Goal: Task Accomplishment & Management: Complete application form

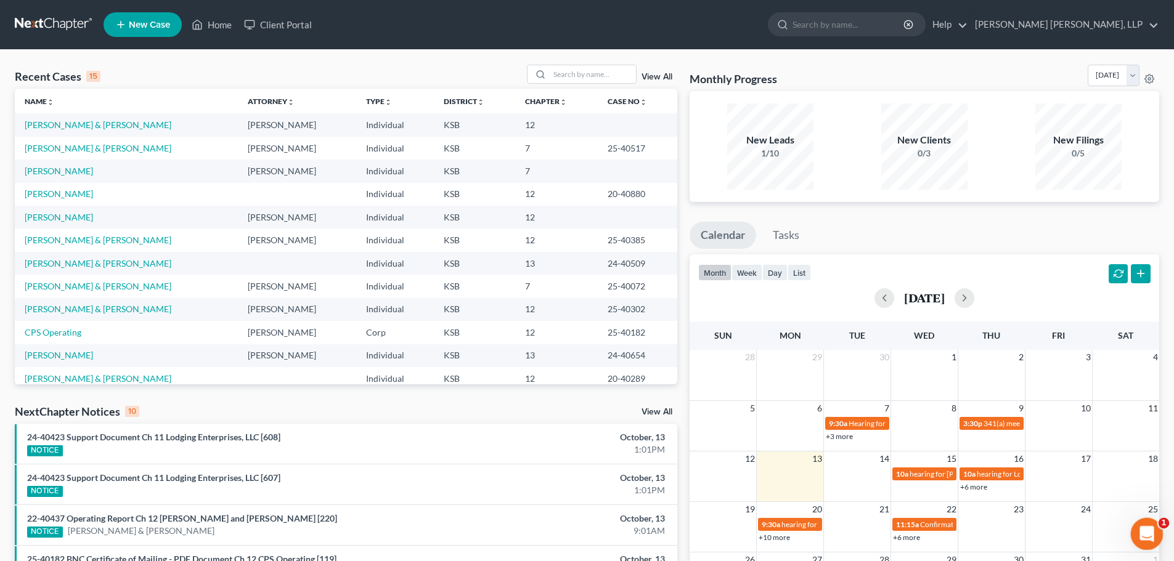
click at [1148, 527] on icon "Open Intercom Messenger" at bounding box center [1145, 532] width 20 height 20
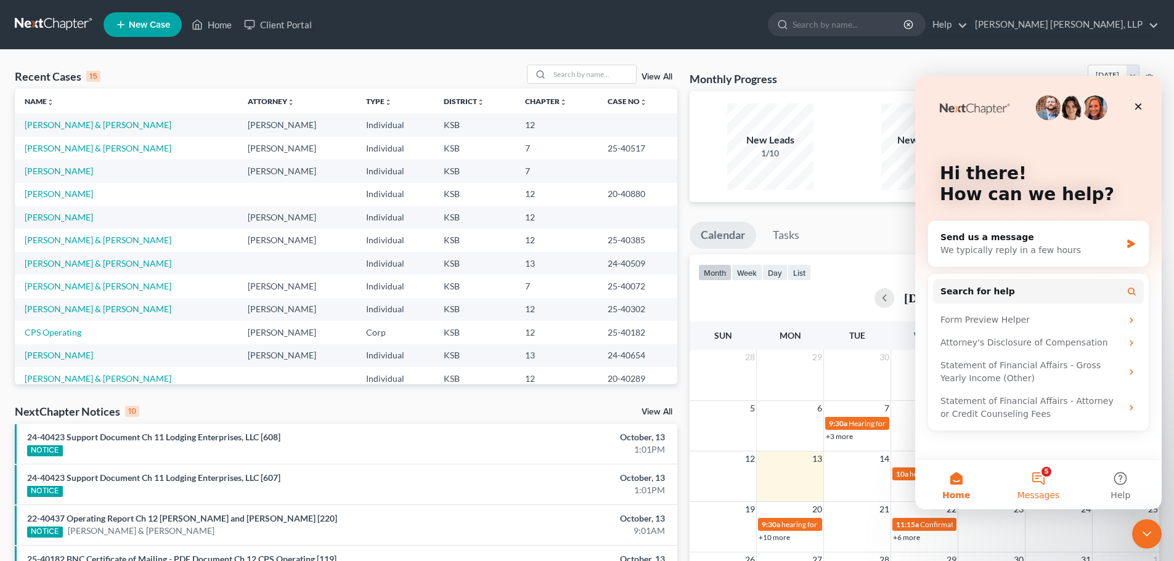
click at [1041, 475] on button "5 Messages" at bounding box center [1038, 484] width 82 height 49
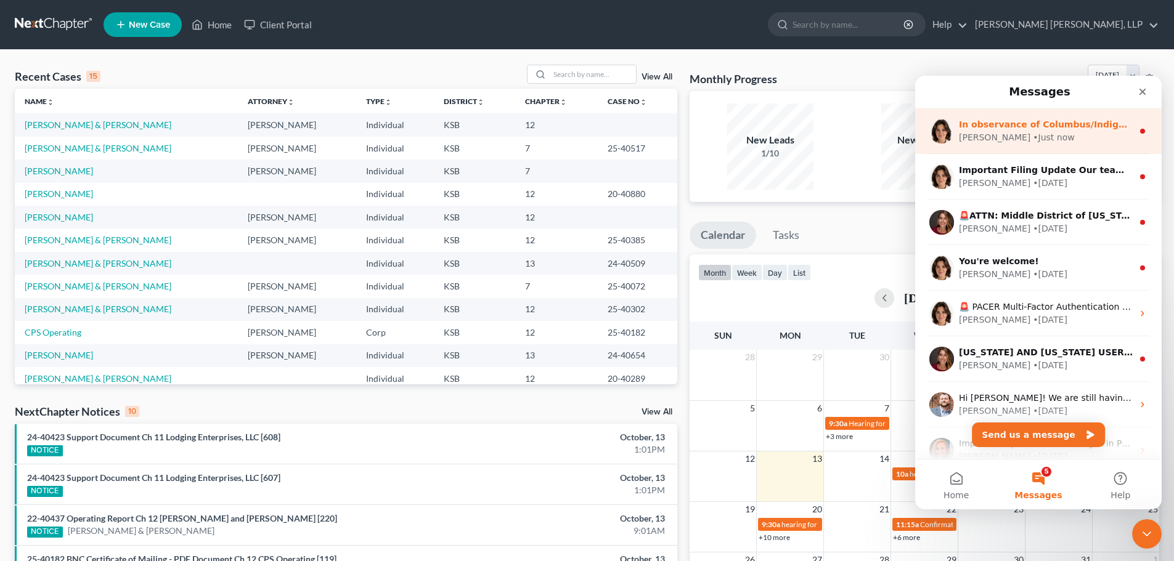
click at [1033, 134] on div "• Just now" at bounding box center [1053, 137] width 41 height 13
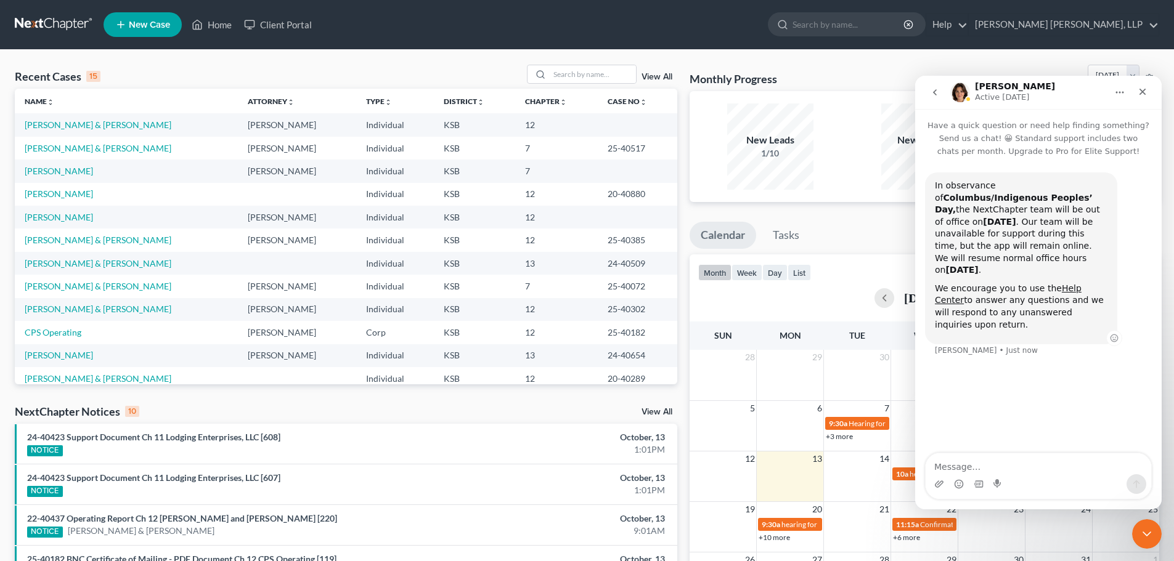
click at [1015, 288] on div "We encourage you to use the Help Center to answer any questions and we will res…" at bounding box center [1021, 307] width 173 height 48
click at [985, 283] on div "We encourage you to use the Help Center to answer any questions and we will res…" at bounding box center [1021, 307] width 173 height 48
click at [973, 471] on textarea "Message…" at bounding box center [1037, 463] width 225 height 21
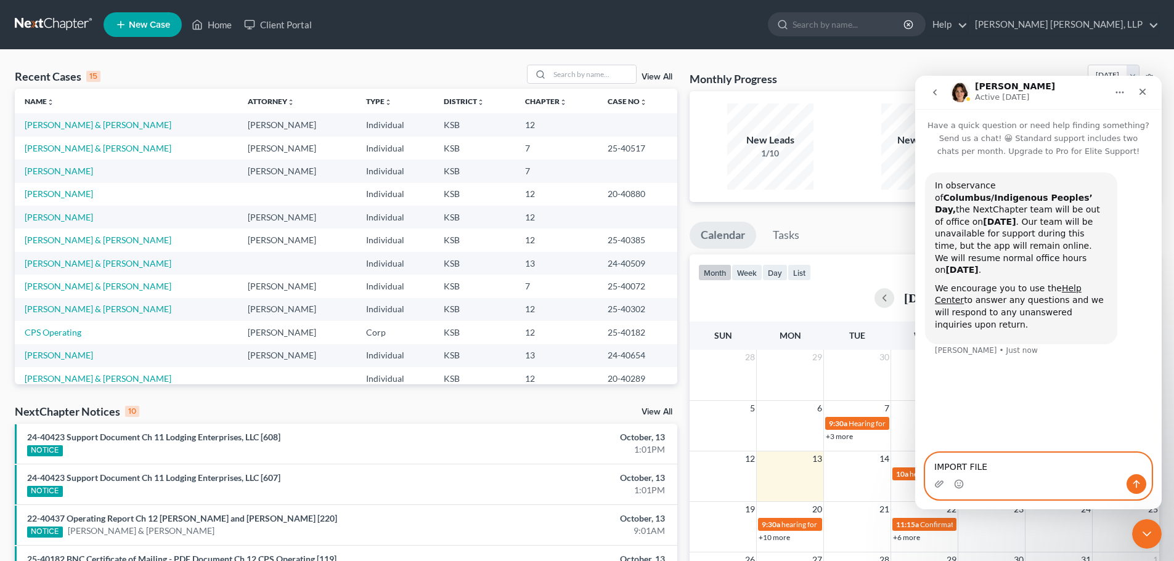
type textarea "IMPORT FILES"
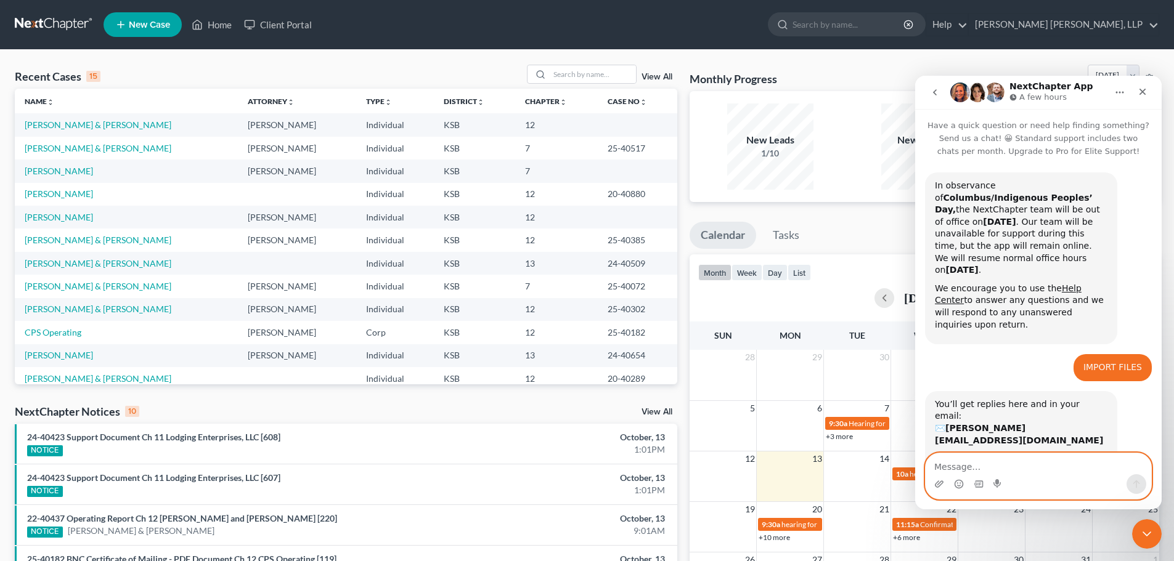
scroll to position [43, 0]
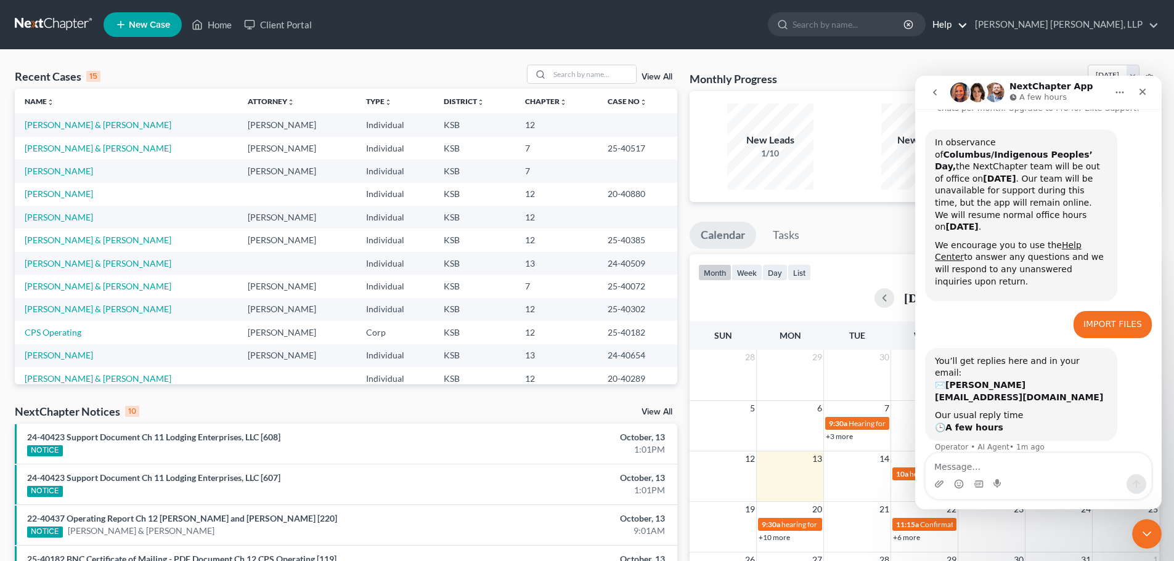
click at [967, 21] on link "Help" at bounding box center [946, 25] width 41 height 22
click at [967, 44] on link "Help Center" at bounding box center [918, 51] width 98 height 21
click at [573, 67] on input "search" at bounding box center [593, 74] width 86 height 18
type input "lavelette"
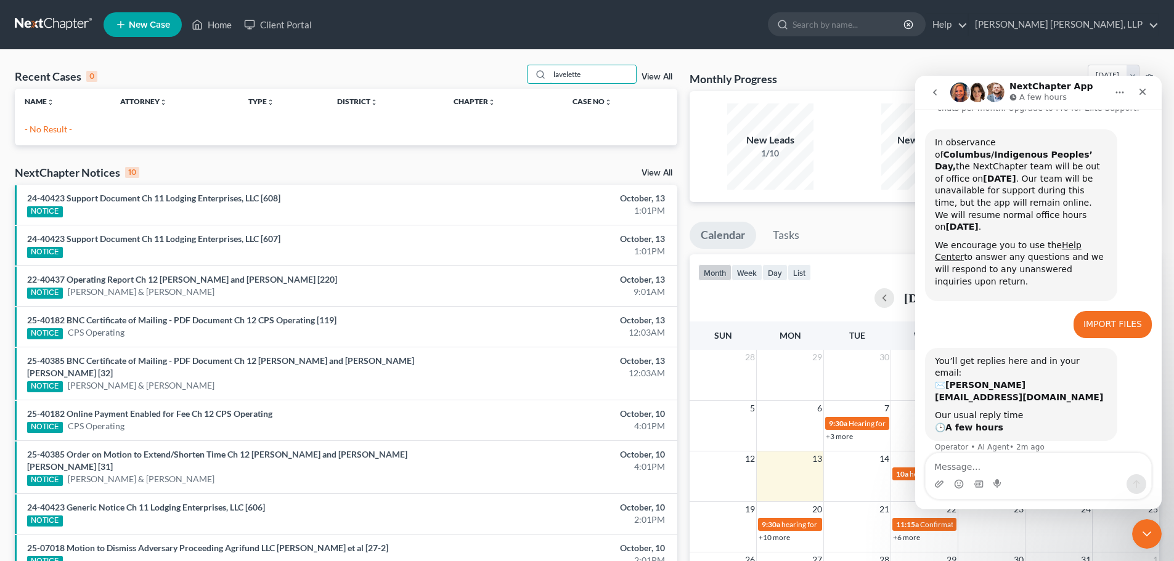
drag, startPoint x: 624, startPoint y: 83, endPoint x: 504, endPoint y: 87, distance: 120.2
click at [504, 87] on div "Recent Cases 0 lavelette View All" at bounding box center [346, 77] width 662 height 24
click at [291, 22] on link "Client Portal" at bounding box center [278, 25] width 80 height 22
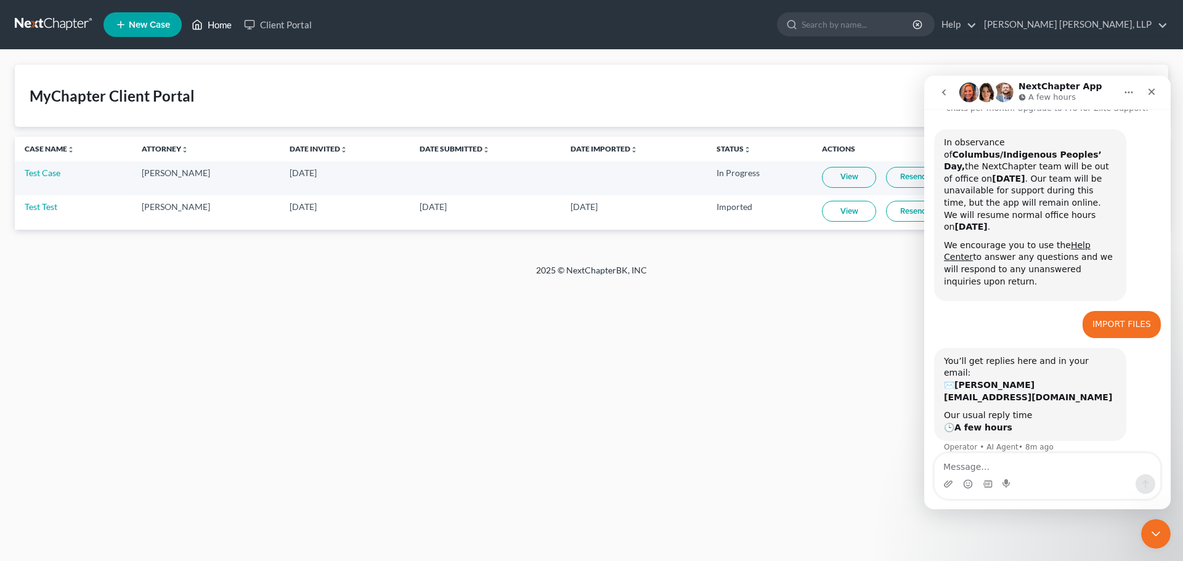
click at [230, 20] on link "Home" at bounding box center [211, 25] width 52 height 22
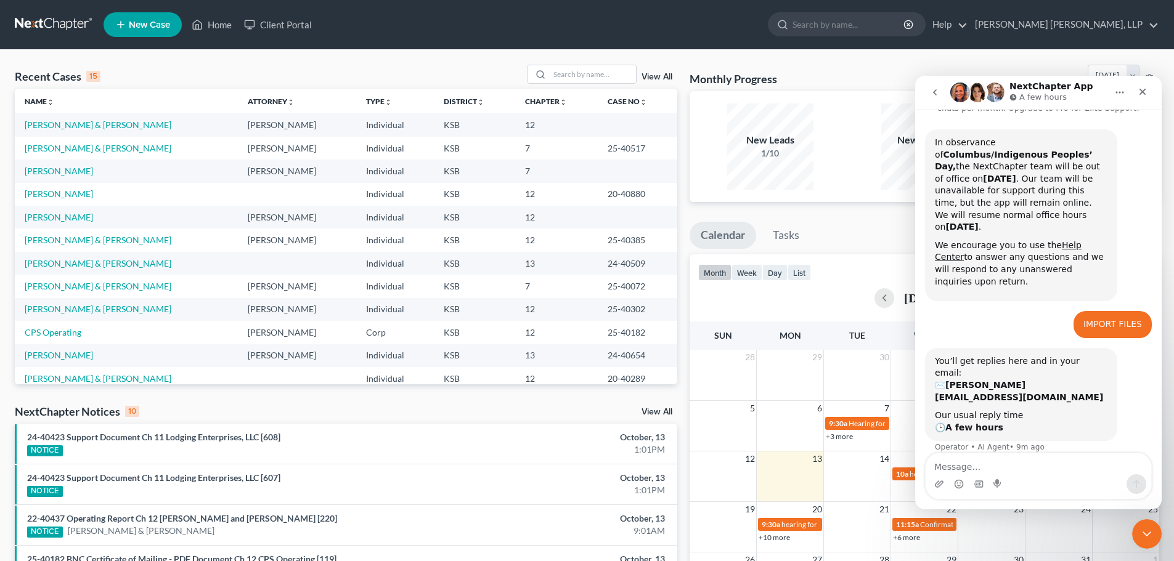
click at [149, 36] on link "New Case" at bounding box center [143, 24] width 78 height 25
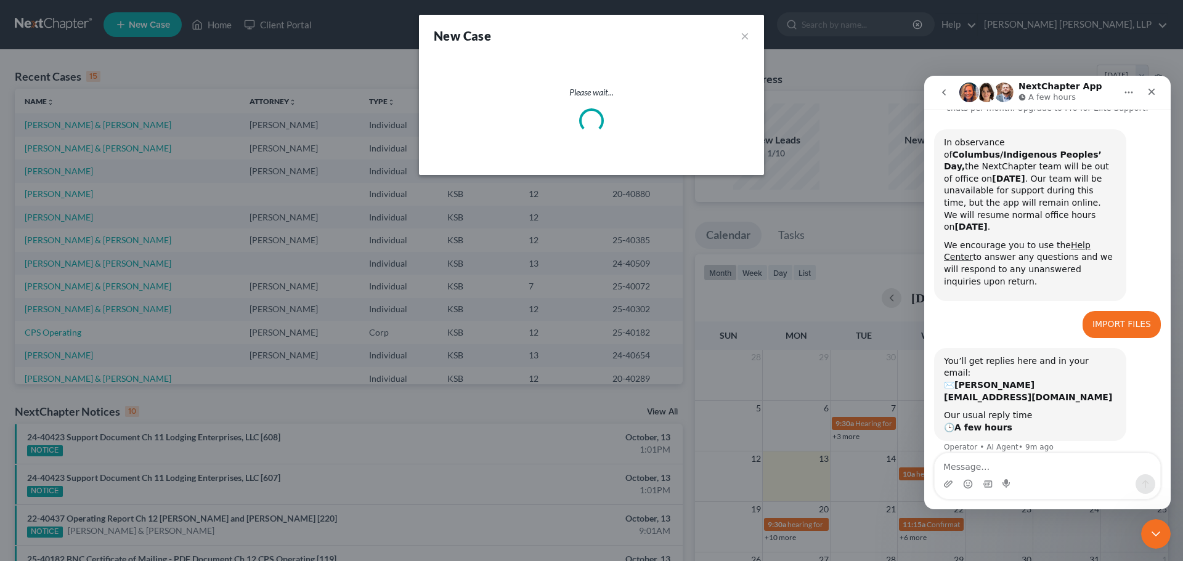
select select "31"
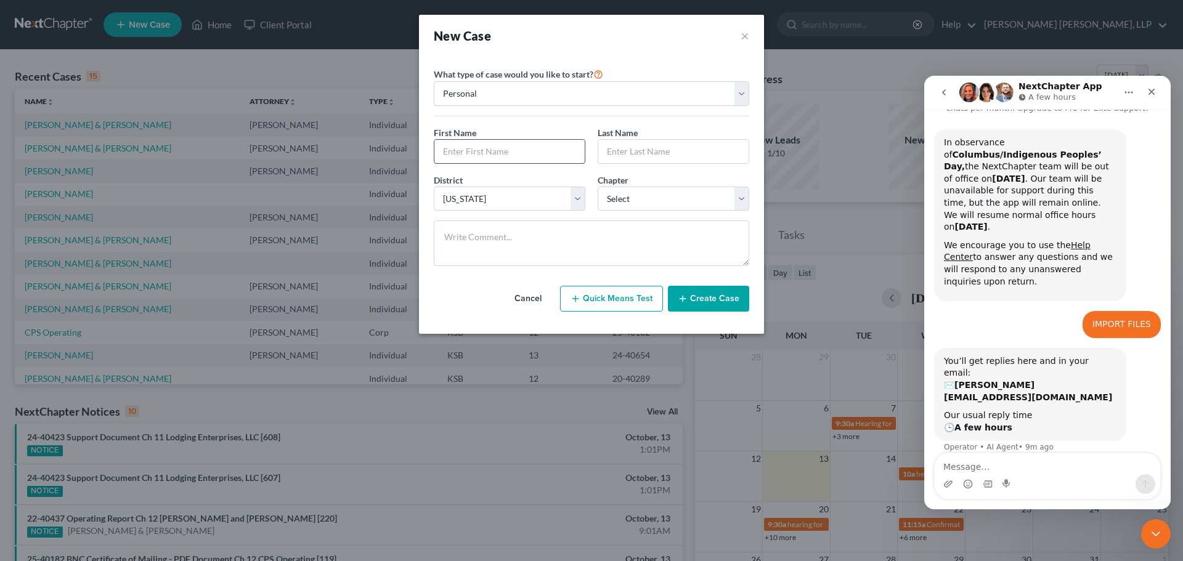
click at [504, 152] on input "text" at bounding box center [509, 151] width 150 height 23
type input "[PERSON_NAME]"
type input "Lavalette"
click at [683, 201] on select "Select 7 11 12 13" at bounding box center [674, 199] width 152 height 25
select select "0"
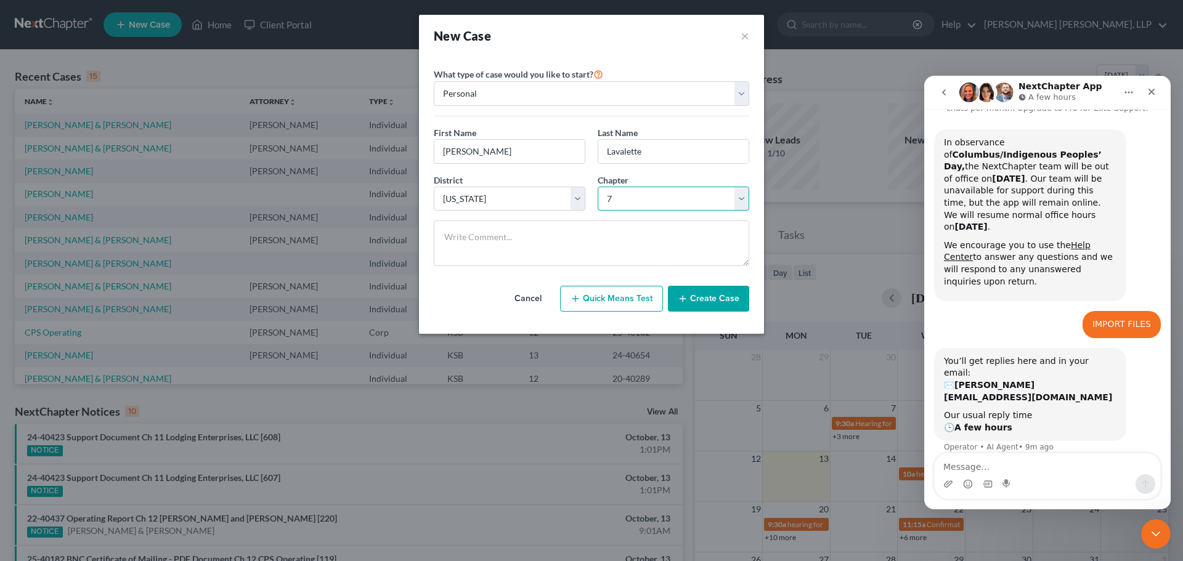
click at [598, 187] on select "Select 7 11 12 13" at bounding box center [674, 199] width 152 height 25
click at [497, 242] on textarea at bounding box center [591, 244] width 315 height 46
click at [733, 304] on button "Create Case" at bounding box center [708, 299] width 81 height 26
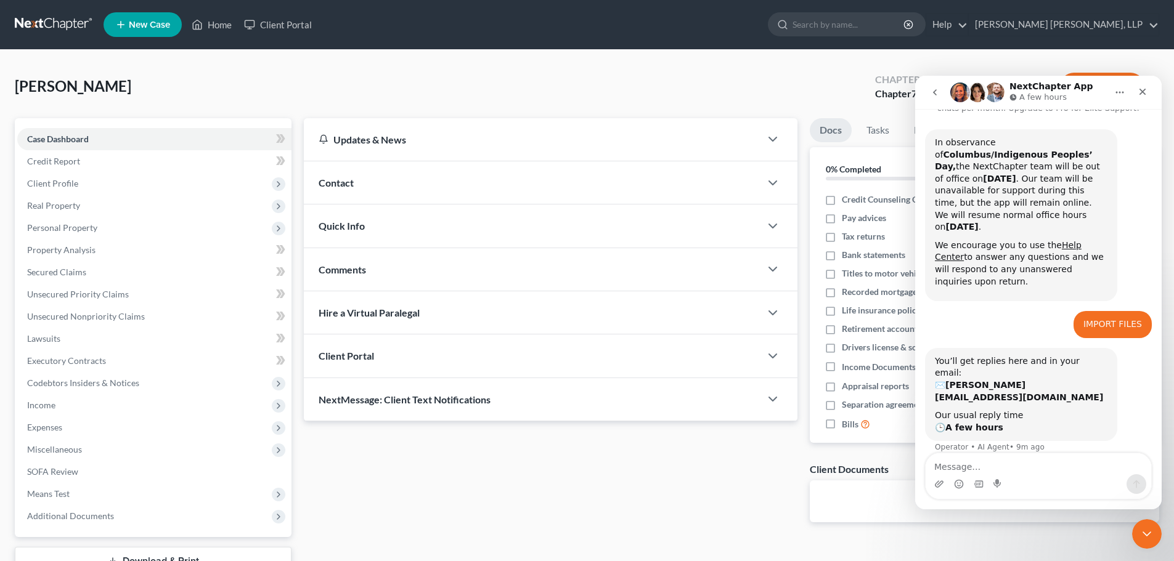
click at [346, 227] on span "Quick Info" at bounding box center [342, 226] width 46 height 12
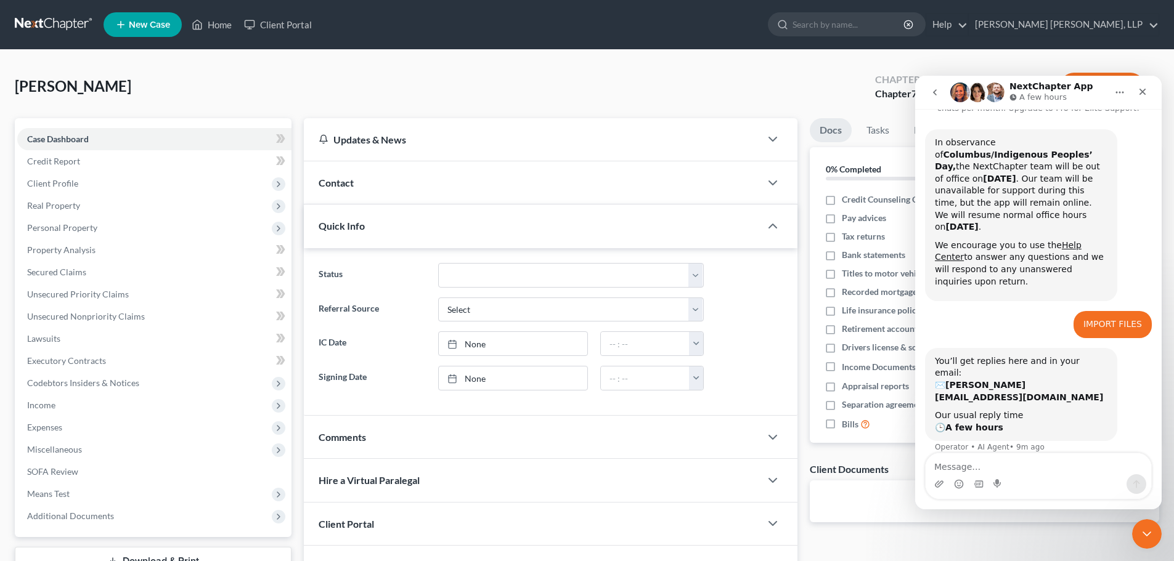
click at [394, 139] on div "Updates & News" at bounding box center [532, 139] width 427 height 13
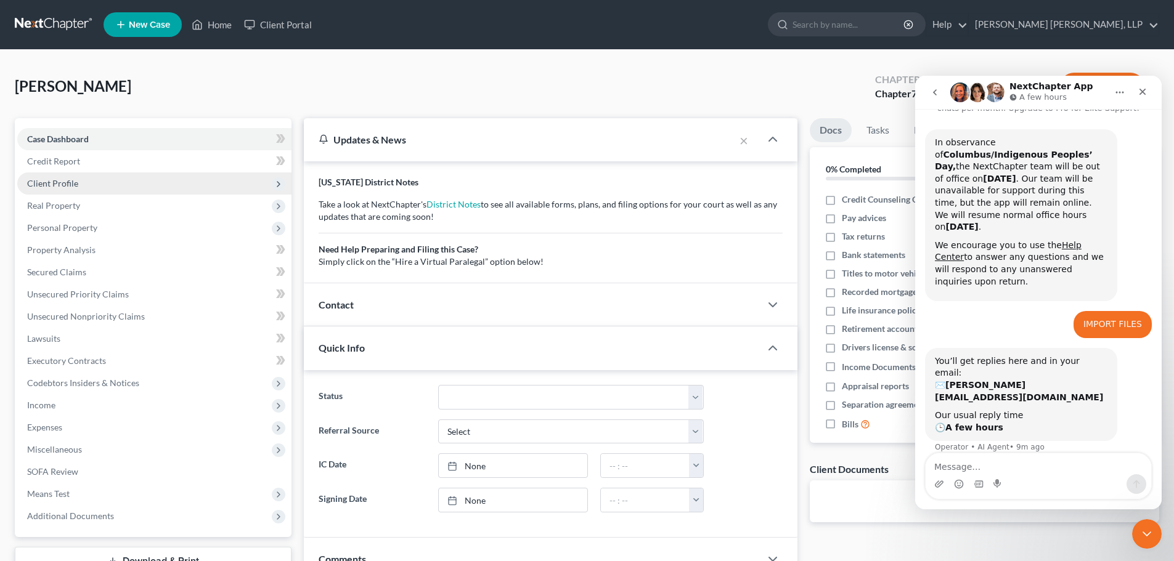
click at [123, 187] on span "Client Profile" at bounding box center [154, 184] width 274 height 22
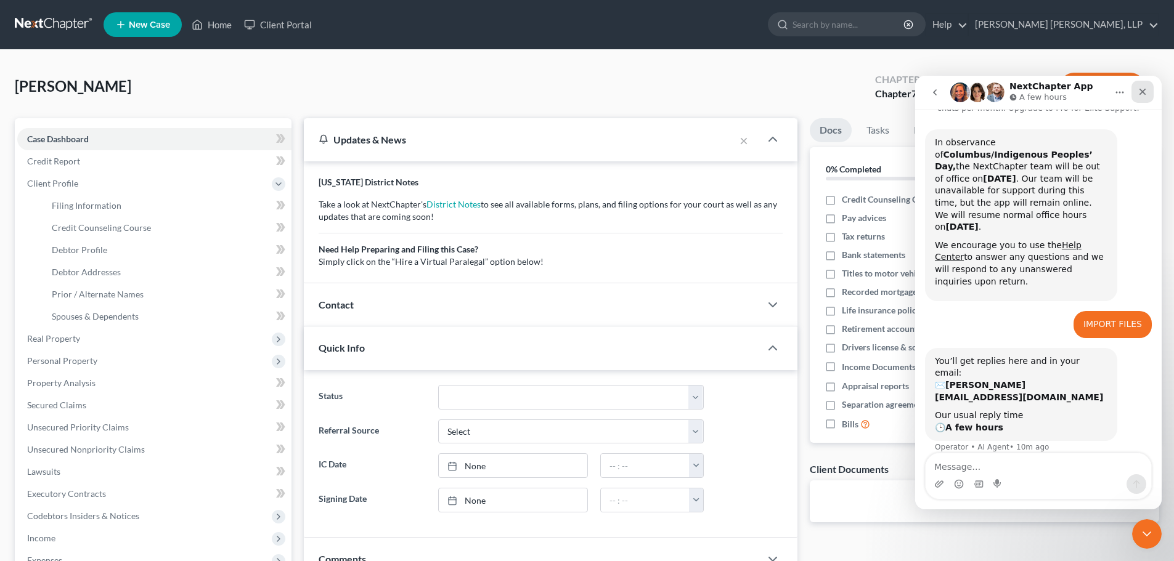
click at [1143, 96] on icon "Close" at bounding box center [1142, 92] width 10 height 10
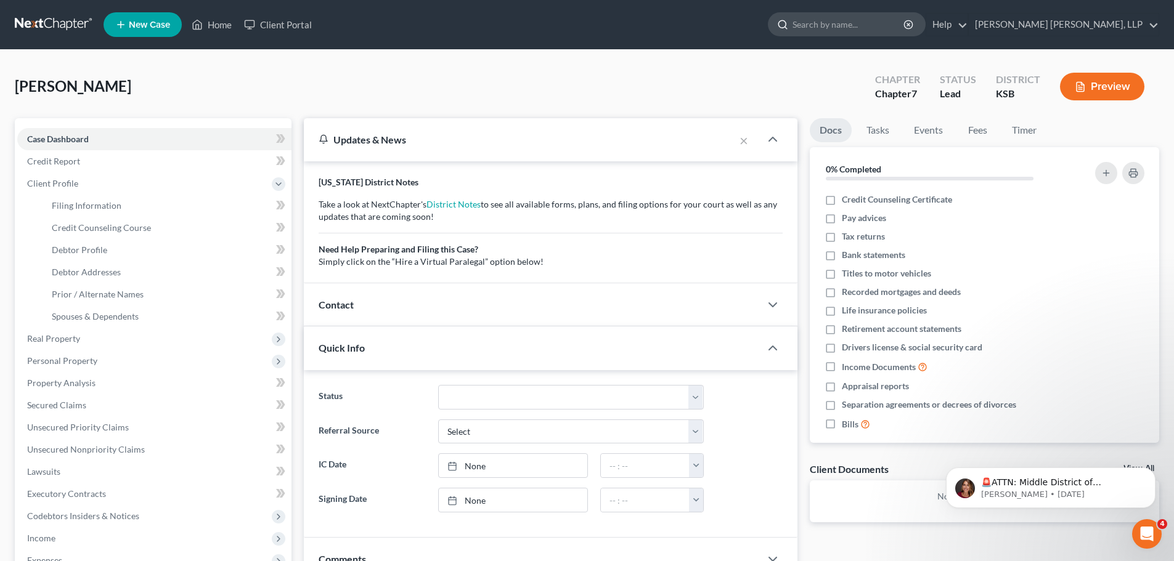
click at [905, 16] on input "search" at bounding box center [848, 24] width 113 height 23
click at [967, 25] on link "Help" at bounding box center [946, 25] width 41 height 22
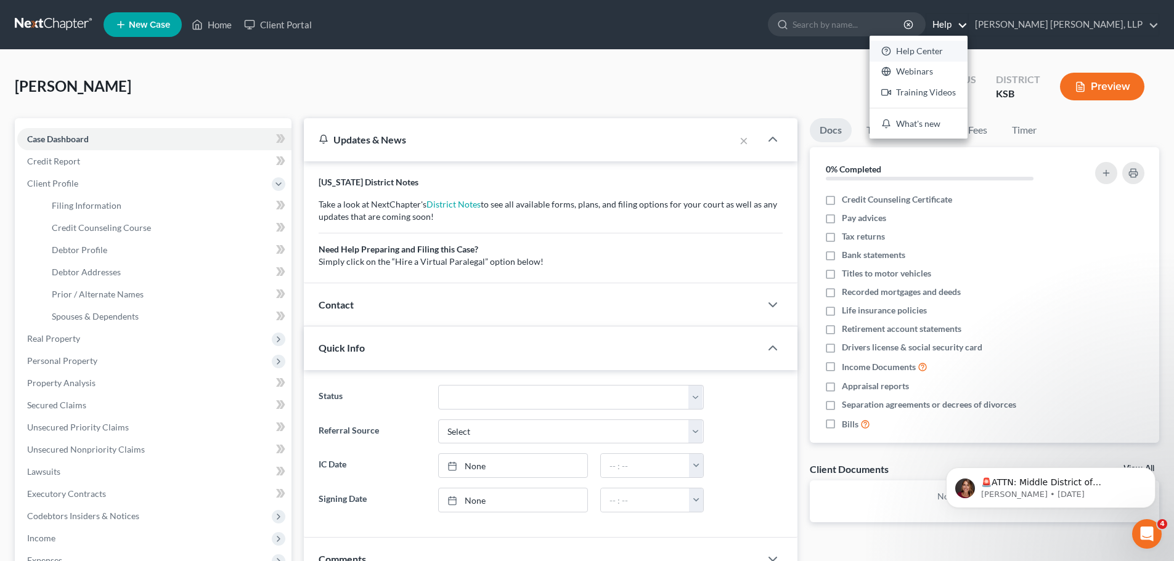
click at [967, 49] on link "Help Center" at bounding box center [918, 51] width 98 height 21
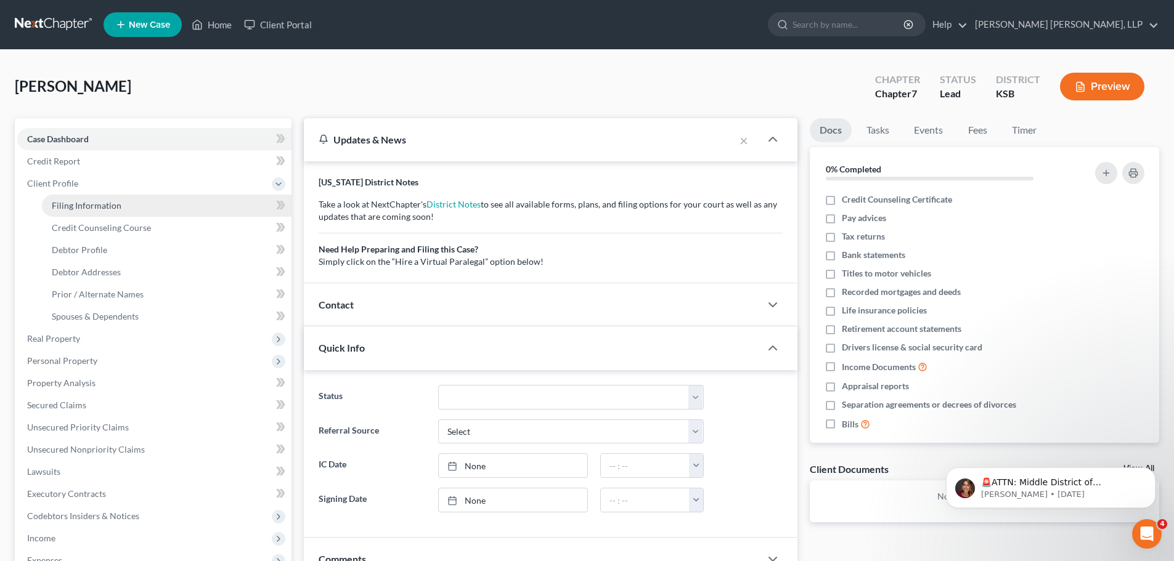
click at [115, 201] on span "Filing Information" at bounding box center [87, 205] width 70 height 10
select select "1"
select select "0"
select select "31"
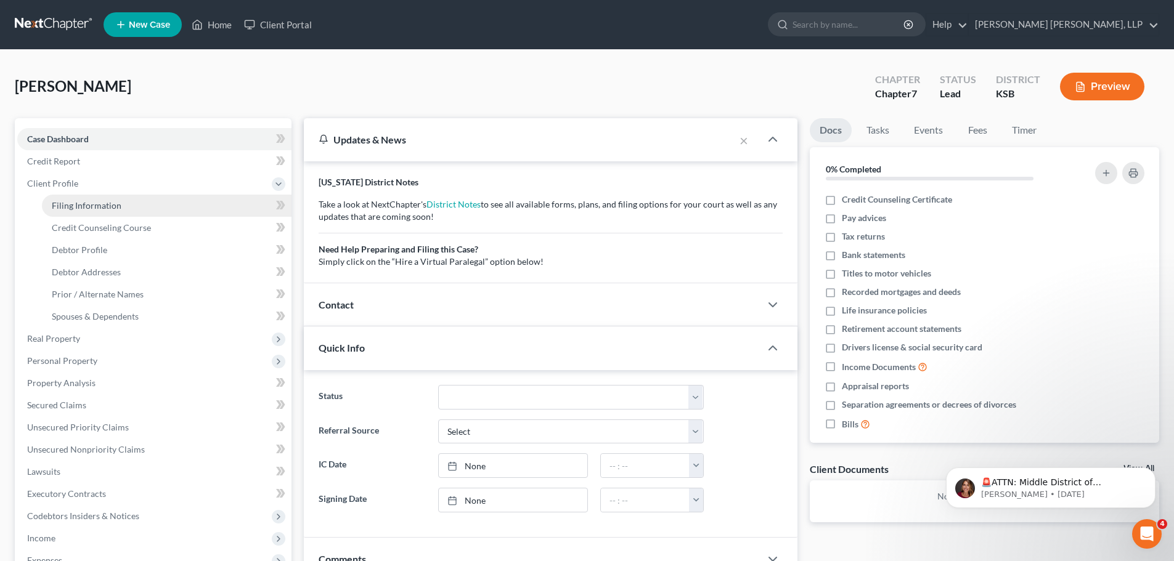
select select "17"
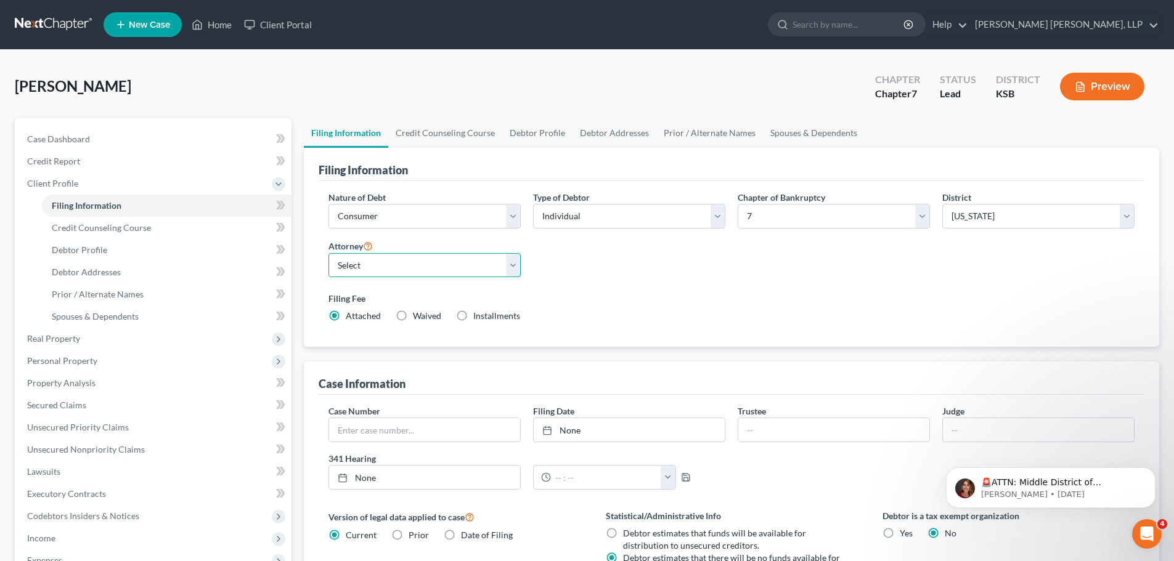
click at [475, 262] on select "Select [PERSON_NAME] - KSB [PERSON_NAME] - KSB" at bounding box center [424, 265] width 192 height 25
click at [328, 253] on select "Select [PERSON_NAME] - KSB [PERSON_NAME] - KSB" at bounding box center [424, 265] width 192 height 25
click at [464, 267] on select "Select [PERSON_NAME] - KSB [PERSON_NAME] - KSB" at bounding box center [424, 265] width 192 height 25
select select "0"
click at [328, 253] on select "Select [PERSON_NAME] - KSB [PERSON_NAME] - KSB" at bounding box center [424, 265] width 192 height 25
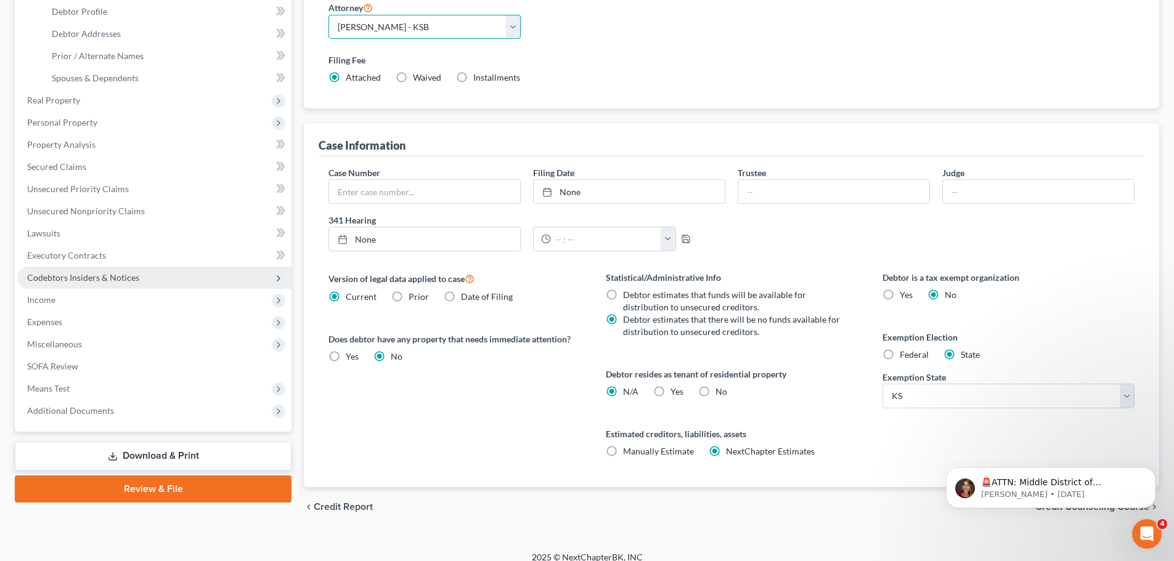
scroll to position [246, 0]
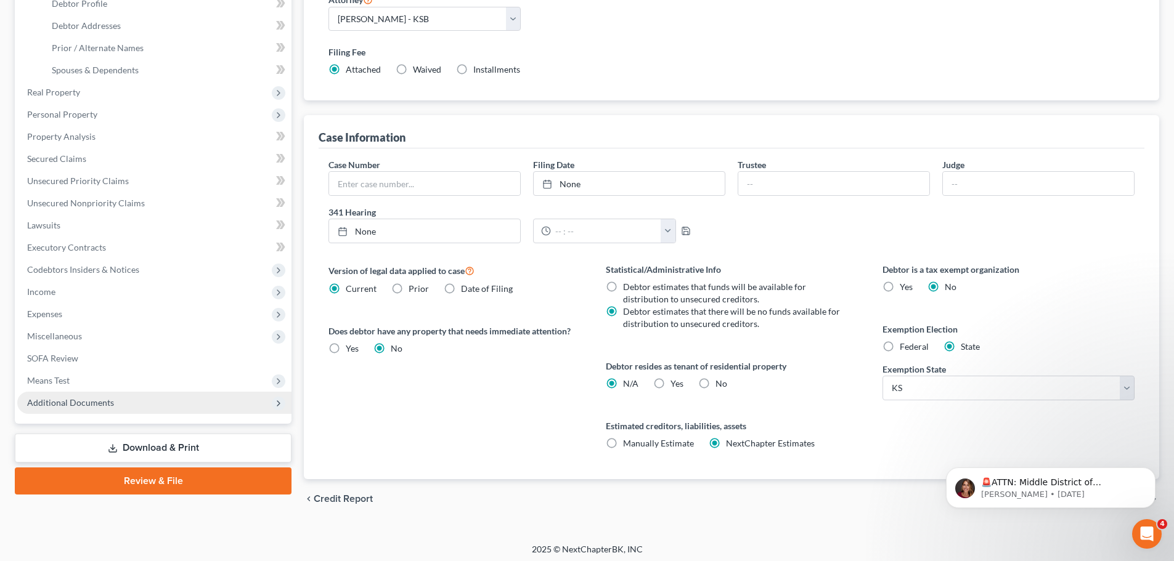
click at [118, 401] on span "Additional Documents" at bounding box center [154, 403] width 274 height 22
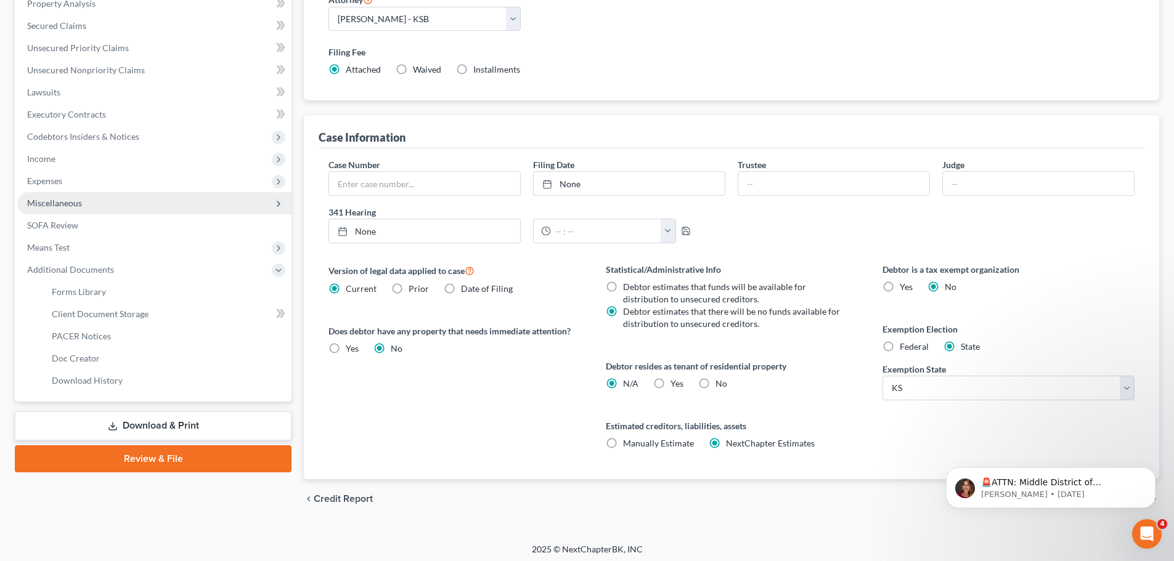
click at [136, 212] on span "Miscellaneous" at bounding box center [154, 203] width 274 height 22
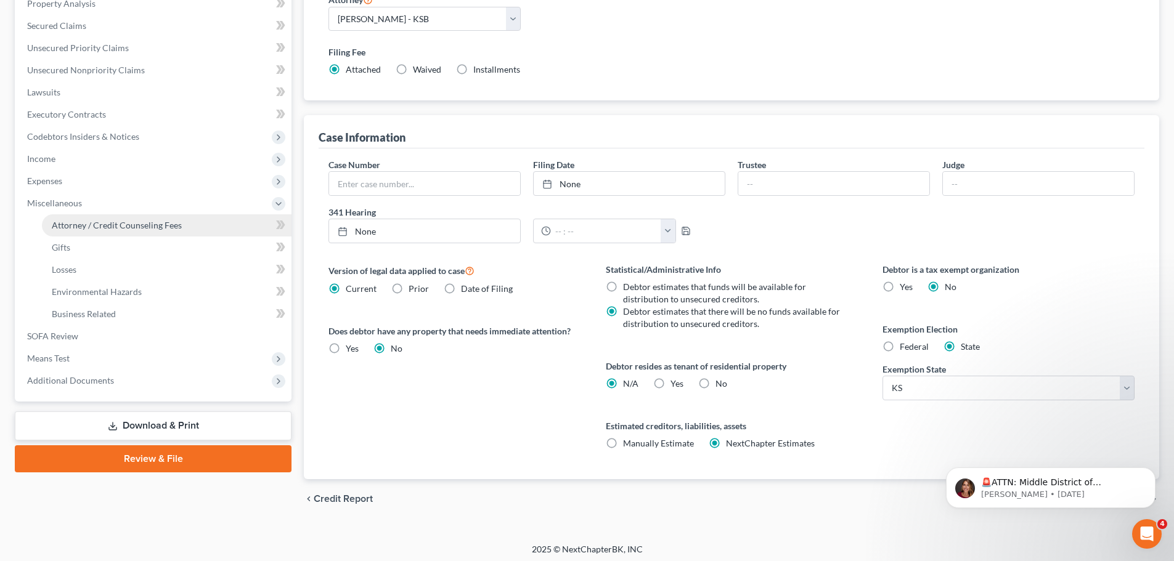
click at [142, 222] on span "Attorney / Credit Counseling Fees" at bounding box center [117, 225] width 130 height 10
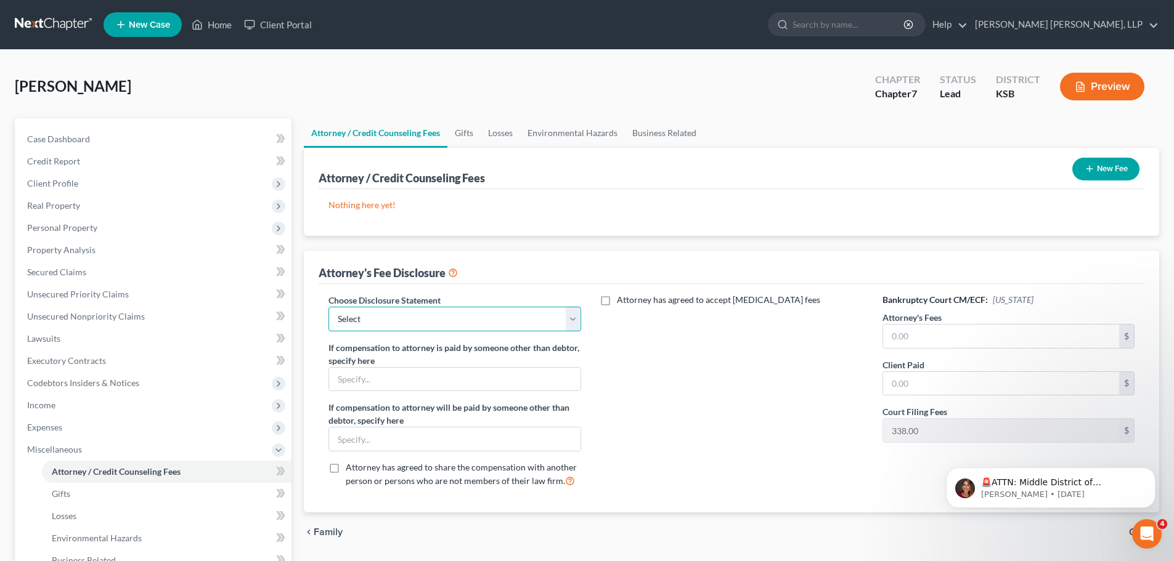
click at [379, 330] on select "Select TRB" at bounding box center [454, 319] width 252 height 25
select select "0"
click at [328, 307] on select "Select TRB" at bounding box center [454, 319] width 252 height 25
click at [357, 146] on link "Attorney / Credit Counseling Fees" at bounding box center [376, 133] width 144 height 30
click at [140, 139] on link "Case Dashboard" at bounding box center [154, 139] width 274 height 22
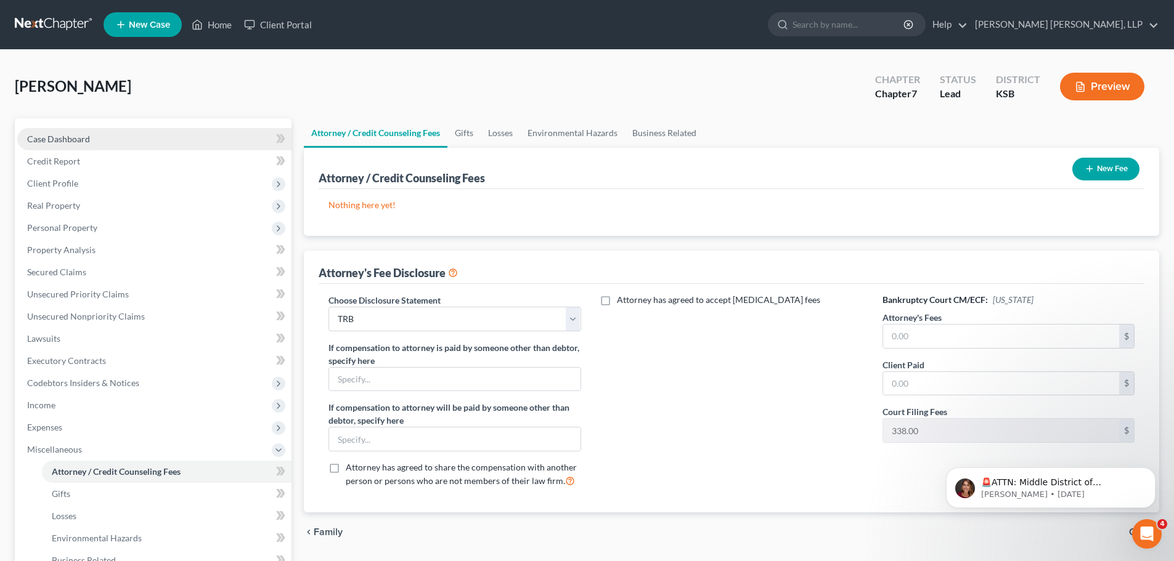
select select "10"
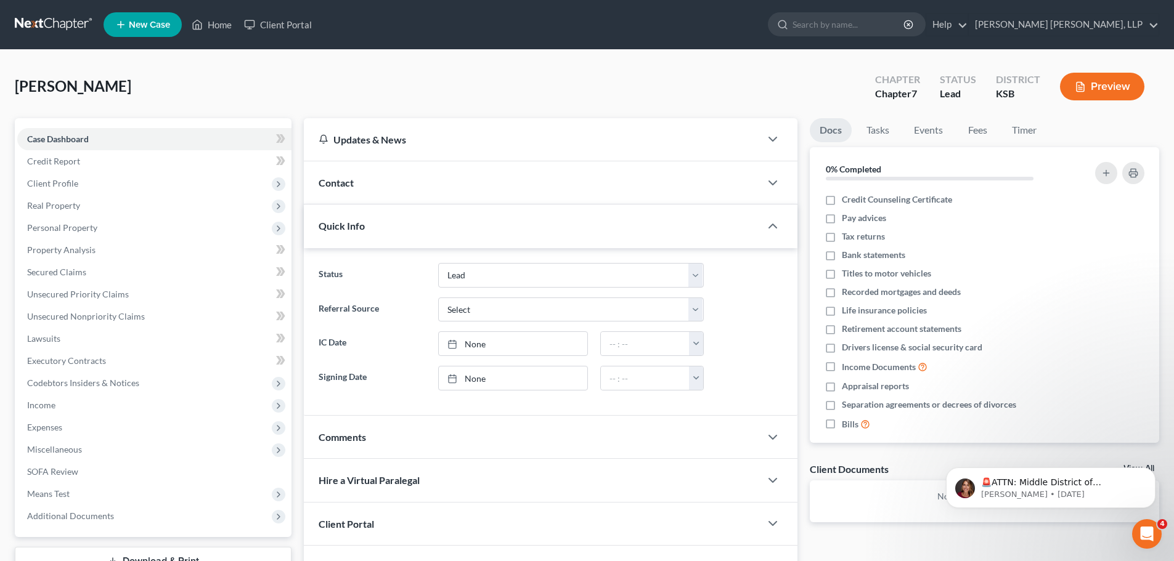
click at [372, 171] on div "Contact" at bounding box center [532, 182] width 457 height 43
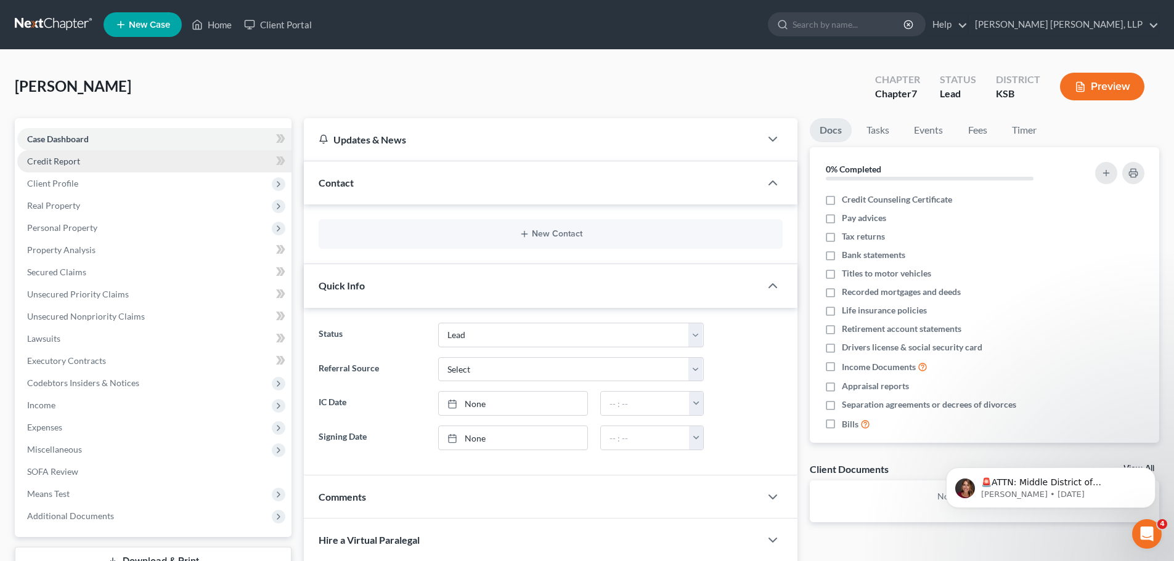
click at [70, 165] on span "Credit Report" at bounding box center [53, 161] width 53 height 10
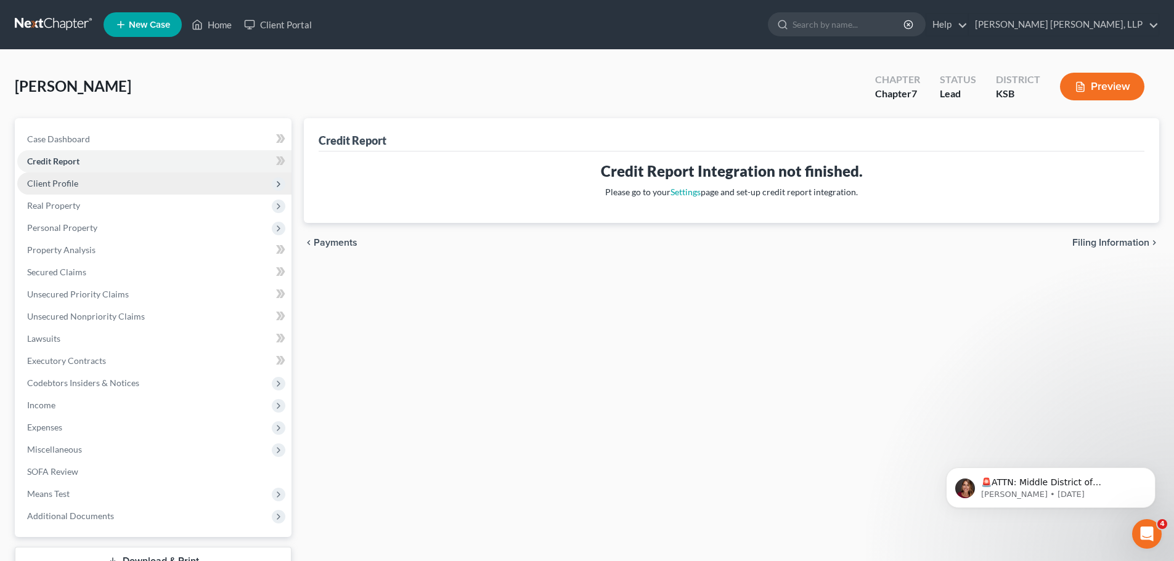
click at [70, 185] on span "Client Profile" at bounding box center [52, 183] width 51 height 10
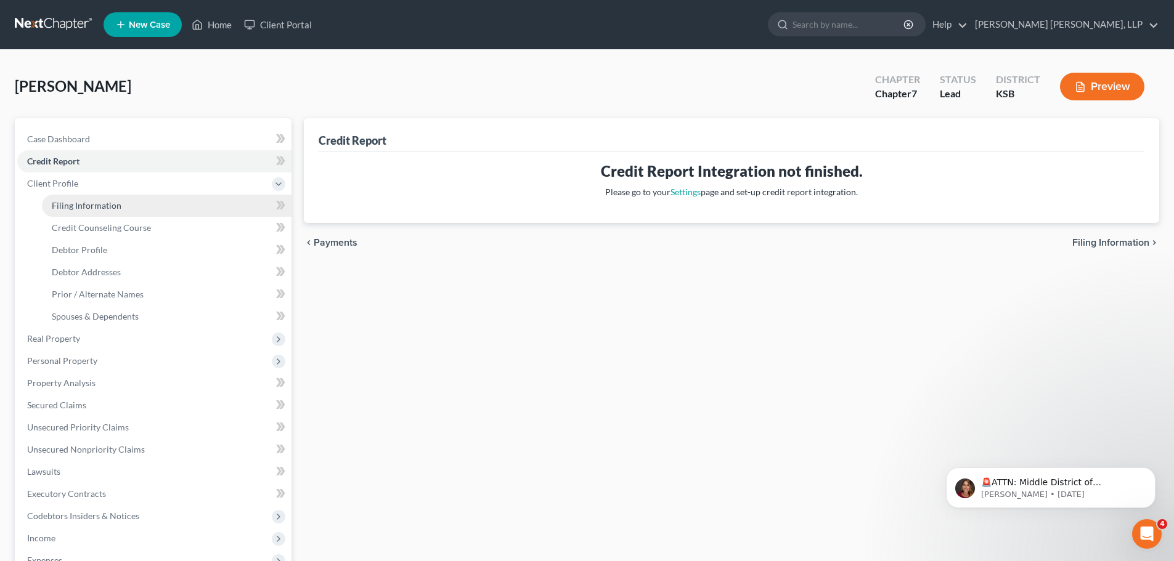
click at [79, 208] on span "Filing Information" at bounding box center [87, 205] width 70 height 10
select select "1"
select select "0"
select select "31"
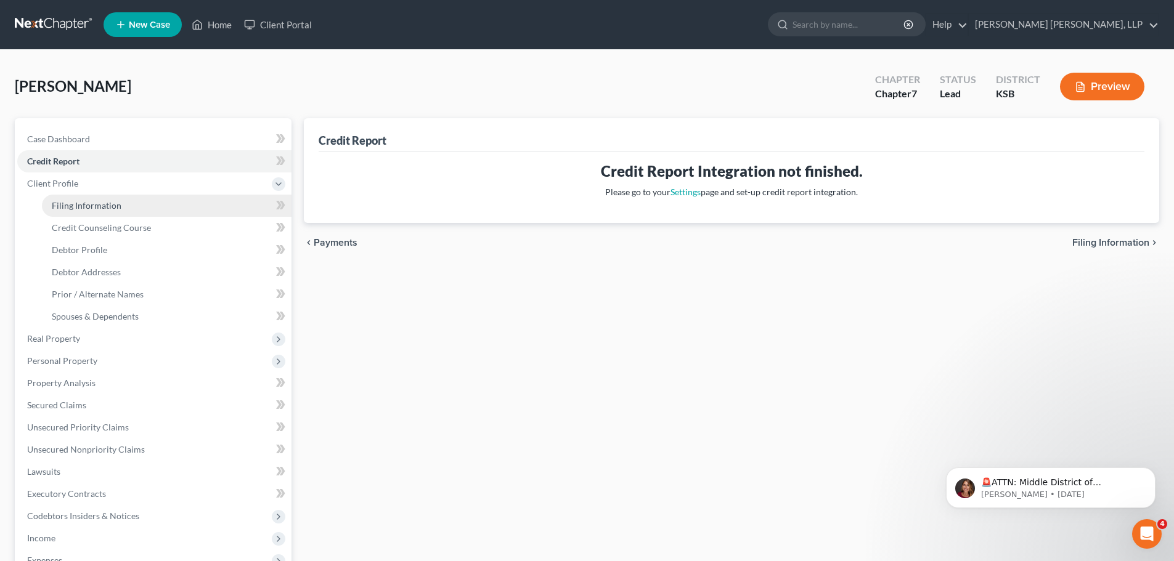
select select "0"
select select "17"
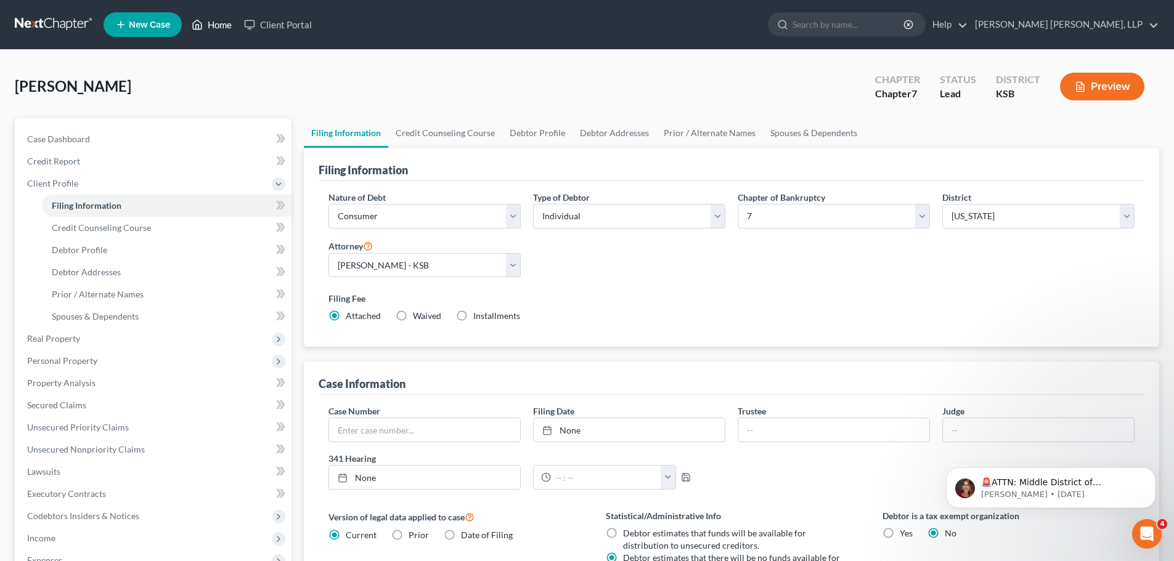
click at [216, 17] on link "Home" at bounding box center [211, 25] width 52 height 22
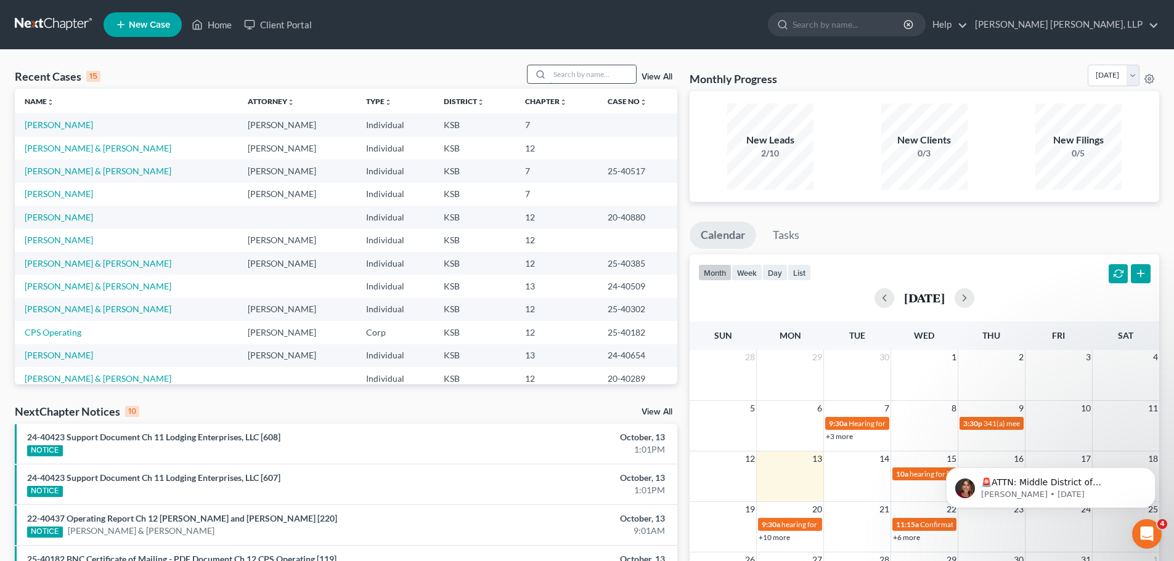
click at [587, 68] on input "search" at bounding box center [593, 74] width 86 height 18
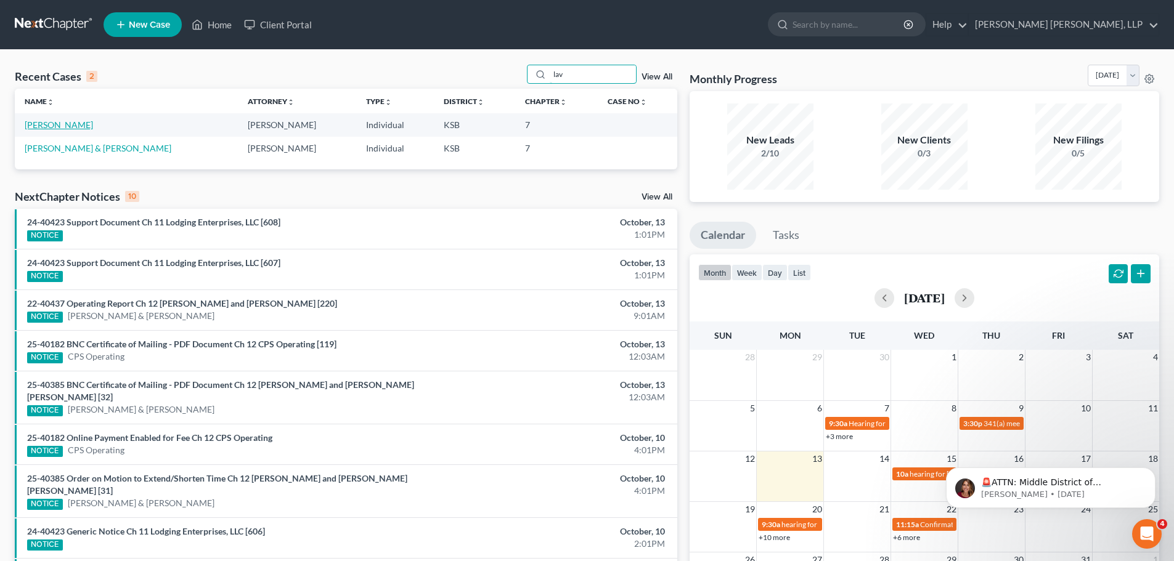
type input "lav"
click at [78, 126] on link "[PERSON_NAME]" at bounding box center [59, 125] width 68 height 10
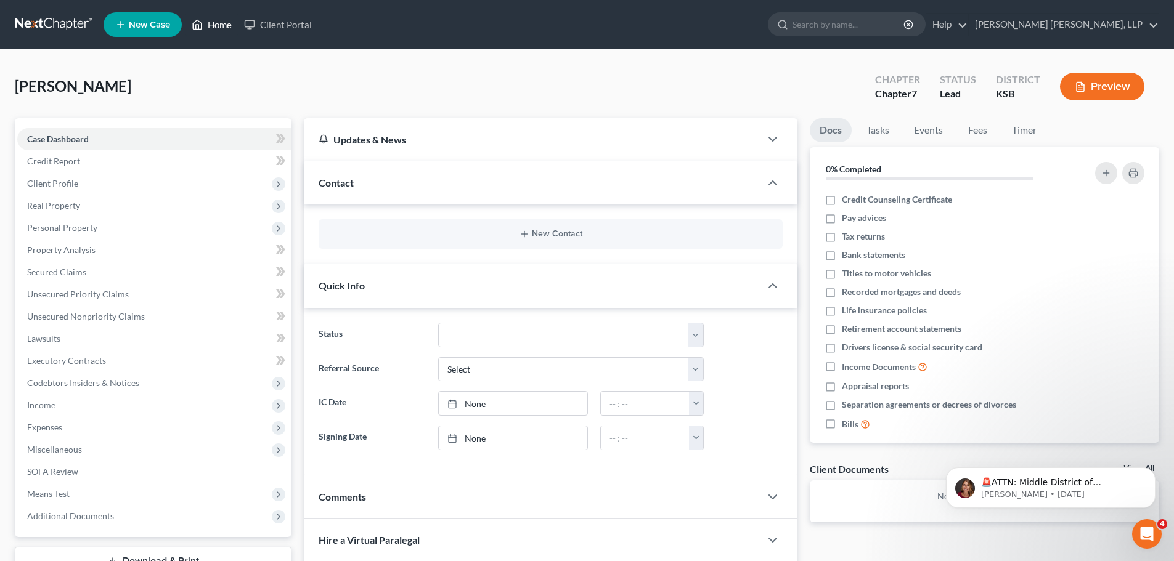
click at [223, 24] on link "Home" at bounding box center [211, 25] width 52 height 22
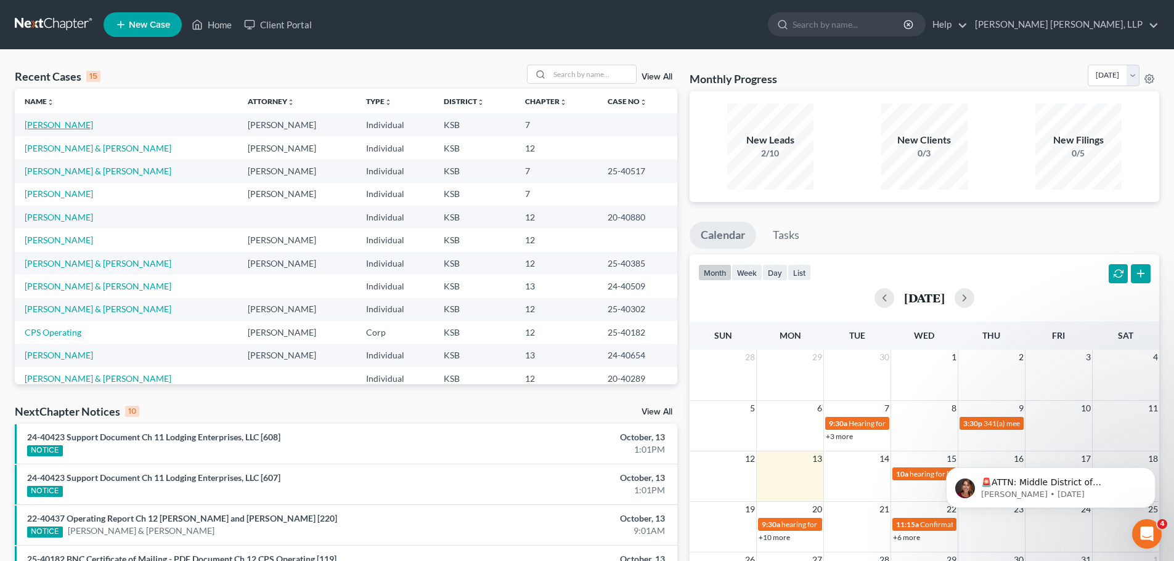
drag, startPoint x: 62, startPoint y: 126, endPoint x: 49, endPoint y: 127, distance: 13.0
click at [49, 127] on link "[PERSON_NAME]" at bounding box center [59, 125] width 68 height 10
select select "10"
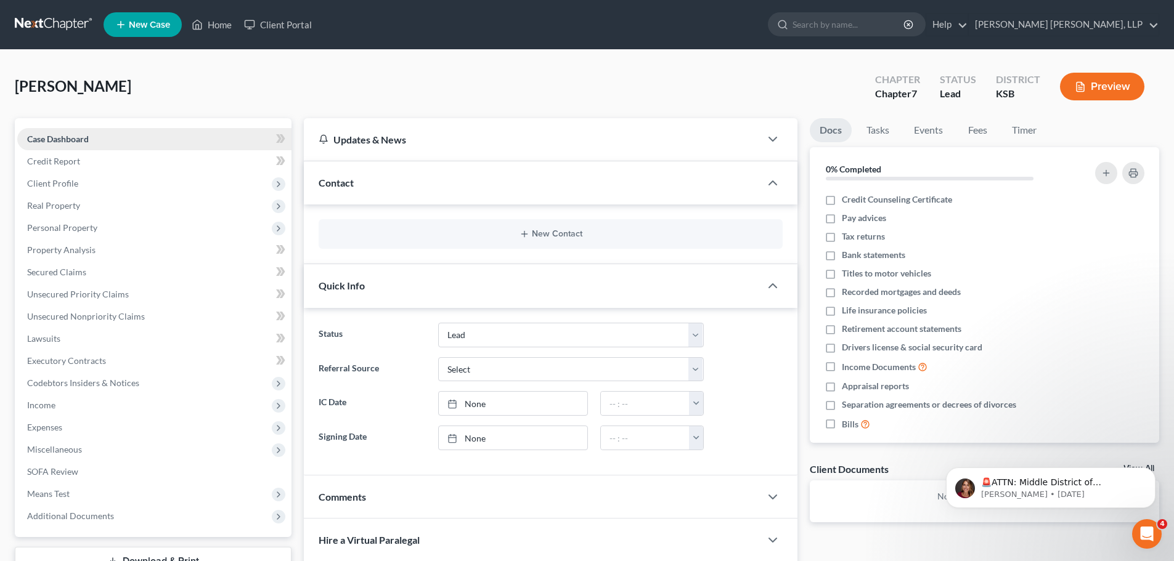
click at [73, 137] on span "Case Dashboard" at bounding box center [58, 139] width 62 height 10
click at [230, 25] on link "Home" at bounding box center [211, 25] width 52 height 22
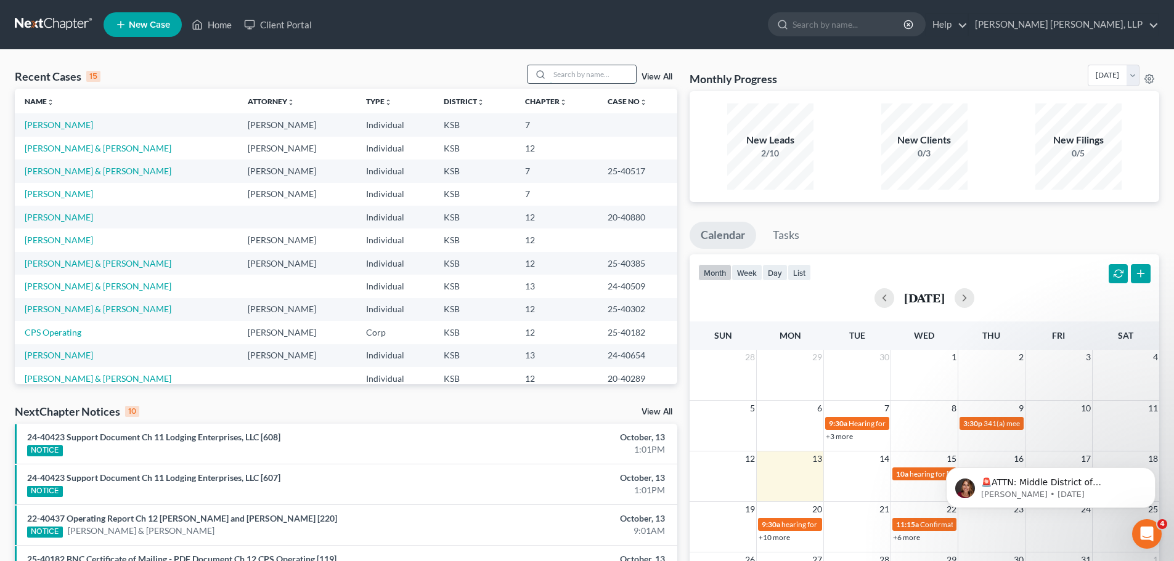
click at [582, 76] on input "search" at bounding box center [593, 74] width 86 height 18
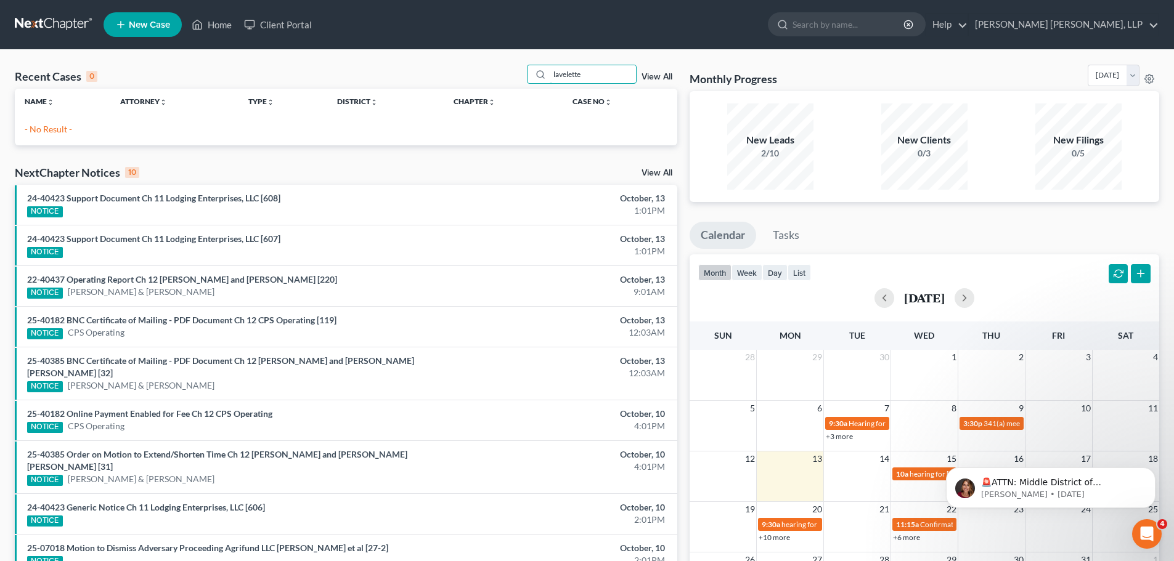
type input "lavelette"
click at [83, 110] on th "Name unfold_more expand_more expand_less" at bounding box center [62, 101] width 95 height 25
click at [600, 72] on input "lavelette" at bounding box center [593, 74] width 86 height 18
drag, startPoint x: 600, startPoint y: 72, endPoint x: 551, endPoint y: 75, distance: 49.4
click at [551, 75] on input "lavelette" at bounding box center [593, 74] width 86 height 18
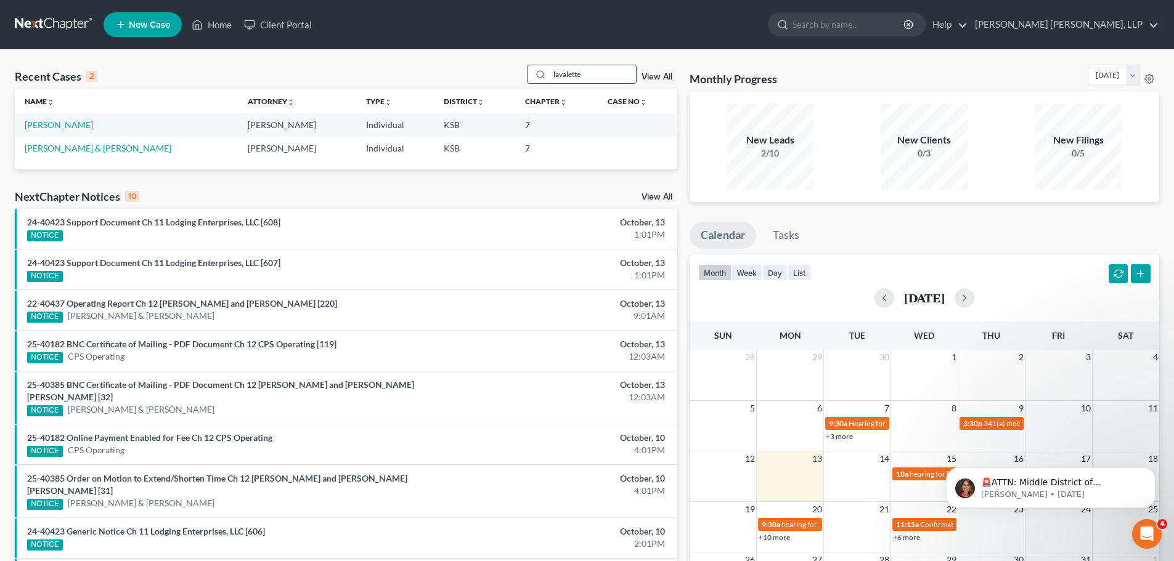
type input "lavalette"
click at [238, 127] on td "[PERSON_NAME]" at bounding box center [297, 124] width 118 height 23
drag, startPoint x: 43, startPoint y: 124, endPoint x: 241, endPoint y: 124, distance: 198.4
click at [241, 124] on td "[PERSON_NAME]" at bounding box center [297, 124] width 118 height 23
click at [72, 128] on link "[PERSON_NAME]" at bounding box center [59, 125] width 68 height 10
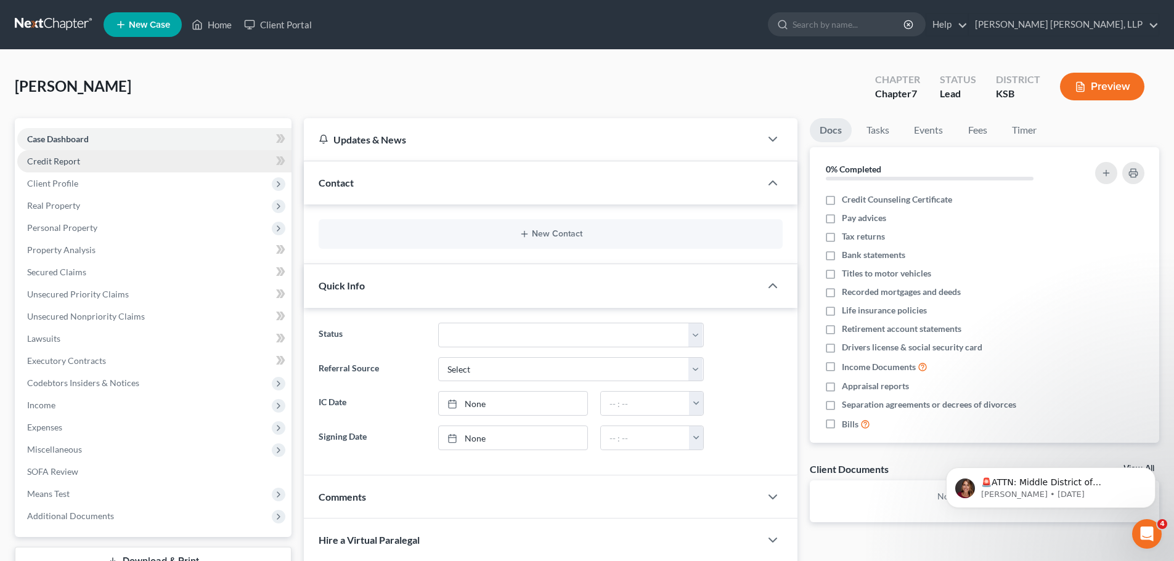
click at [83, 170] on link "Credit Report" at bounding box center [154, 161] width 274 height 22
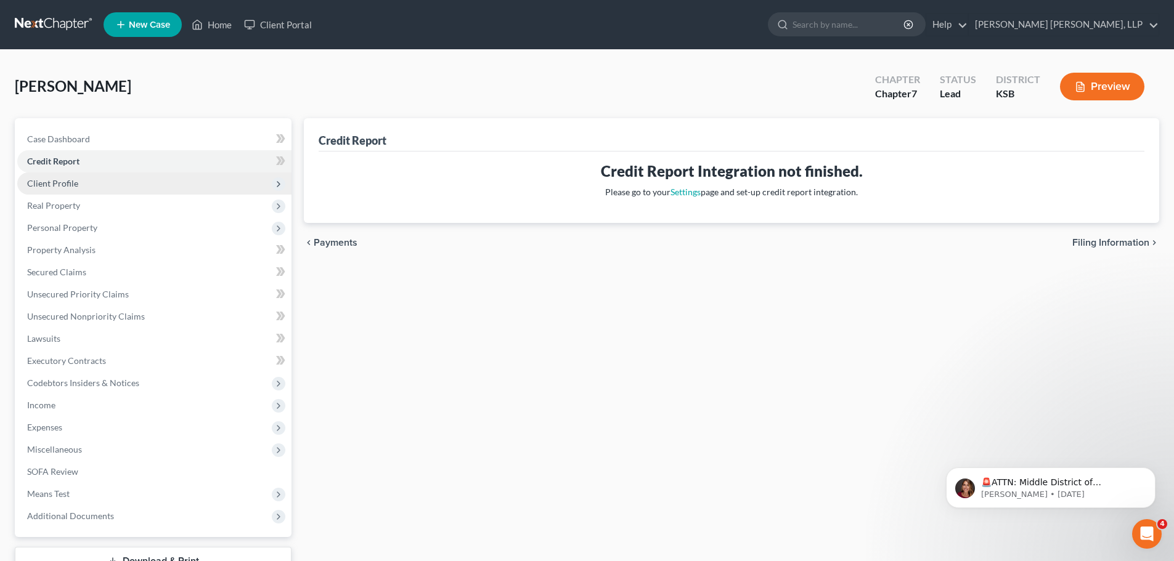
click at [83, 183] on span "Client Profile" at bounding box center [154, 184] width 274 height 22
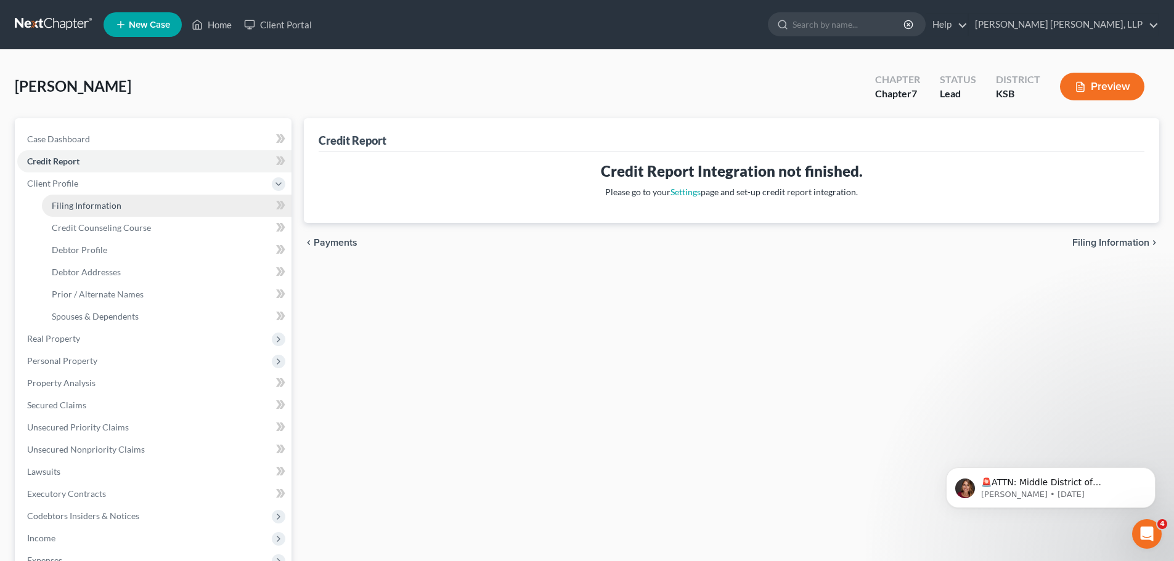
click at [95, 209] on span "Filing Information" at bounding box center [87, 205] width 70 height 10
select select "1"
select select "0"
select select "31"
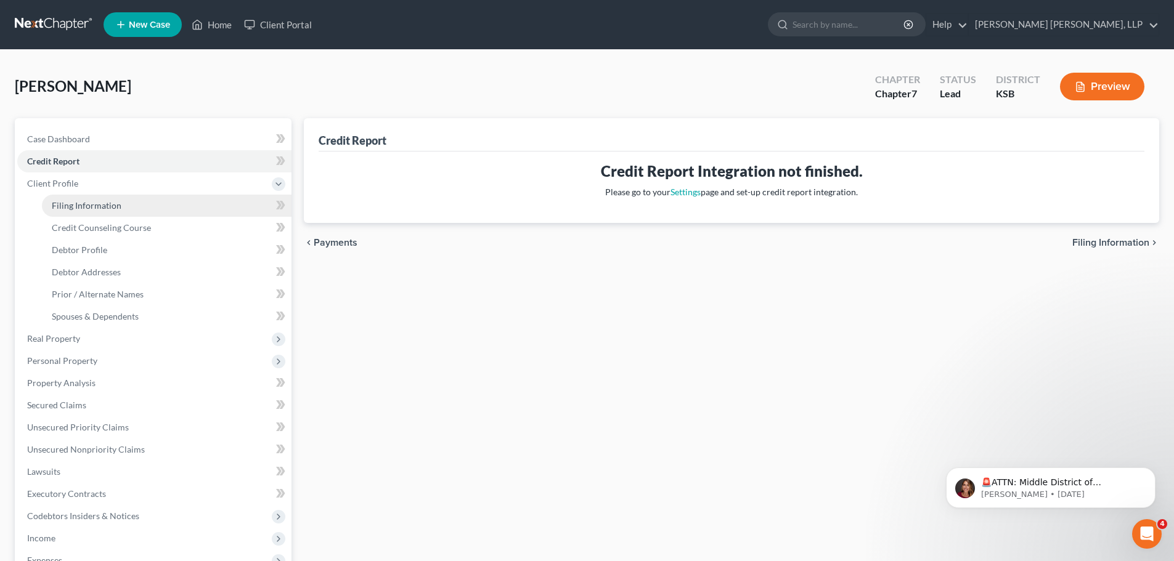
select select "0"
select select "17"
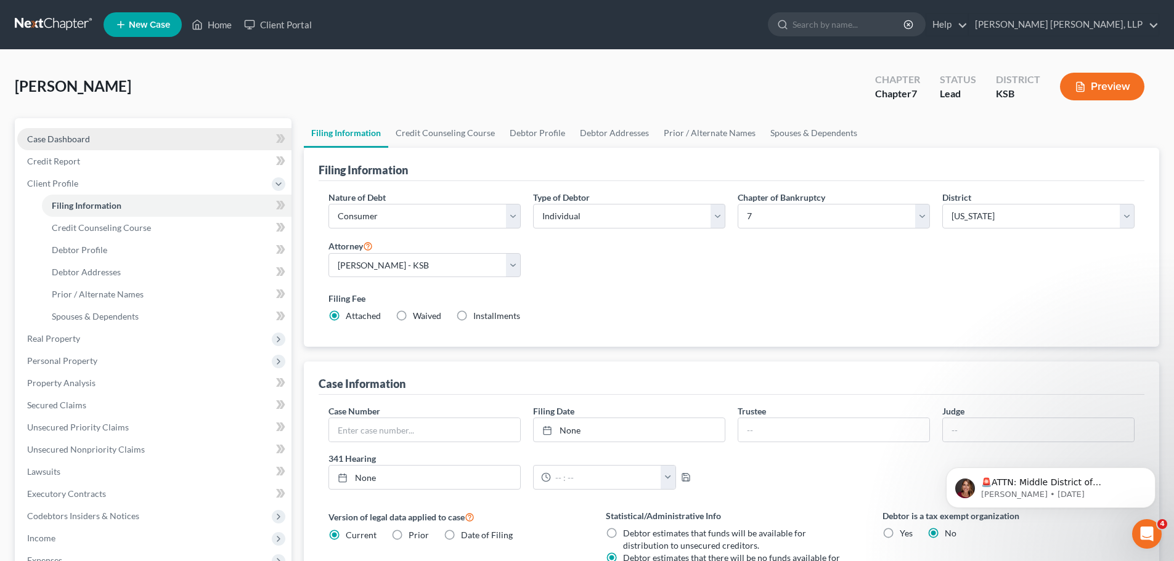
click at [124, 140] on link "Case Dashboard" at bounding box center [154, 139] width 274 height 22
select select "10"
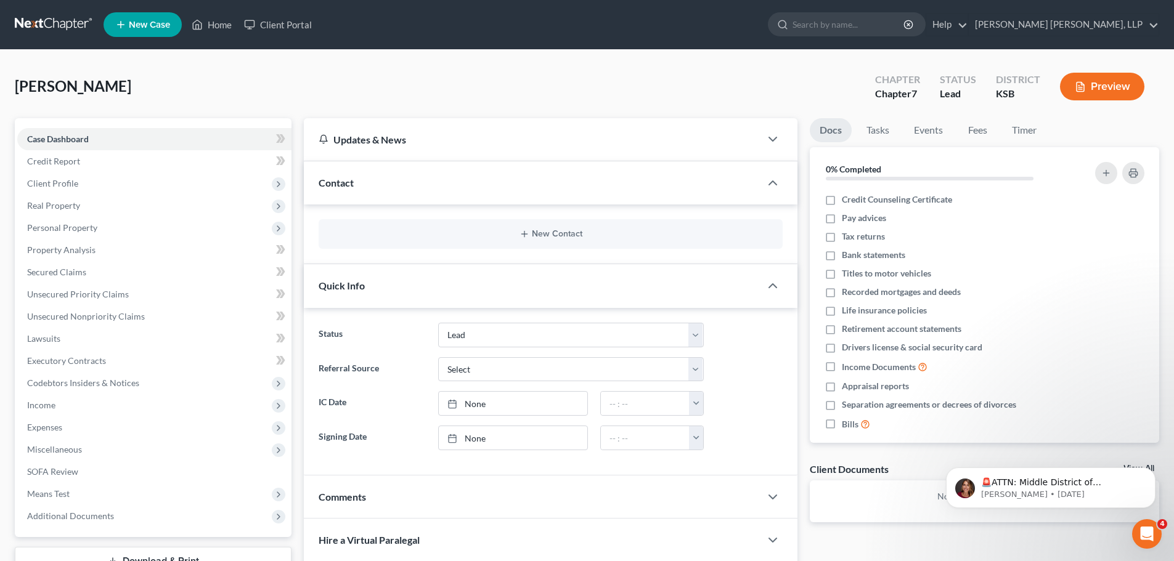
click at [99, 88] on span "[PERSON_NAME]" at bounding box center [73, 86] width 116 height 18
click at [75, 136] on span "Case Dashboard" at bounding box center [58, 139] width 62 height 10
click at [74, 183] on span "Client Profile" at bounding box center [52, 183] width 51 height 10
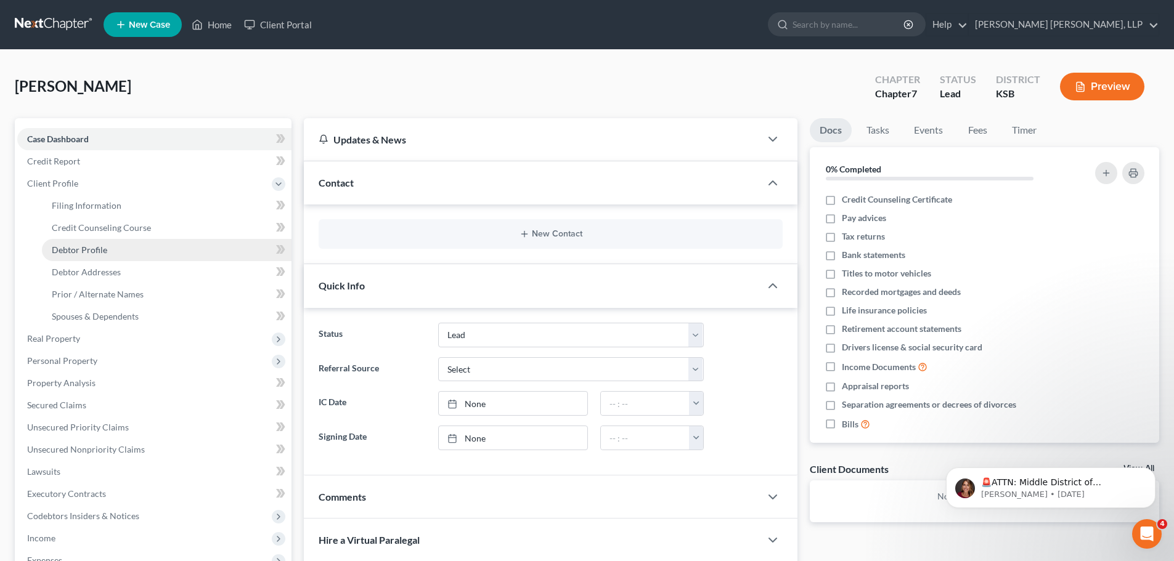
click at [73, 246] on span "Debtor Profile" at bounding box center [79, 250] width 55 height 10
select select "0"
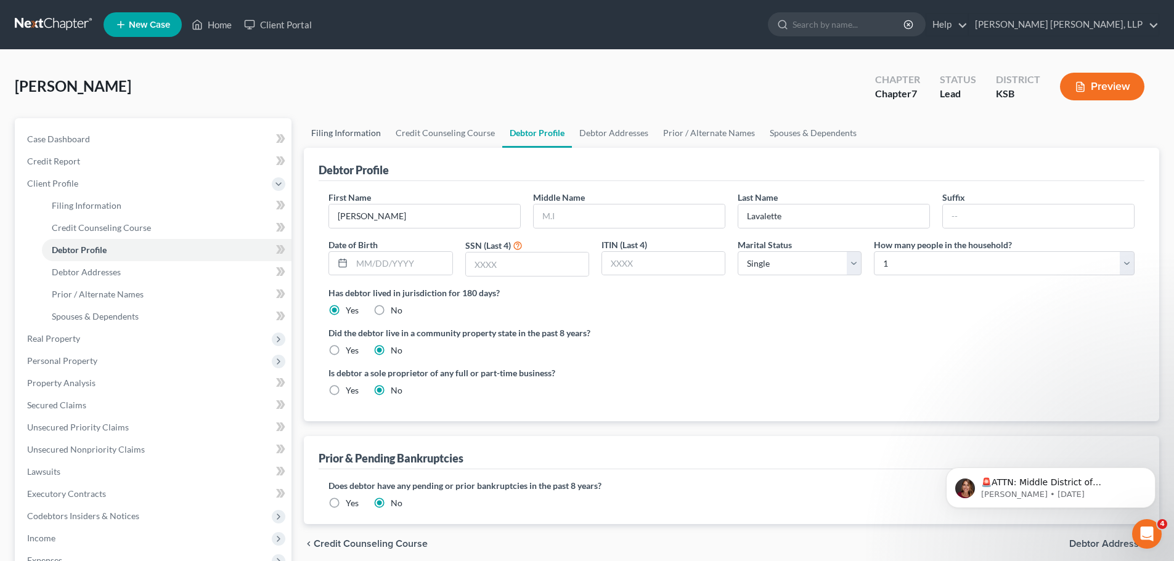
click at [355, 134] on link "Filing Information" at bounding box center [346, 133] width 84 height 30
select select "1"
select select "0"
select select "31"
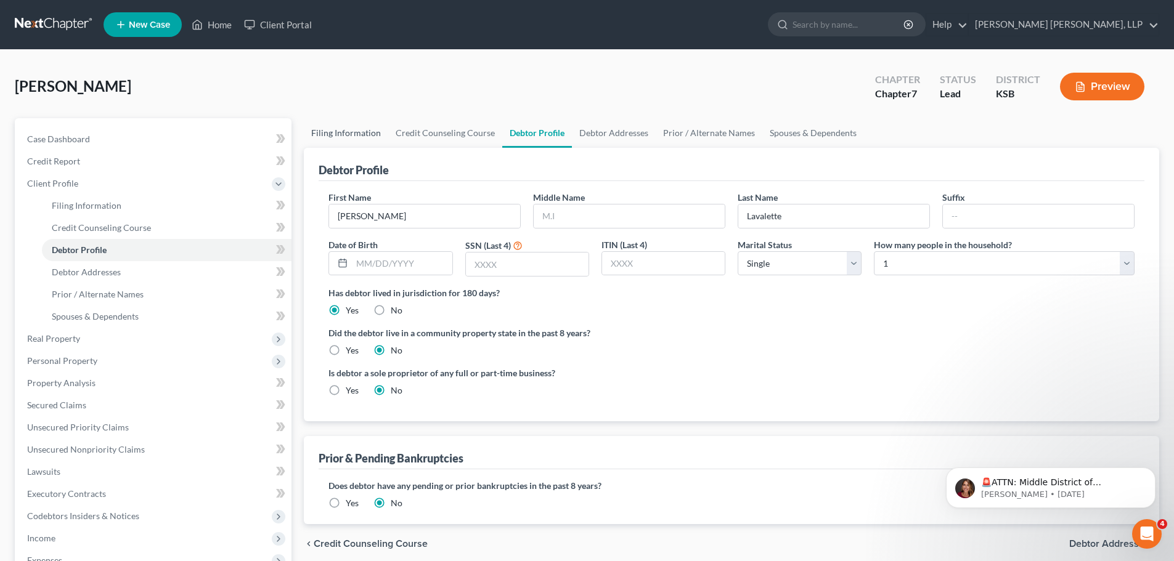
select select "0"
select select "17"
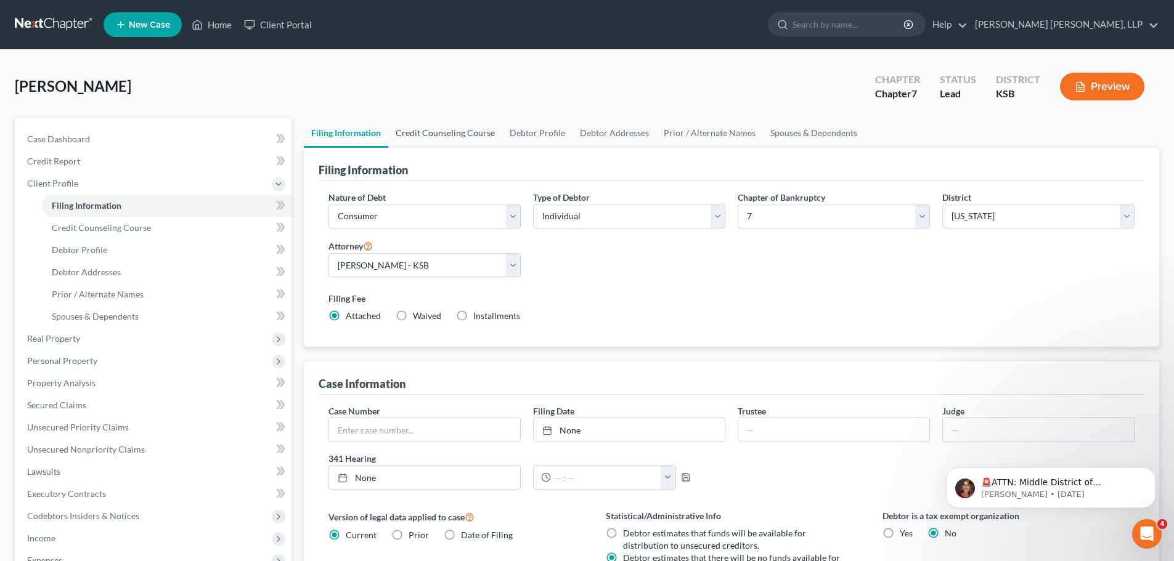
click at [446, 131] on link "Credit Counseling Course" at bounding box center [445, 133] width 114 height 30
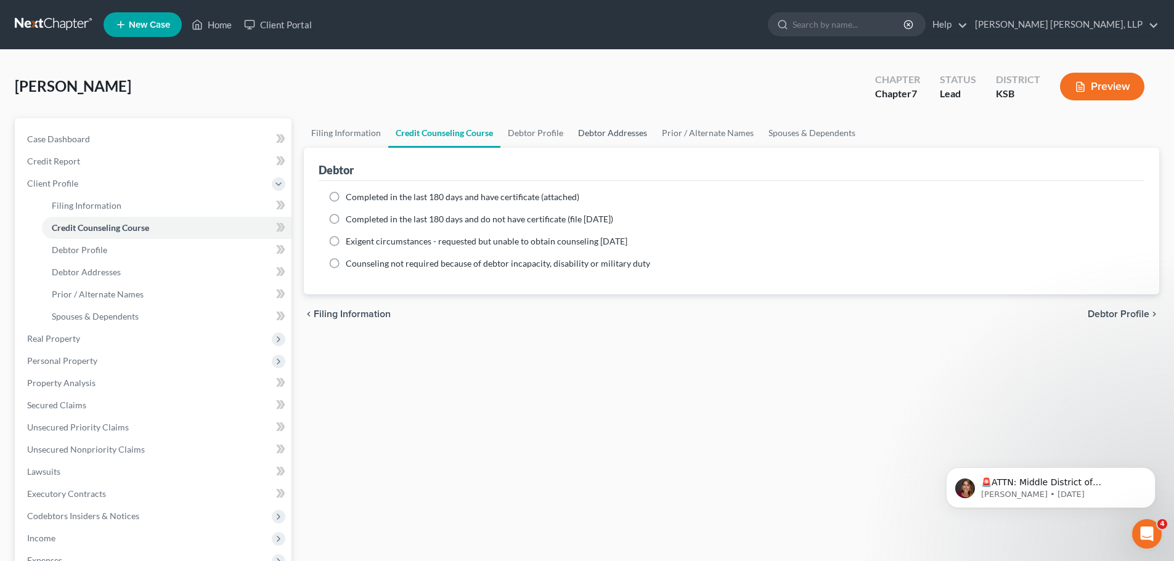
click at [648, 131] on link "Debtor Addresses" at bounding box center [613, 133] width 84 height 30
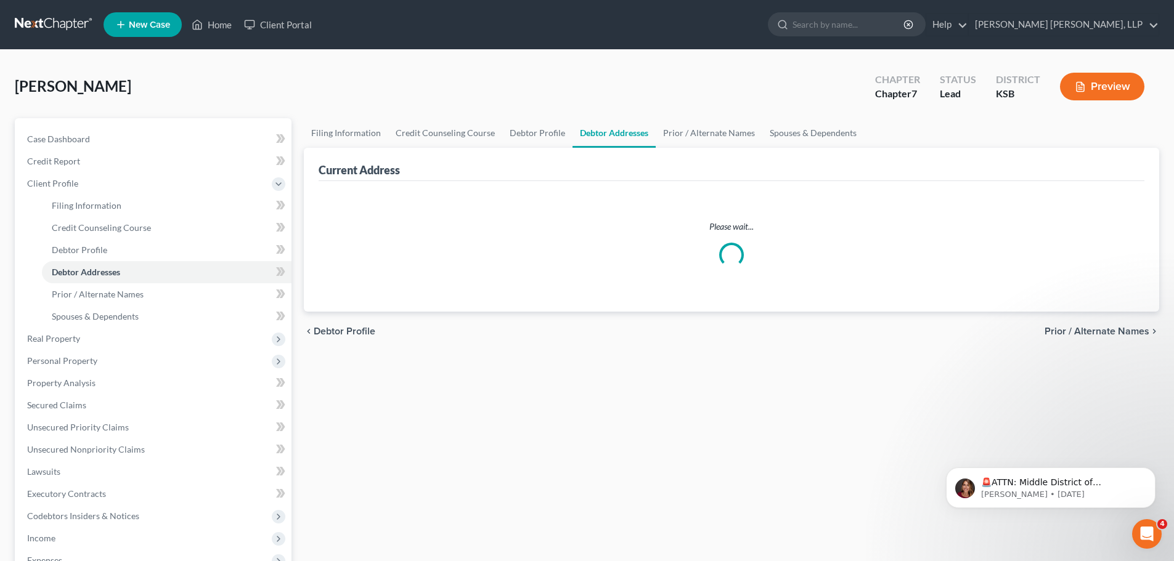
select select "0"
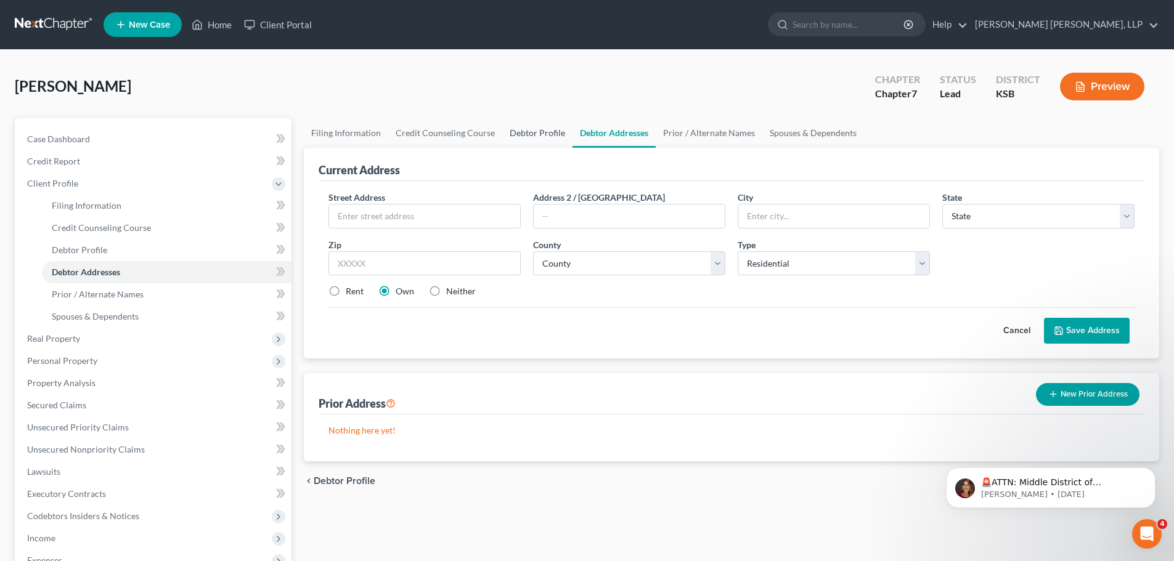
click at [510, 131] on link "Debtor Profile" at bounding box center [537, 133] width 70 height 30
select select "0"
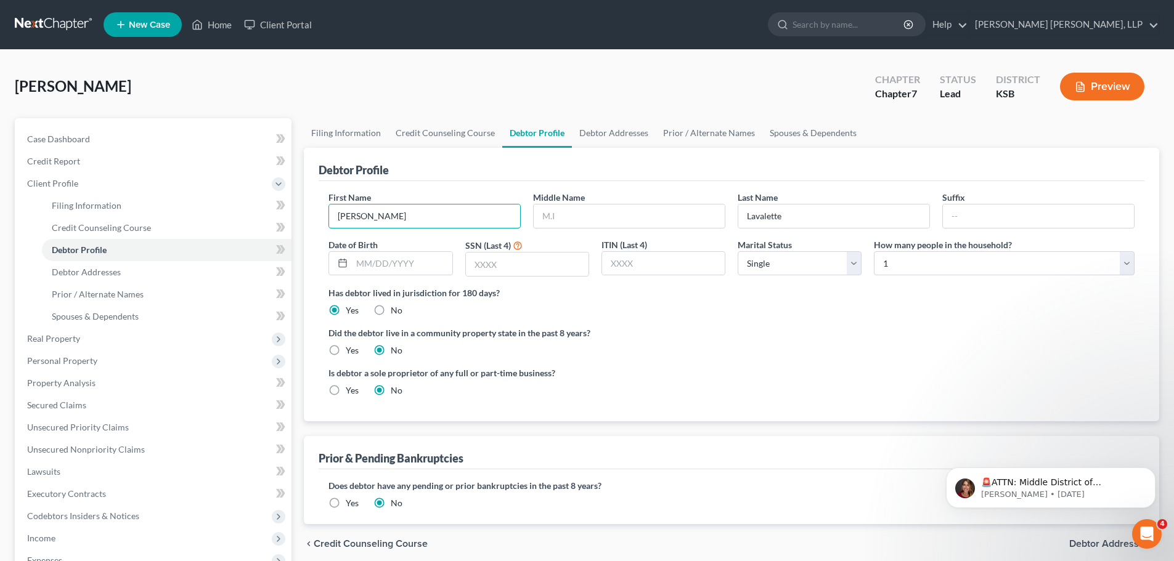
drag, startPoint x: 378, startPoint y: 211, endPoint x: 300, endPoint y: 217, distance: 78.4
click at [300, 217] on div "Filing Information Credit Counseling Course Debtor Profile Debtor Addresses Pri…" at bounding box center [731, 429] width 867 height 623
type input "TEST"
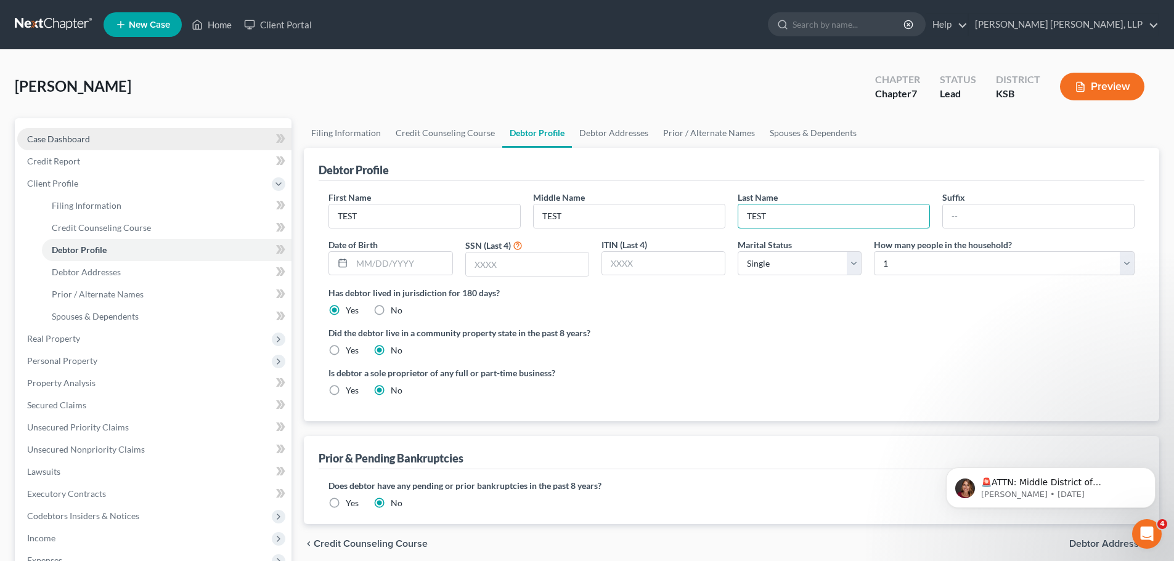
type input "TEST"
click at [84, 145] on link "Case Dashboard" at bounding box center [154, 139] width 274 height 22
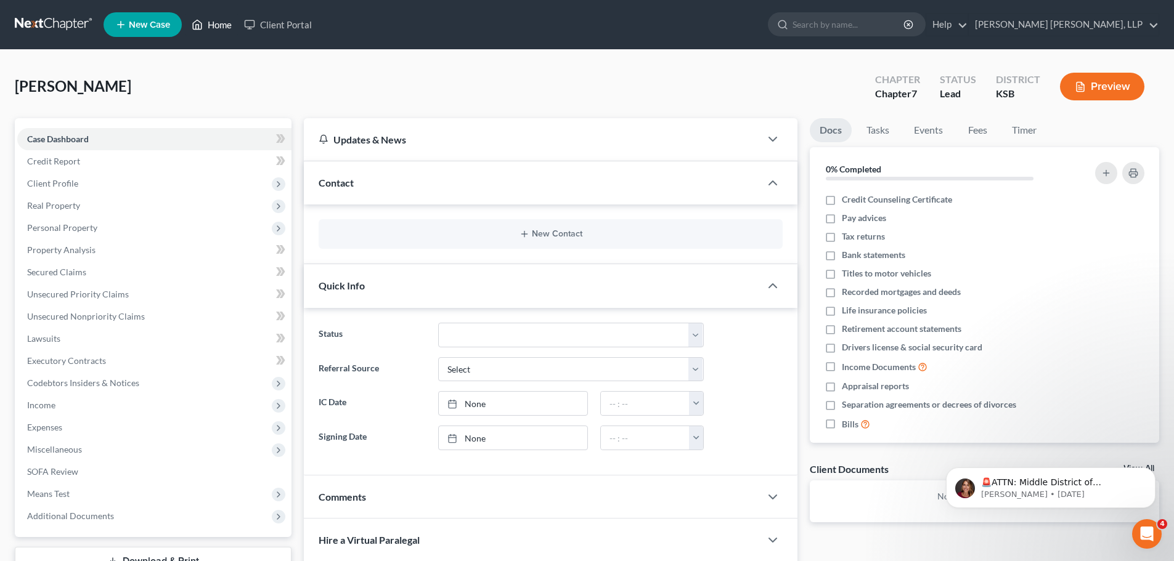
click at [216, 21] on link "Home" at bounding box center [211, 25] width 52 height 22
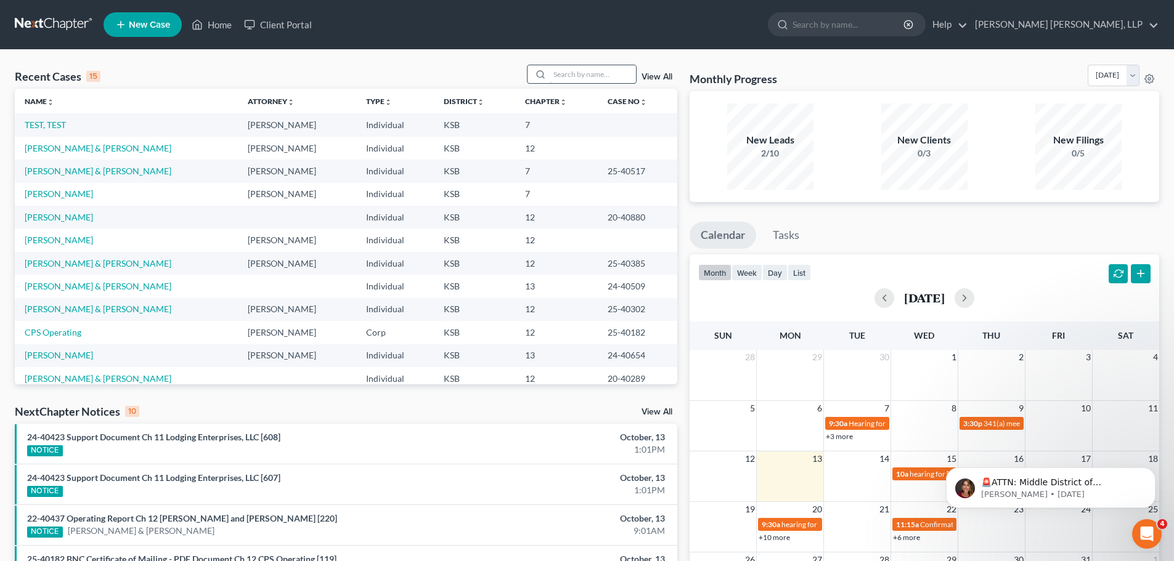
click at [606, 72] on input "search" at bounding box center [593, 74] width 86 height 18
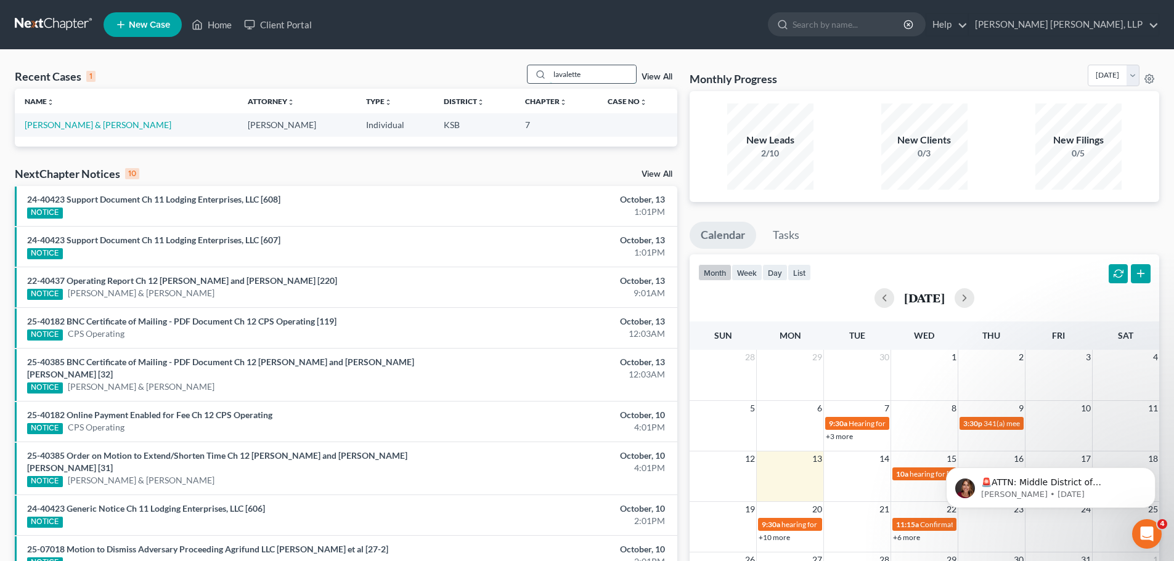
type input "lavalette"
click at [63, 130] on link "[PERSON_NAME] & [PERSON_NAME]" at bounding box center [98, 125] width 147 height 10
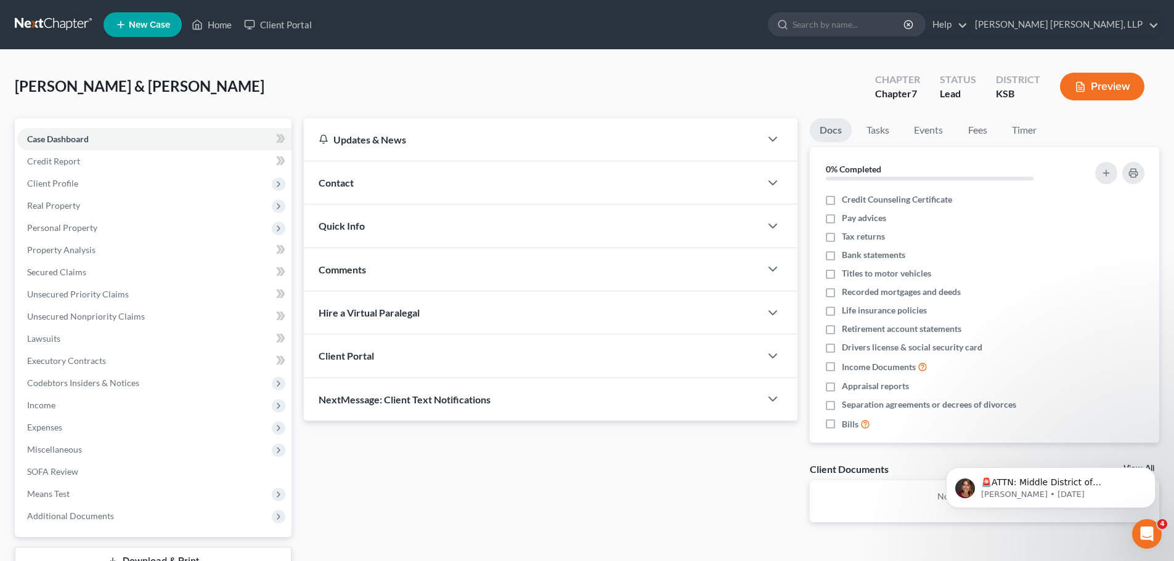
click at [350, 177] on span "Contact" at bounding box center [336, 183] width 35 height 12
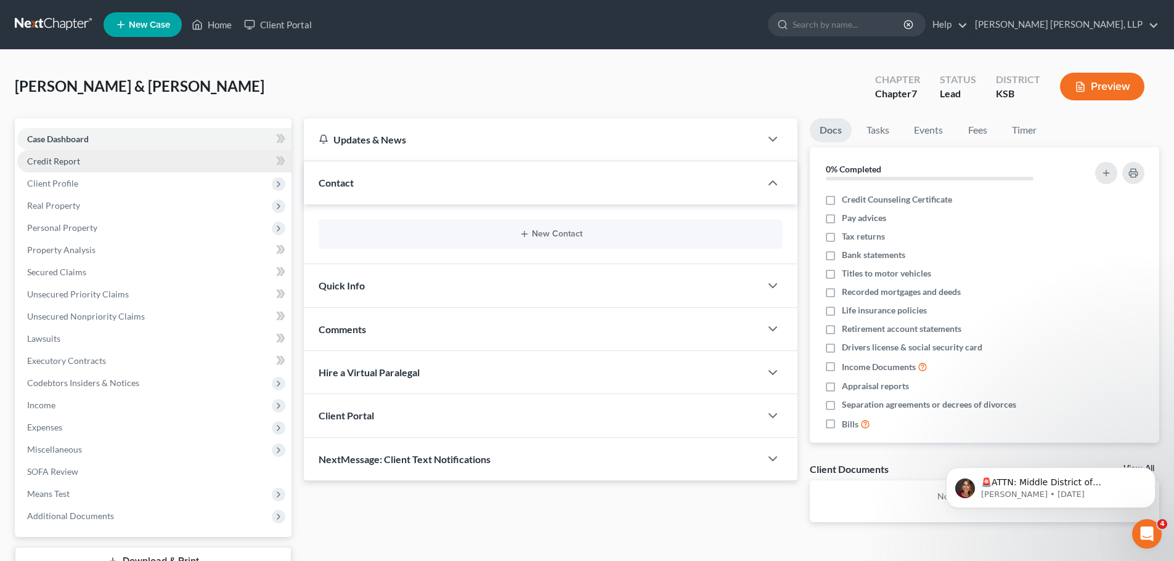
click at [55, 163] on span "Credit Report" at bounding box center [53, 161] width 53 height 10
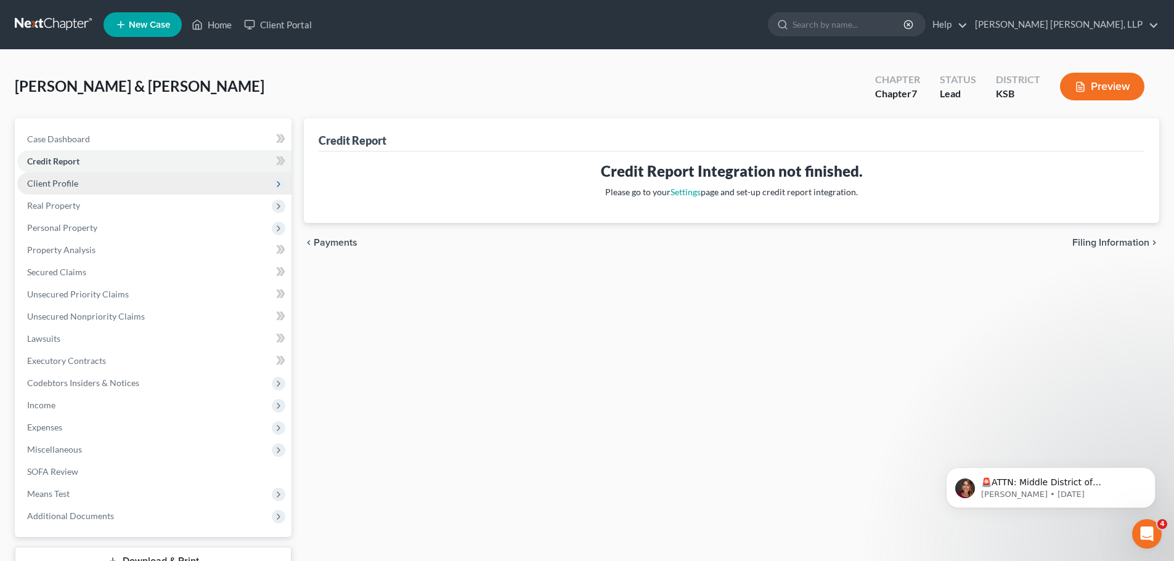
click at [38, 180] on span "Client Profile" at bounding box center [52, 183] width 51 height 10
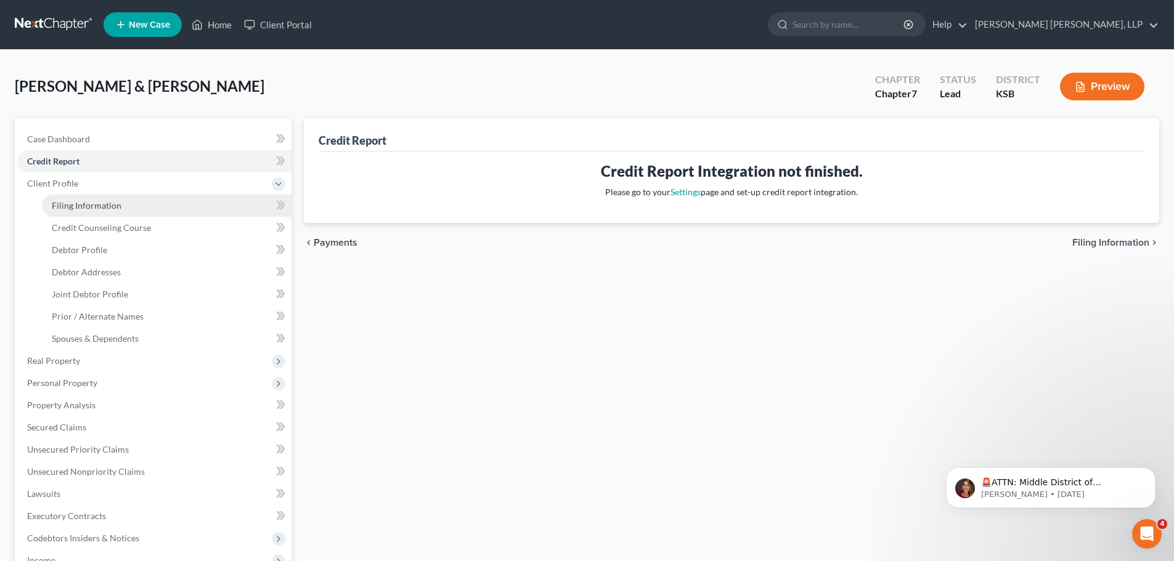
click at [55, 205] on span "Filing Information" at bounding box center [87, 205] width 70 height 10
select select "0"
select select "3"
select select "1"
select select "0"
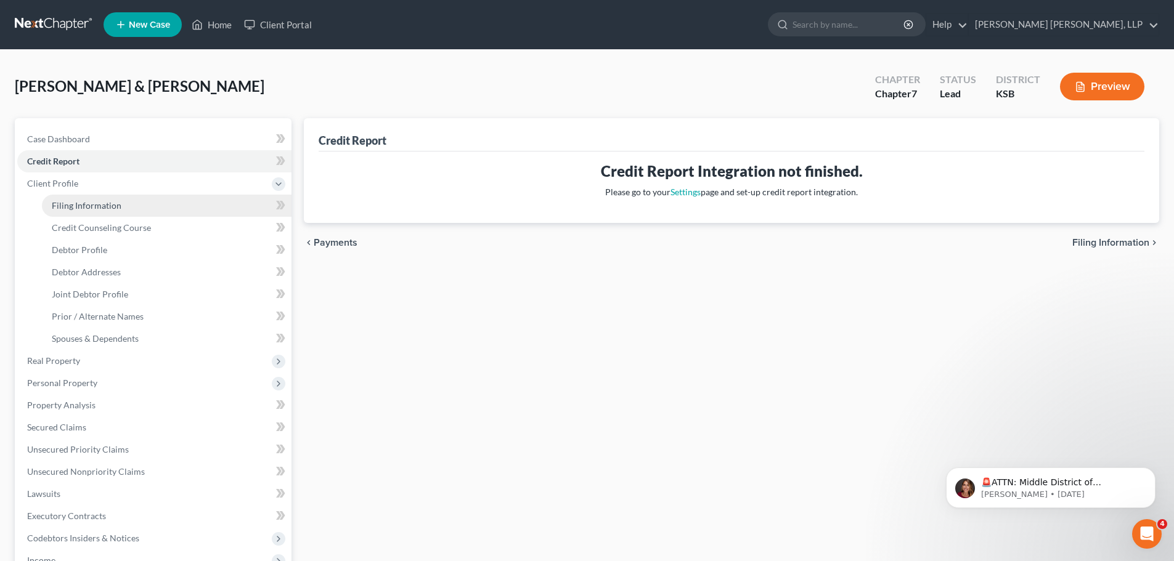
select select "31"
select select "1"
select select "17"
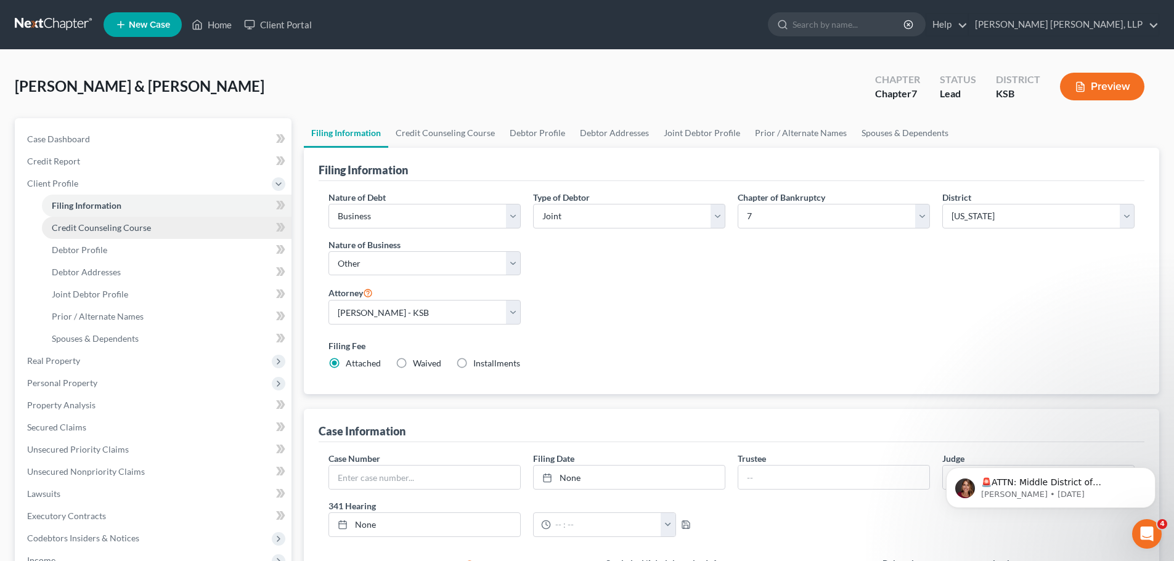
click at [105, 232] on span "Credit Counseling Course" at bounding box center [101, 227] width 99 height 10
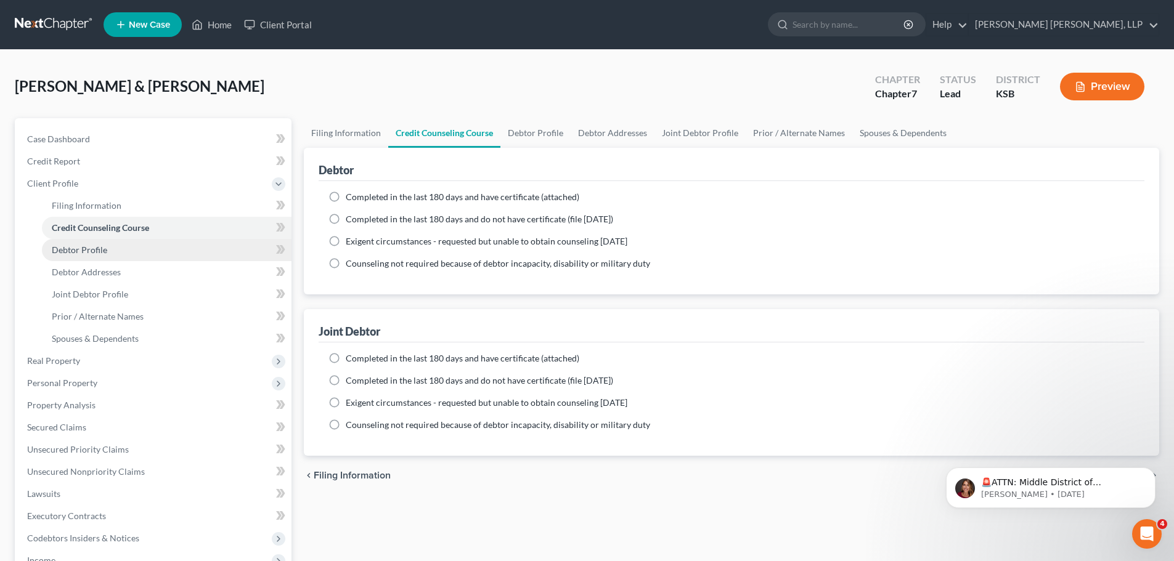
click at [95, 251] on span "Debtor Profile" at bounding box center [79, 250] width 55 height 10
select select "1"
select select "5"
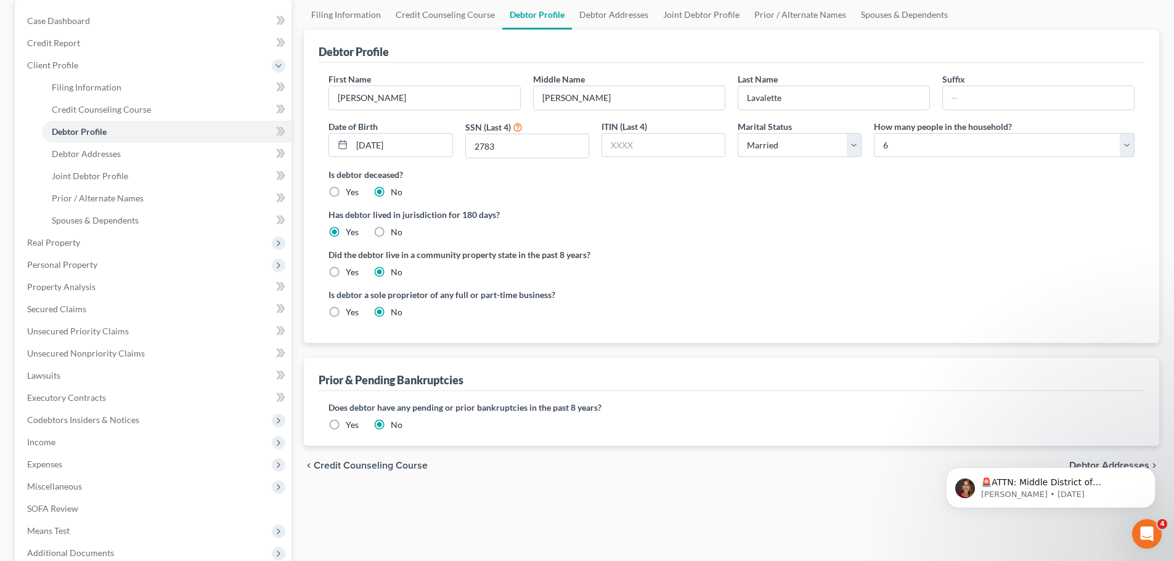
scroll to position [185, 0]
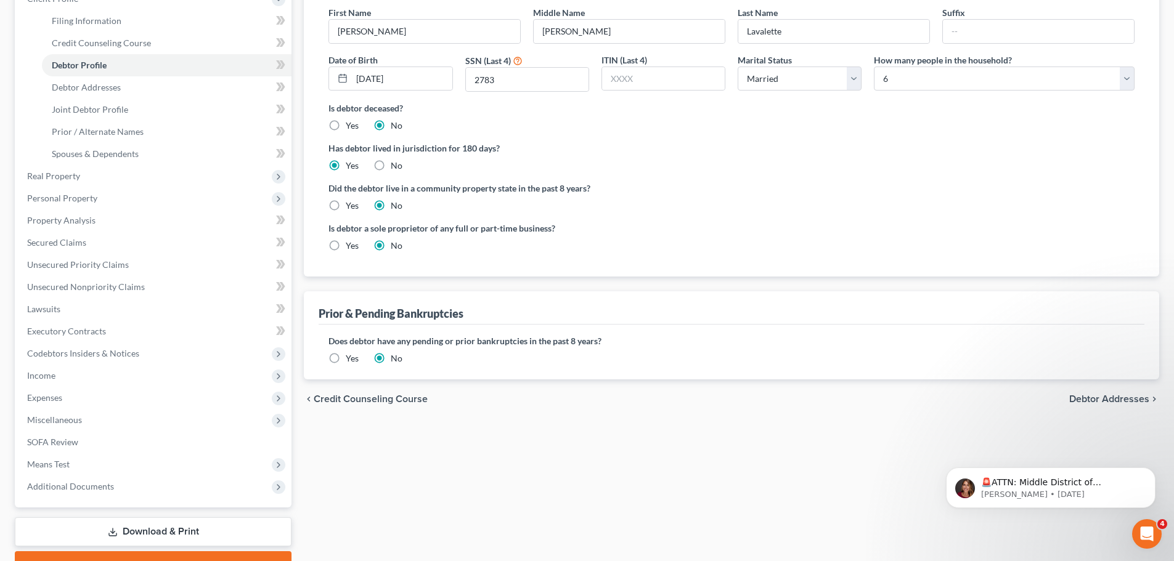
click at [1135, 399] on span "Debtor Addresses" at bounding box center [1109, 399] width 80 height 10
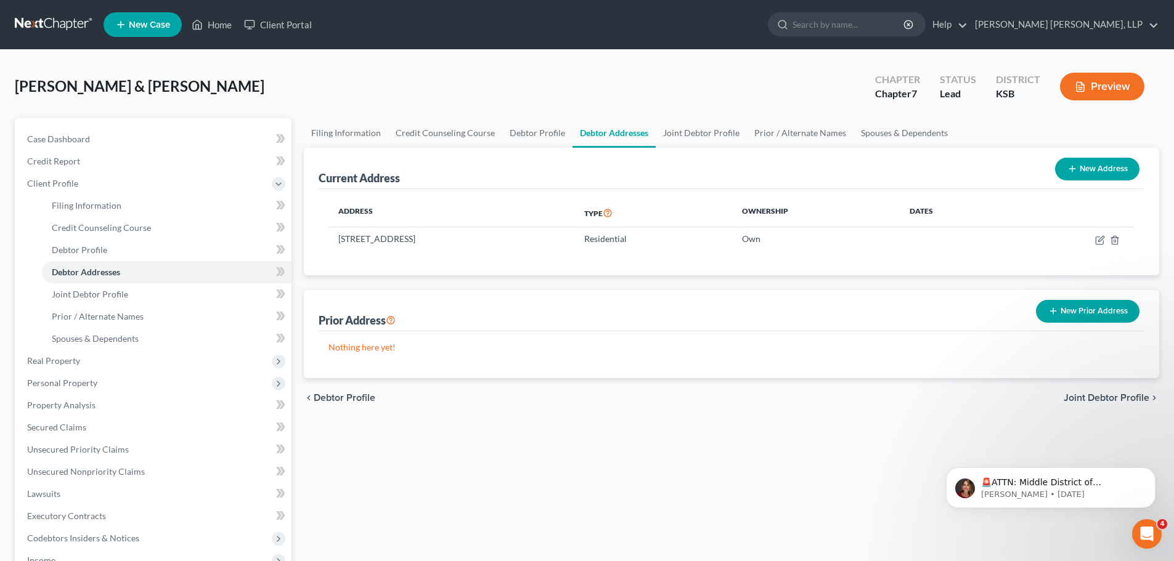
click at [1116, 397] on span "Joint Debtor Profile" at bounding box center [1106, 398] width 86 height 10
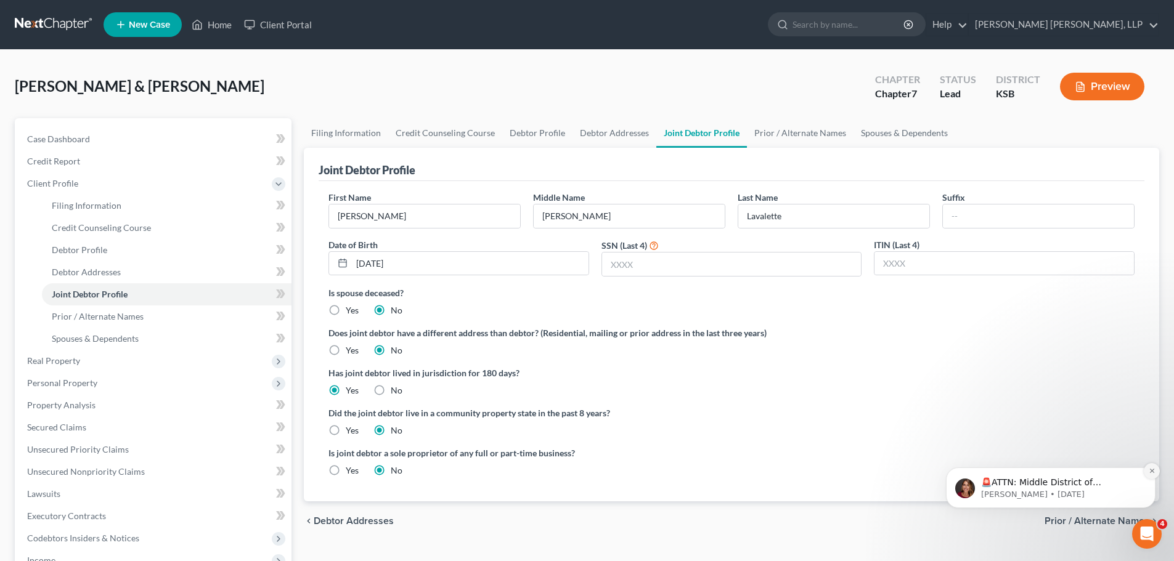
click at [1152, 472] on icon "Dismiss notification" at bounding box center [1151, 471] width 4 height 4
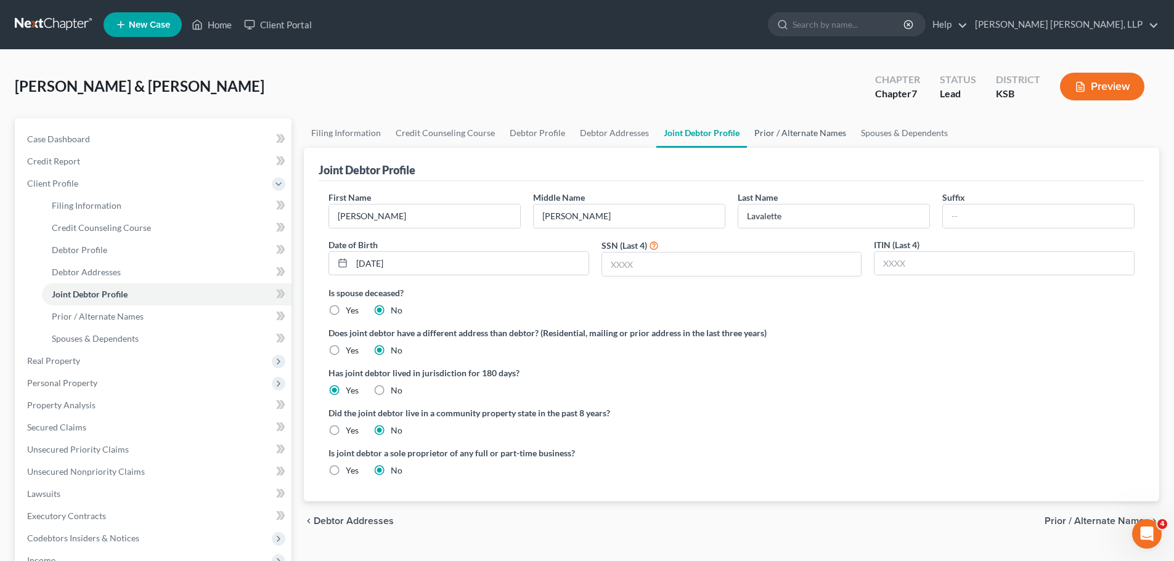
click at [763, 141] on link "Prior / Alternate Names" at bounding box center [800, 133] width 107 height 30
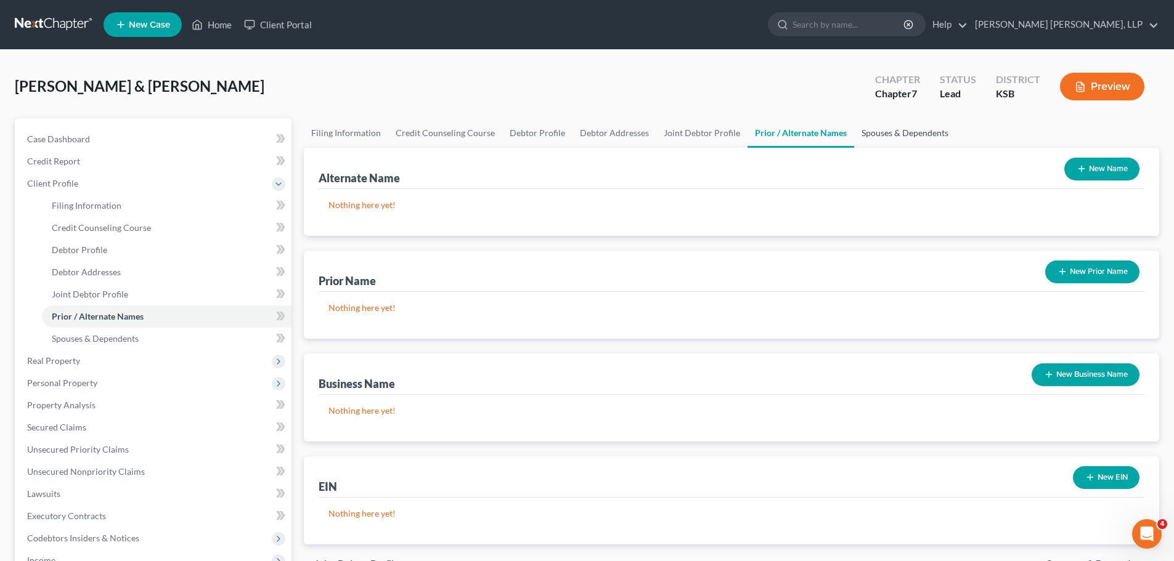
click at [916, 140] on link "Spouses & Dependents" at bounding box center [905, 133] width 102 height 30
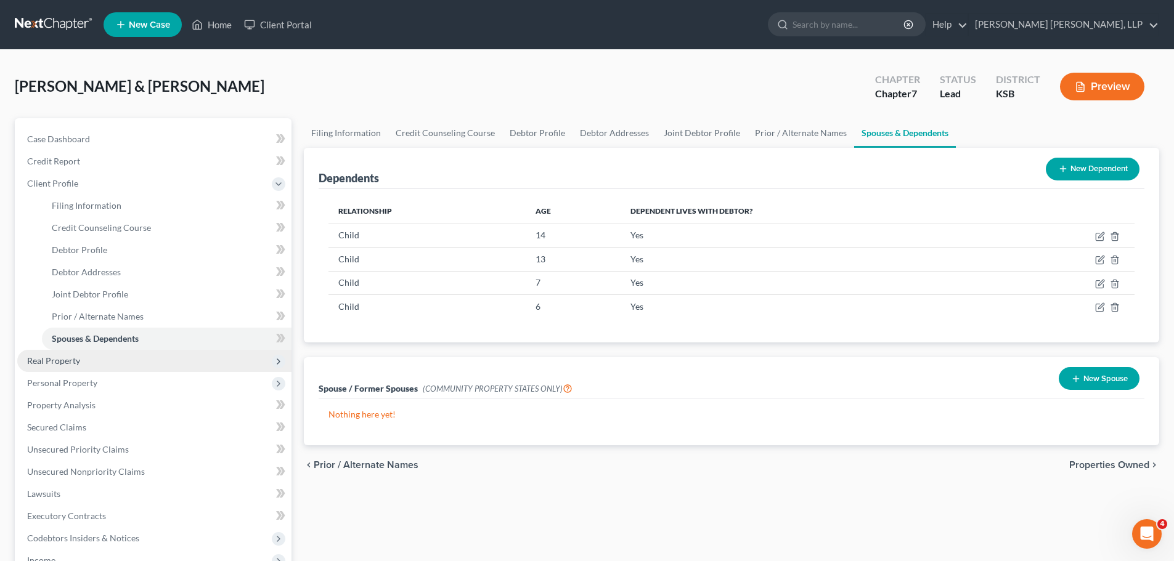
click at [43, 359] on span "Real Property" at bounding box center [53, 360] width 53 height 10
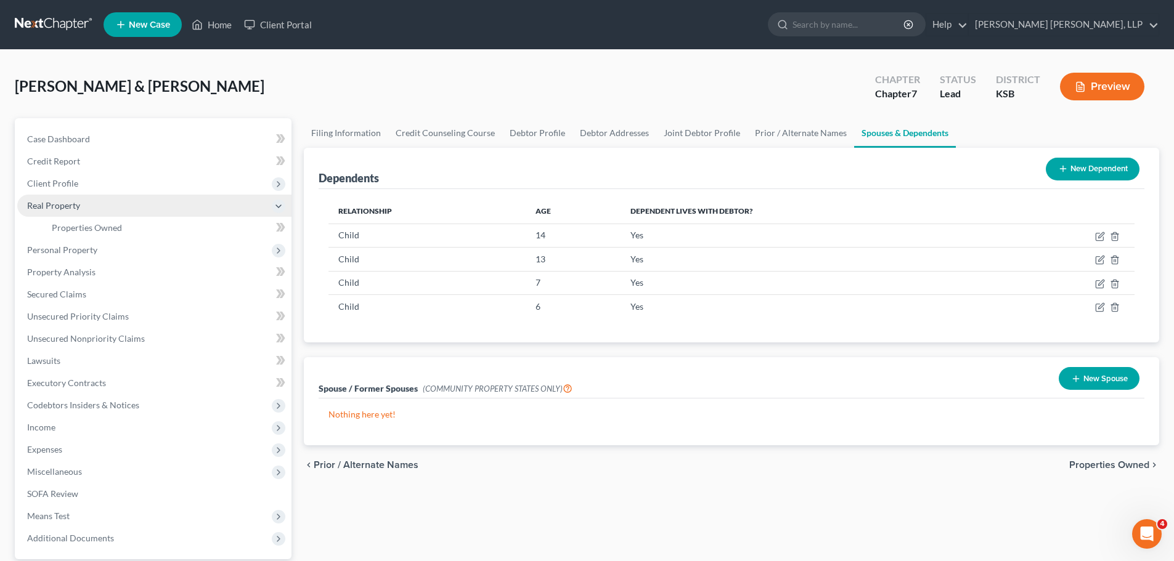
click at [55, 204] on span "Real Property" at bounding box center [53, 205] width 53 height 10
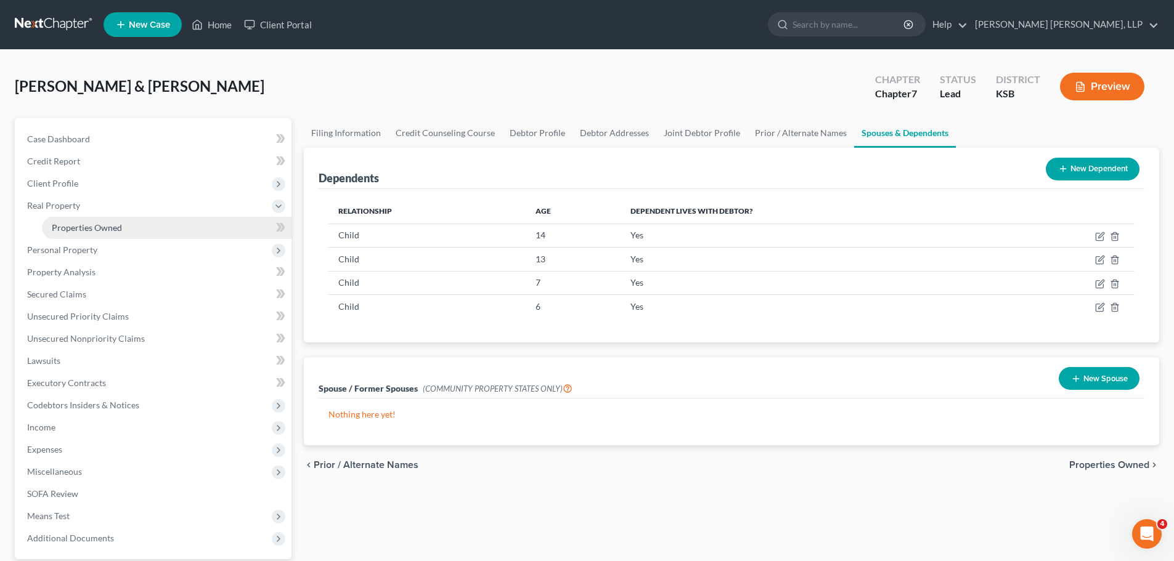
click at [76, 232] on span "Properties Owned" at bounding box center [87, 227] width 70 height 10
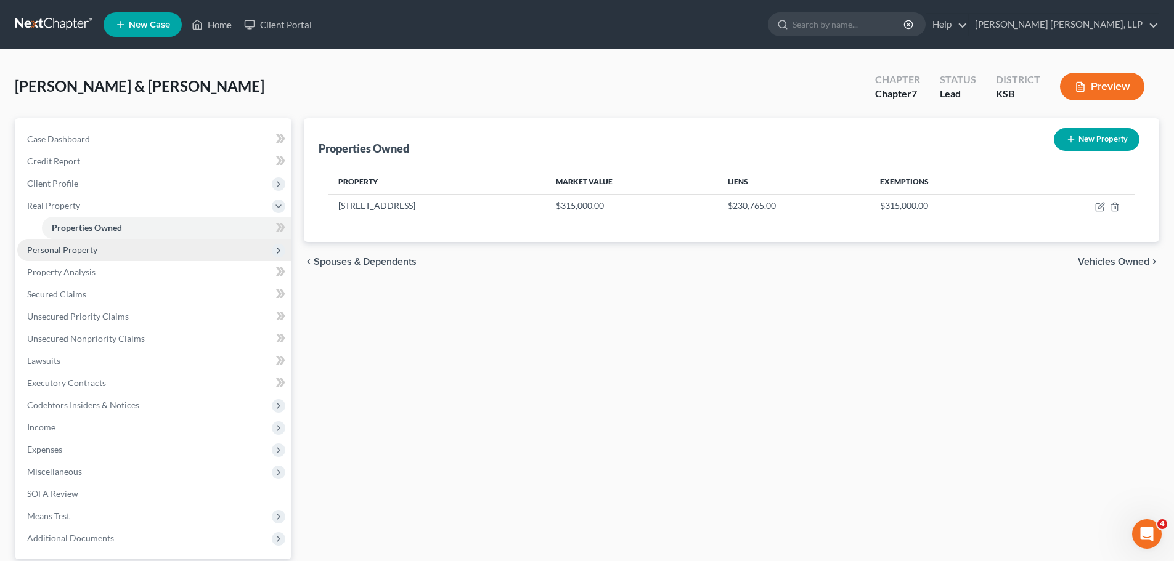
click at [81, 248] on span "Personal Property" at bounding box center [62, 250] width 70 height 10
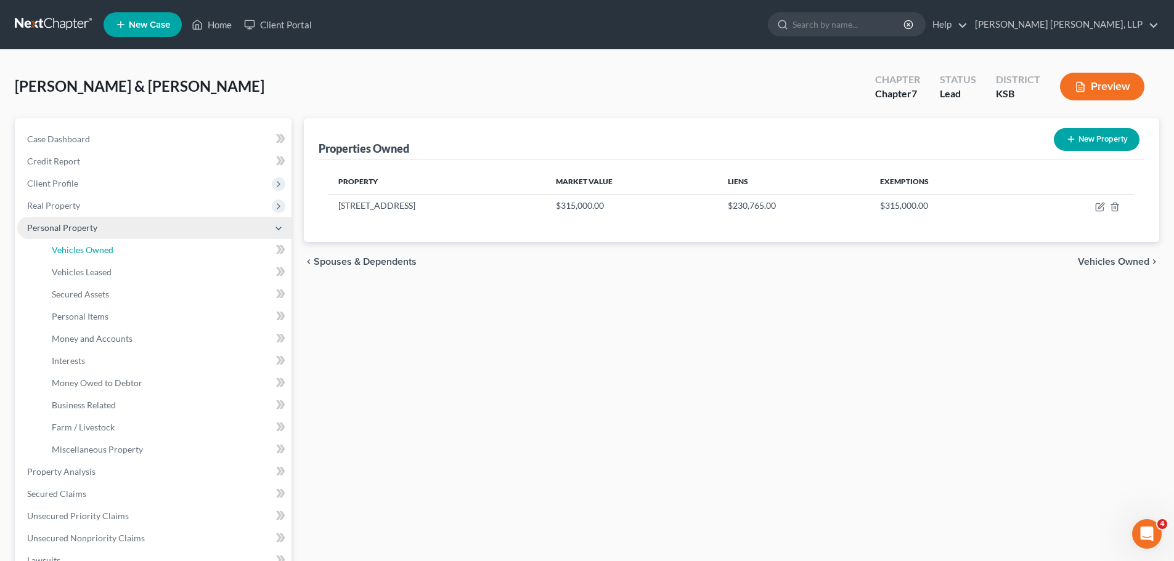
click at [81, 248] on span "Vehicles Owned" at bounding box center [83, 250] width 62 height 10
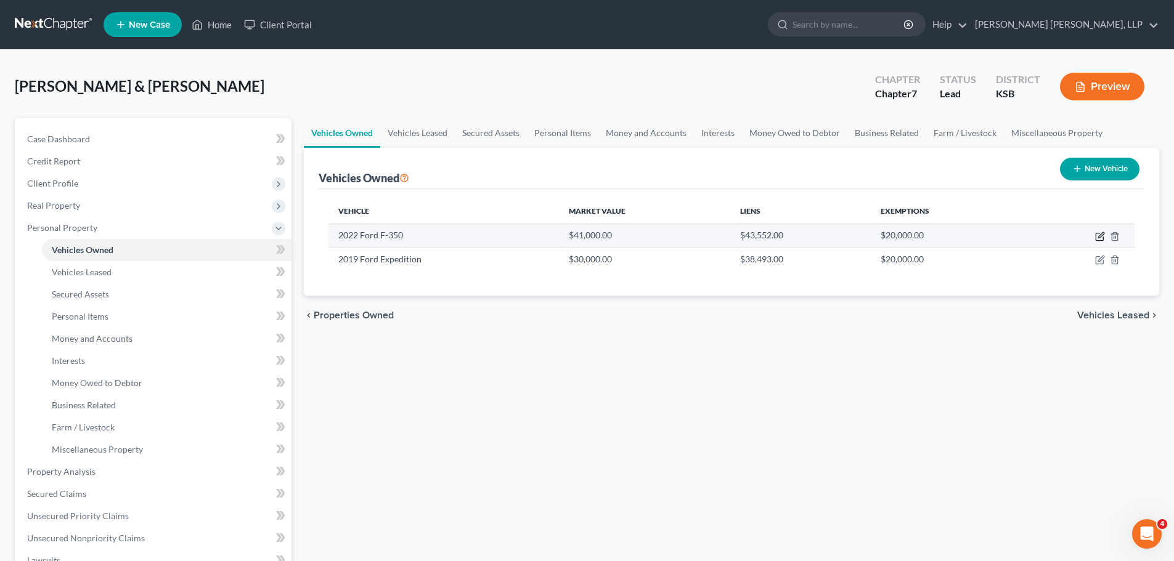
click at [1099, 237] on icon "button" at bounding box center [1100, 237] width 10 height 10
select select "0"
select select "4"
select select "2"
select select "0"
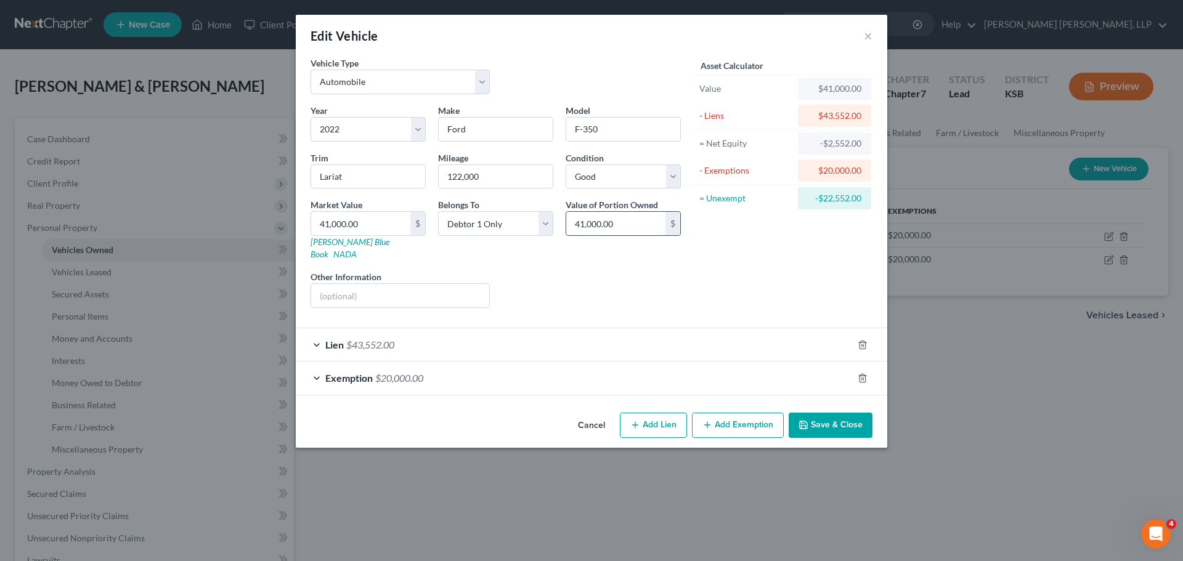
click at [581, 222] on input "41,000.00" at bounding box center [615, 223] width 99 height 23
type input "45,000"
click at [368, 222] on input "41,000.00" at bounding box center [360, 223] width 99 height 23
type input "4"
type input "4.00"
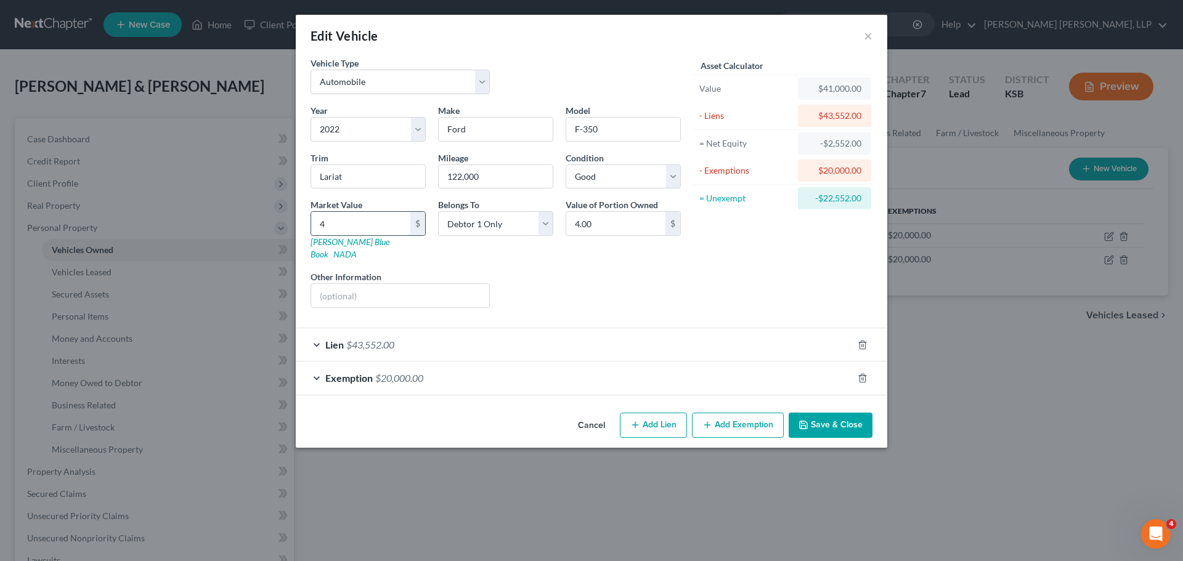
type input "45"
type input "45.00"
type input "450"
type input "450.00"
type input "4500"
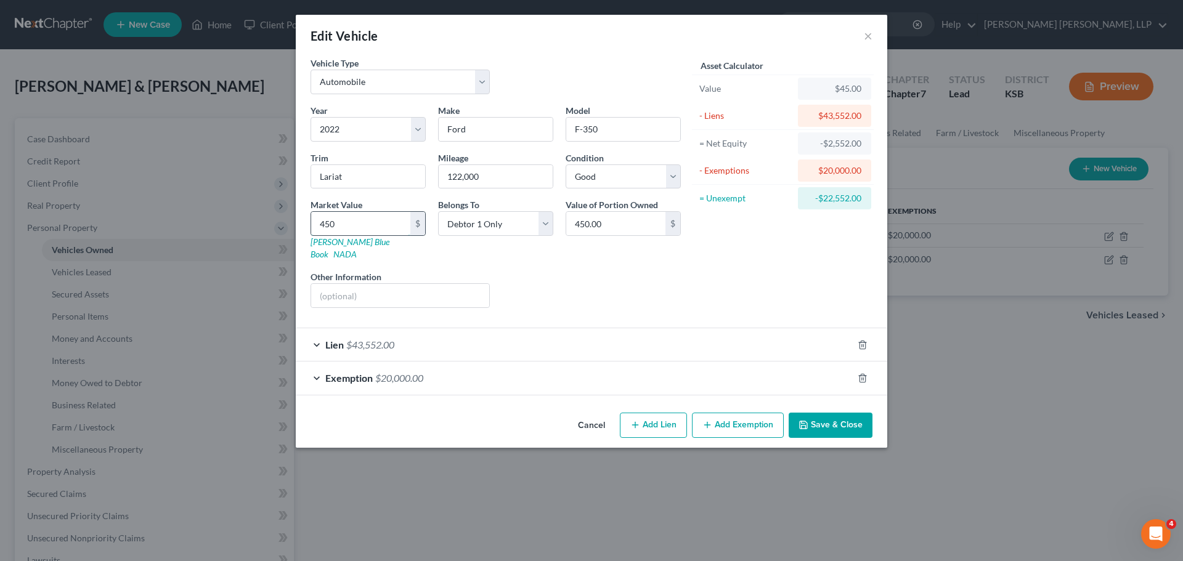
type input "4,500.00"
type input "4,5000"
type input "45,000.00"
type input "45,000"
drag, startPoint x: 490, startPoint y: 176, endPoint x: 430, endPoint y: 176, distance: 59.8
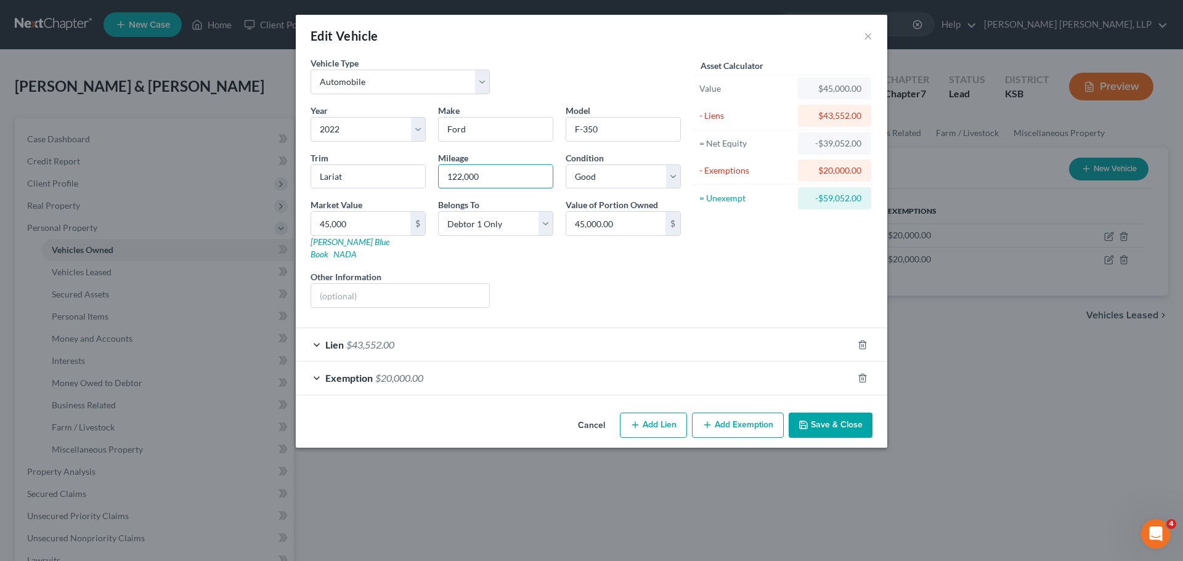
click at [430, 176] on div "Year Select 2026 2025 2024 2023 2022 2021 2020 2019 2018 2017 2016 2015 2014 20…" at bounding box center [495, 211] width 383 height 214
click at [325, 331] on div "Lien $43,552.00" at bounding box center [574, 344] width 557 height 33
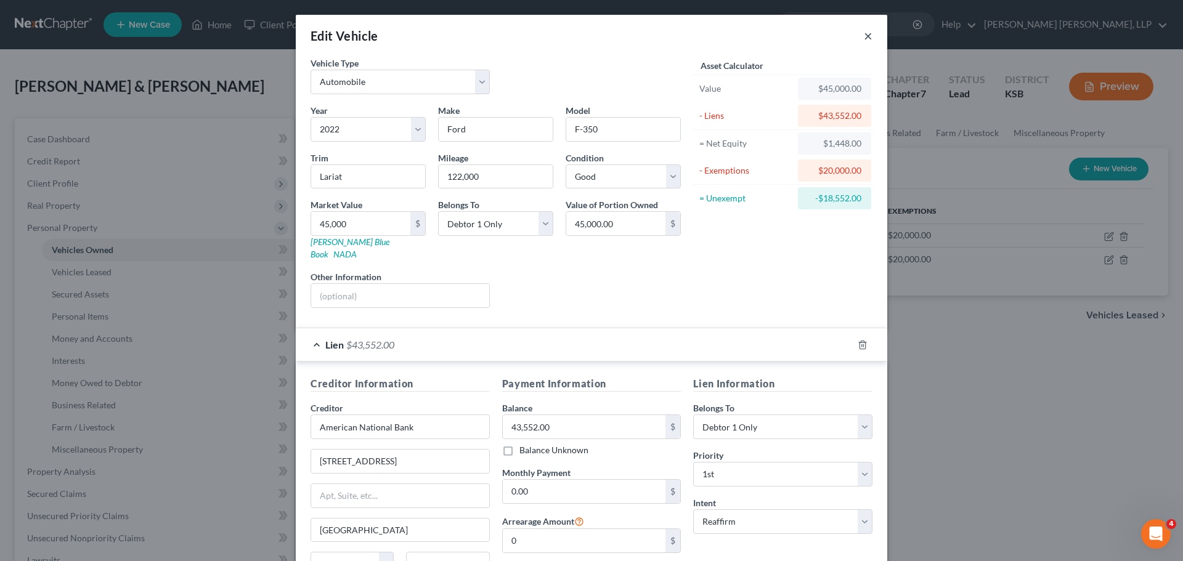
click at [864, 39] on button "×" at bounding box center [868, 35] width 9 height 15
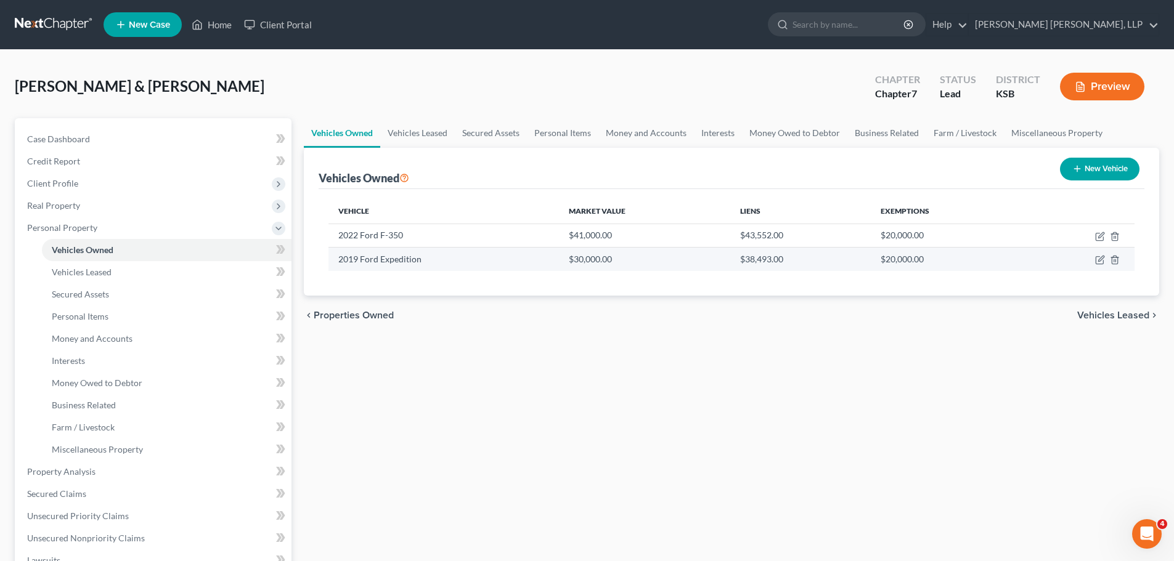
click at [372, 264] on td "2019 Ford Expedition" at bounding box center [443, 259] width 230 height 23
click at [1099, 259] on icon "button" at bounding box center [1100, 260] width 10 height 10
select select "0"
select select "7"
select select "3"
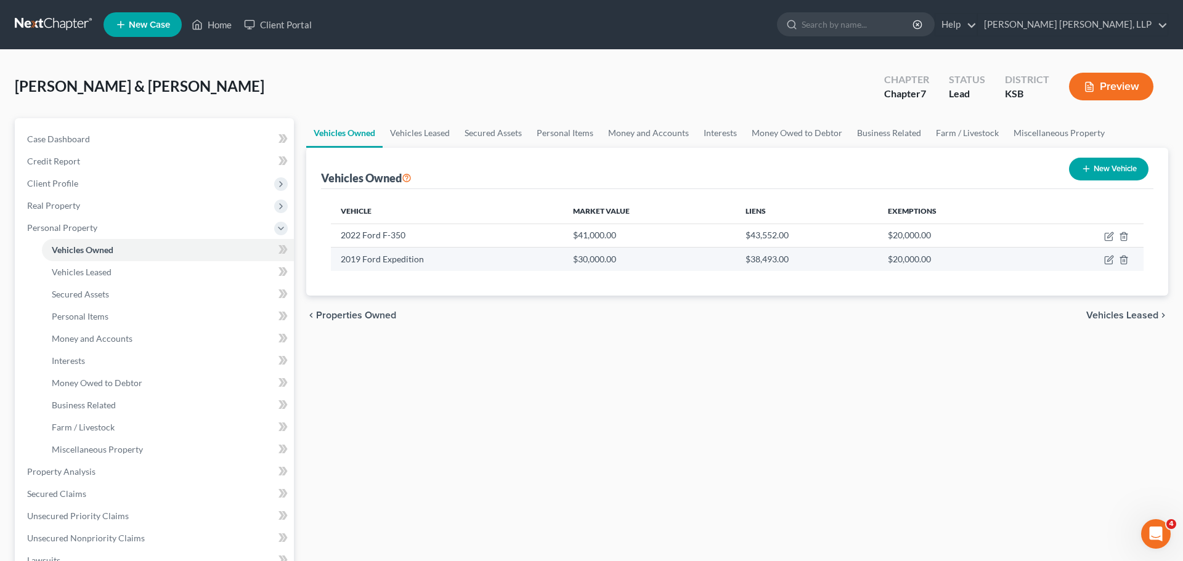
select select "2"
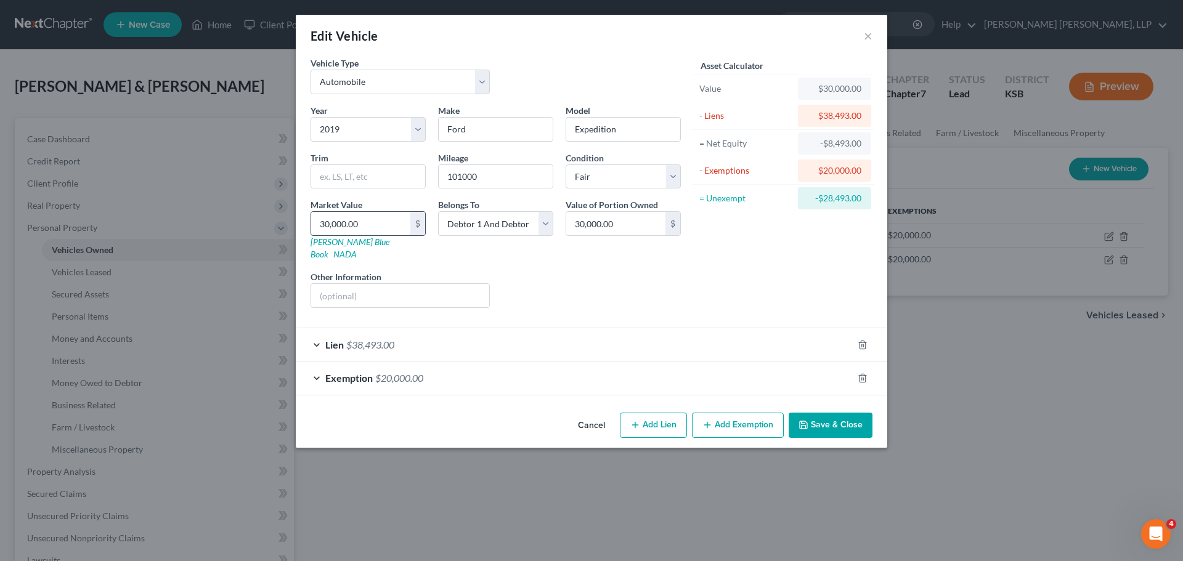
type input "2"
type input "2.00"
type input "21"
type input "21.00"
type input "210"
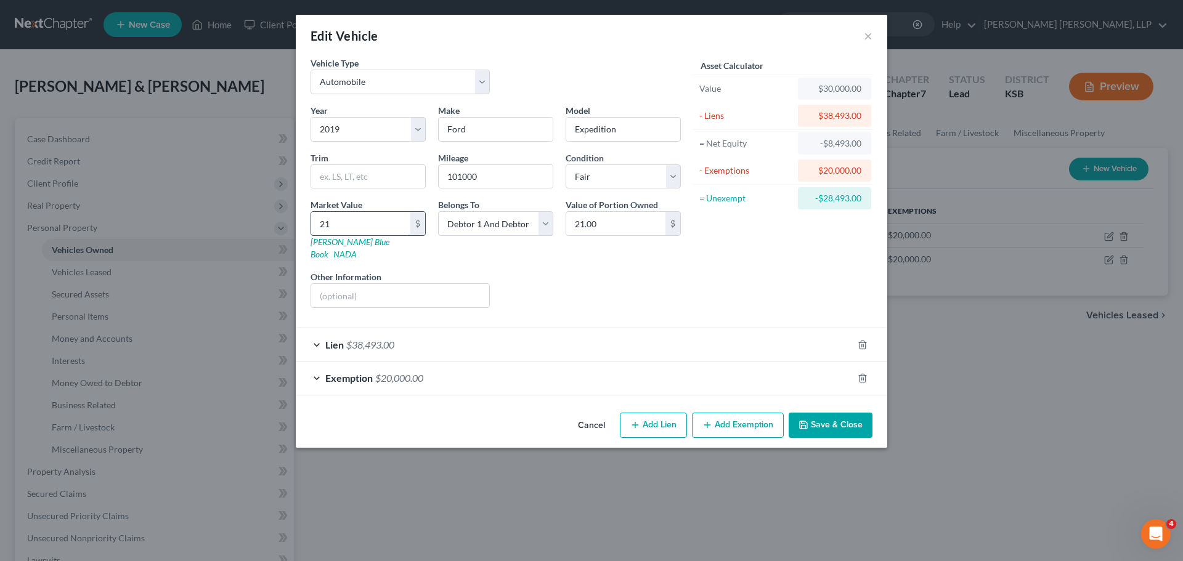
type input "210.00"
type input "2100"
type input "2,100.00"
type input "2,1000"
type input "21,000.00"
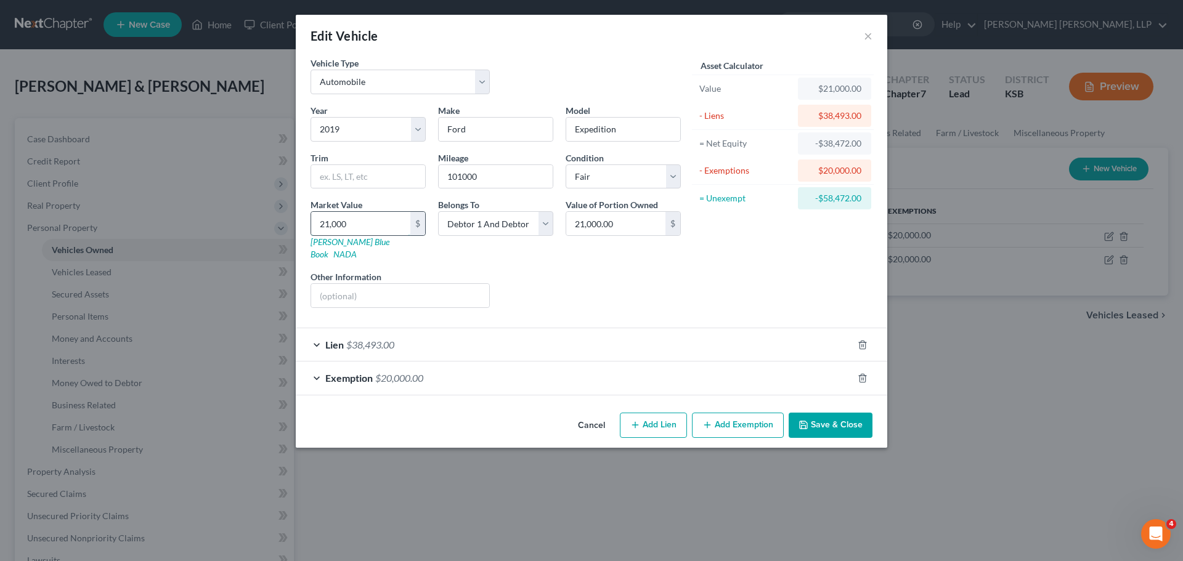
scroll to position [43, 0]
type input "21,000"
click at [315, 333] on div "Lien $38,493.00" at bounding box center [574, 344] width 557 height 33
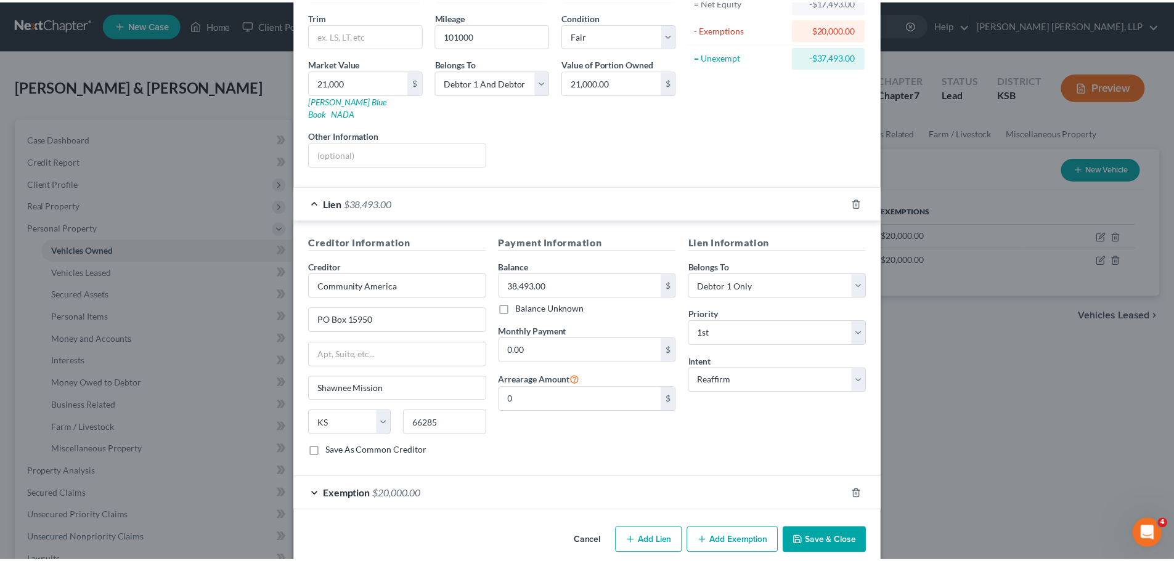
scroll to position [147, 0]
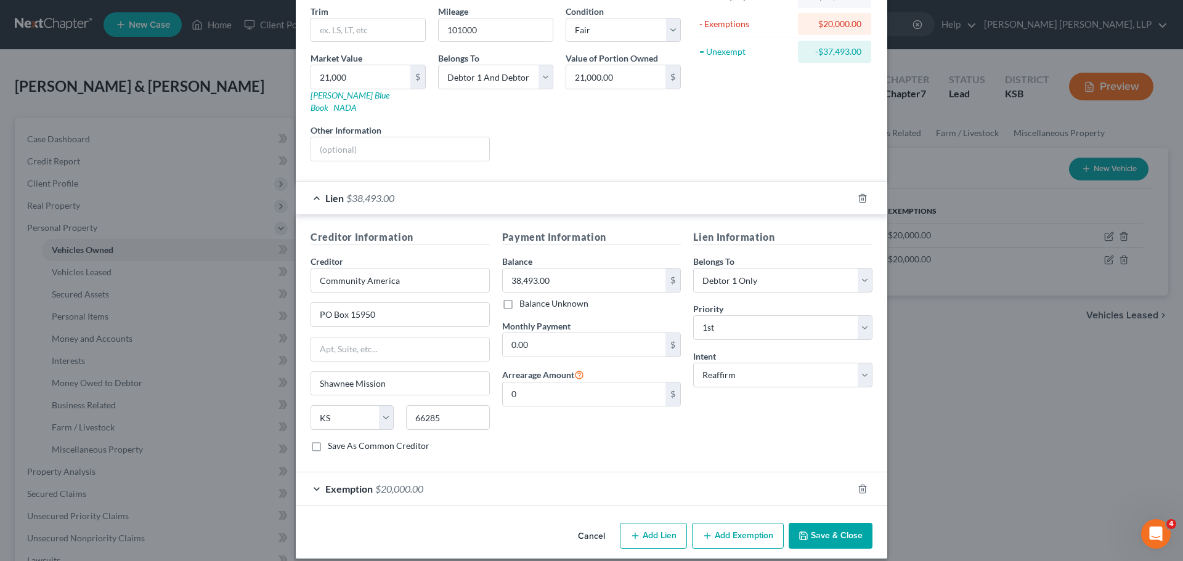
click at [837, 529] on button "Save & Close" at bounding box center [831, 536] width 84 height 26
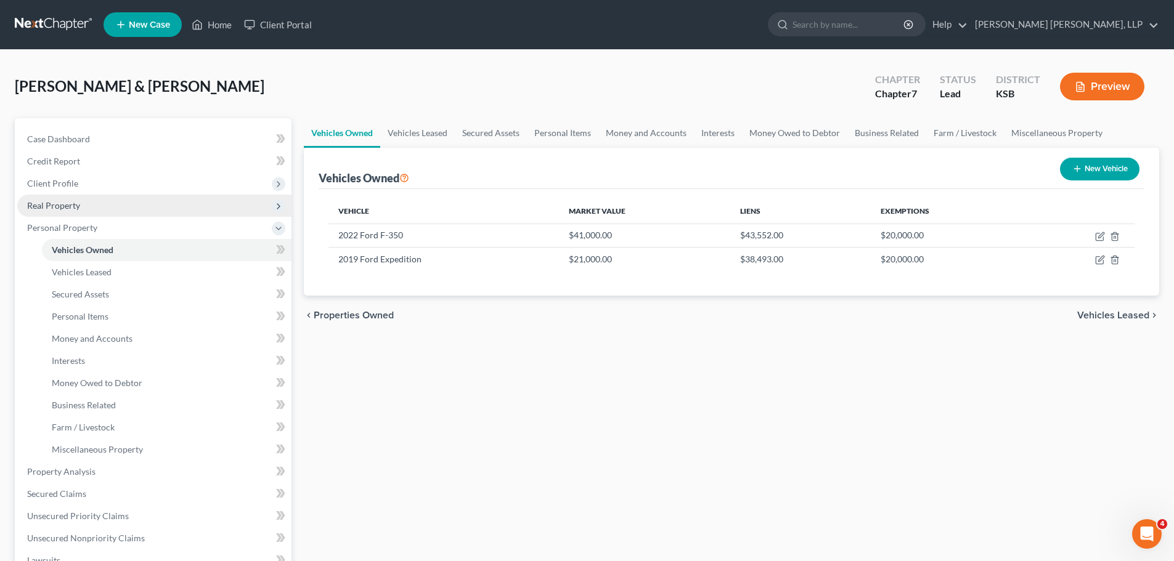
click at [70, 210] on span "Real Property" at bounding box center [53, 205] width 53 height 10
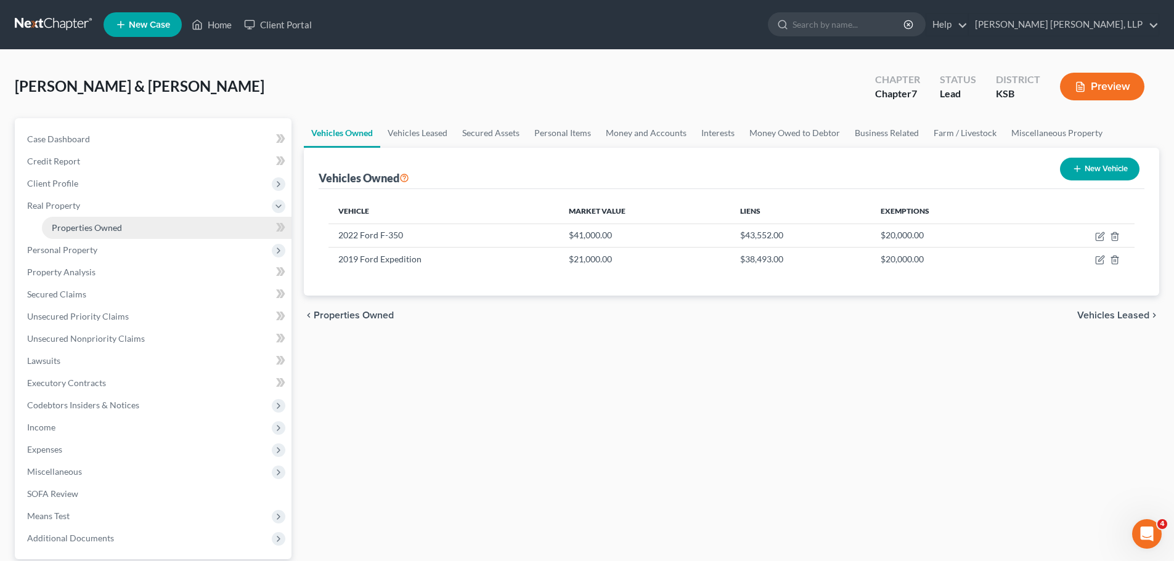
click at [70, 228] on span "Properties Owned" at bounding box center [87, 227] width 70 height 10
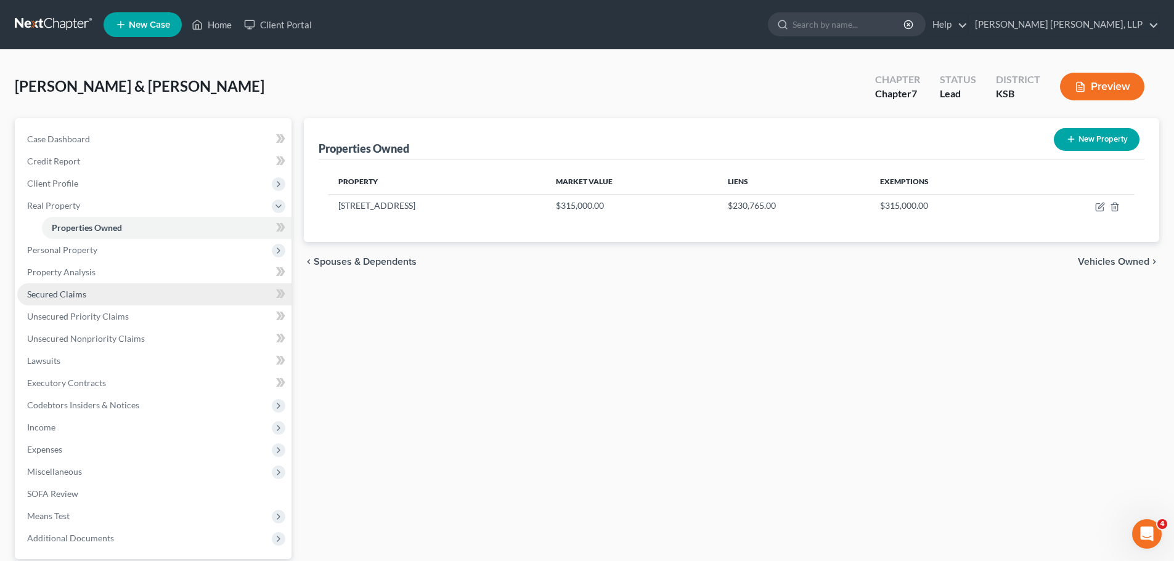
click at [168, 299] on link "Secured Claims" at bounding box center [154, 294] width 274 height 22
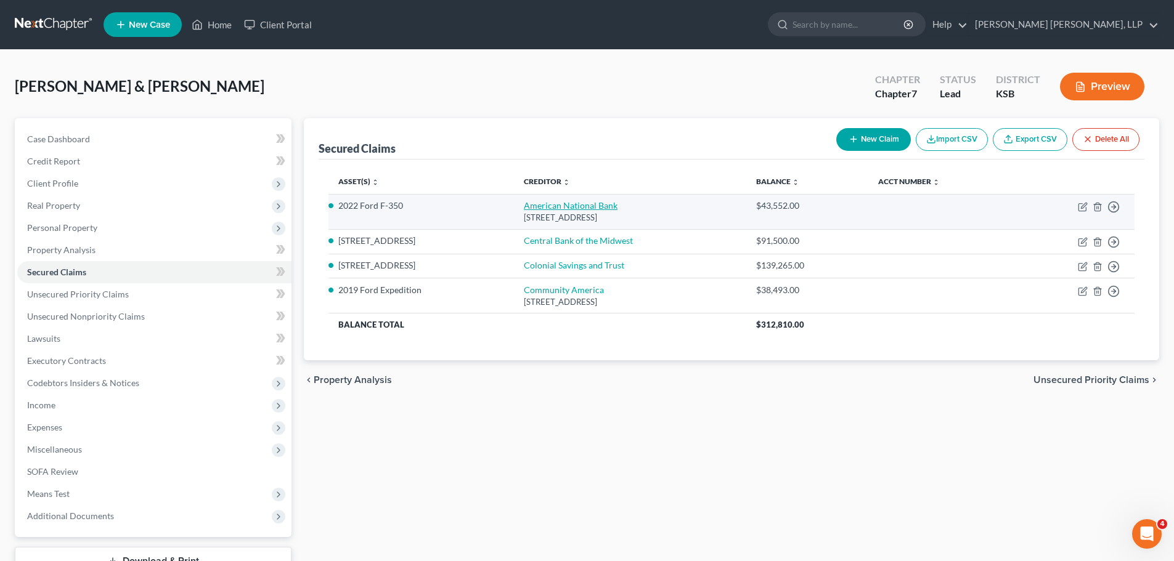
click at [573, 206] on link "American National Bank" at bounding box center [571, 205] width 94 height 10
select select "30"
select select "2"
select select "0"
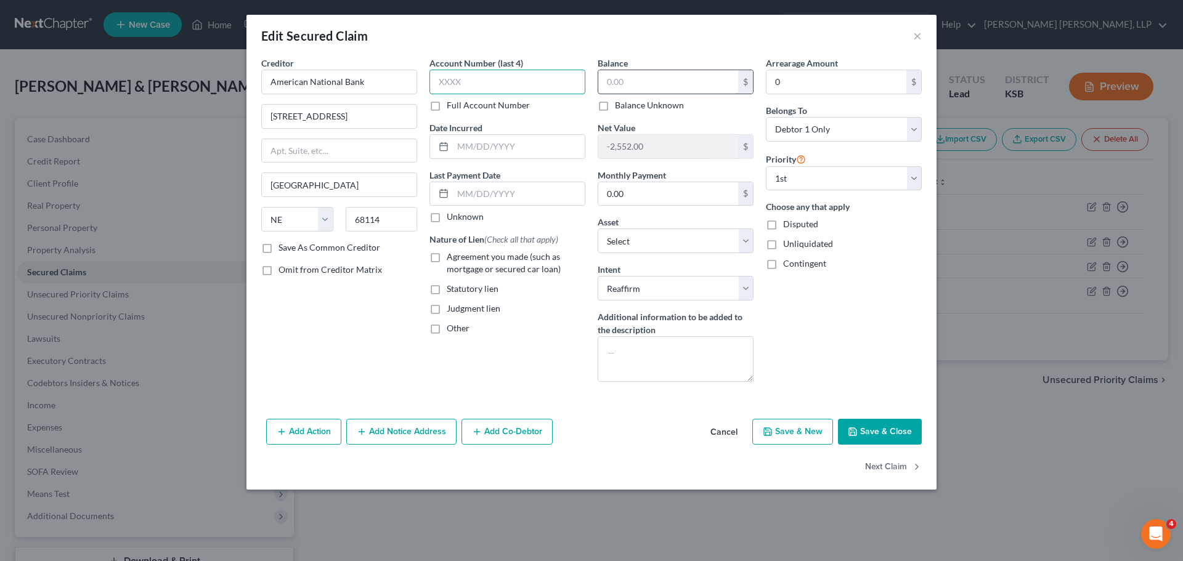
type input "43,5"
drag, startPoint x: 462, startPoint y: 87, endPoint x: 421, endPoint y: 87, distance: 40.7
click at [410, 89] on div "Creditor * American National Bank [STREET_ADDRESS][GEOGRAPHIC_DATA][US_STATE] A…" at bounding box center [591, 224] width 673 height 335
click at [649, 93] on input "text" at bounding box center [668, 81] width 140 height 23
type input "37,539"
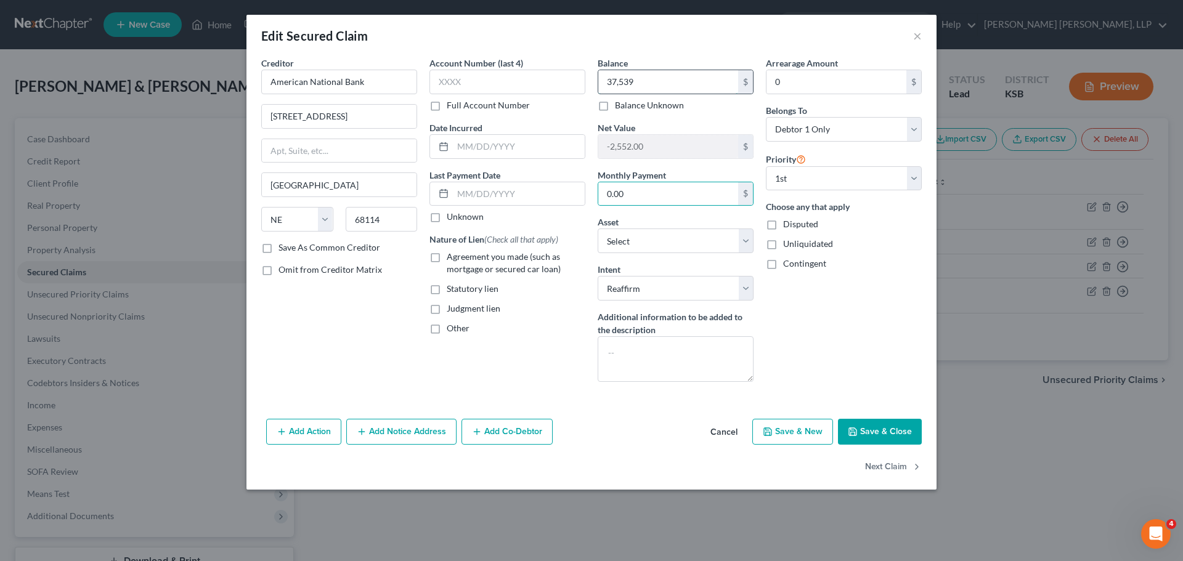
click at [678, 84] on input "37,539" at bounding box center [668, 81] width 140 height 23
click at [883, 468] on button "Next Claim" at bounding box center [893, 468] width 57 height 26
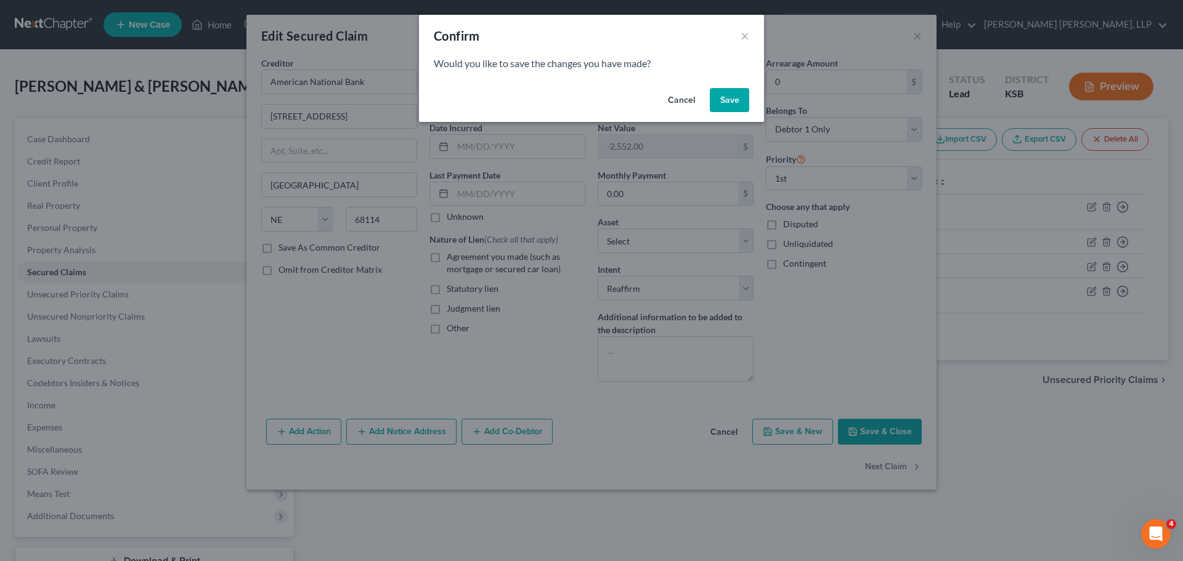
click at [729, 95] on button "Save" at bounding box center [729, 100] width 39 height 25
select select "2"
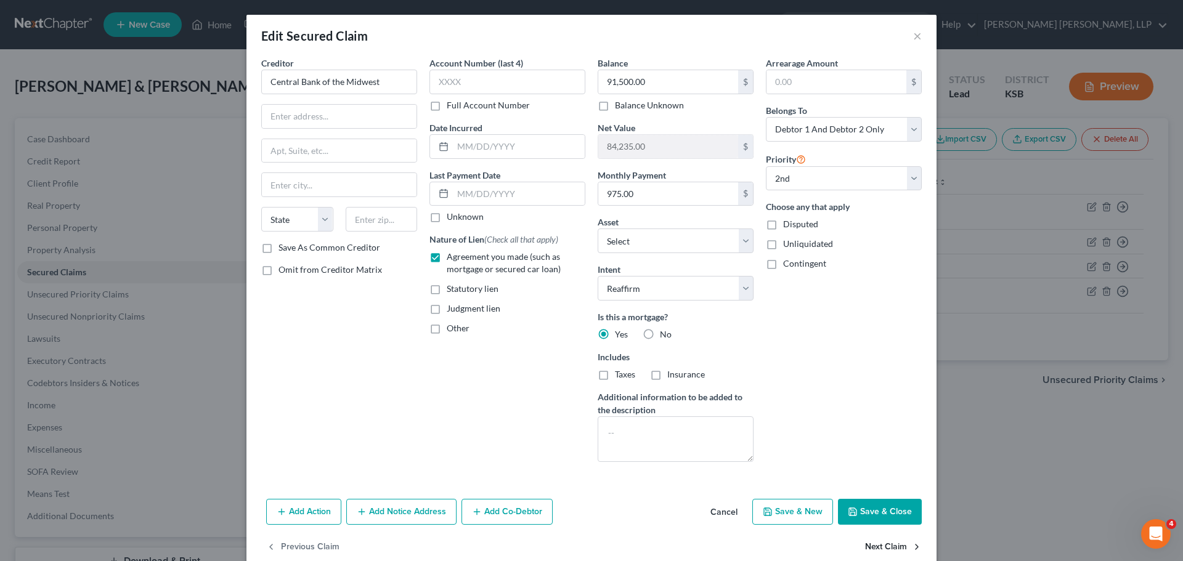
click at [879, 546] on button "Next Claim" at bounding box center [893, 548] width 57 height 26
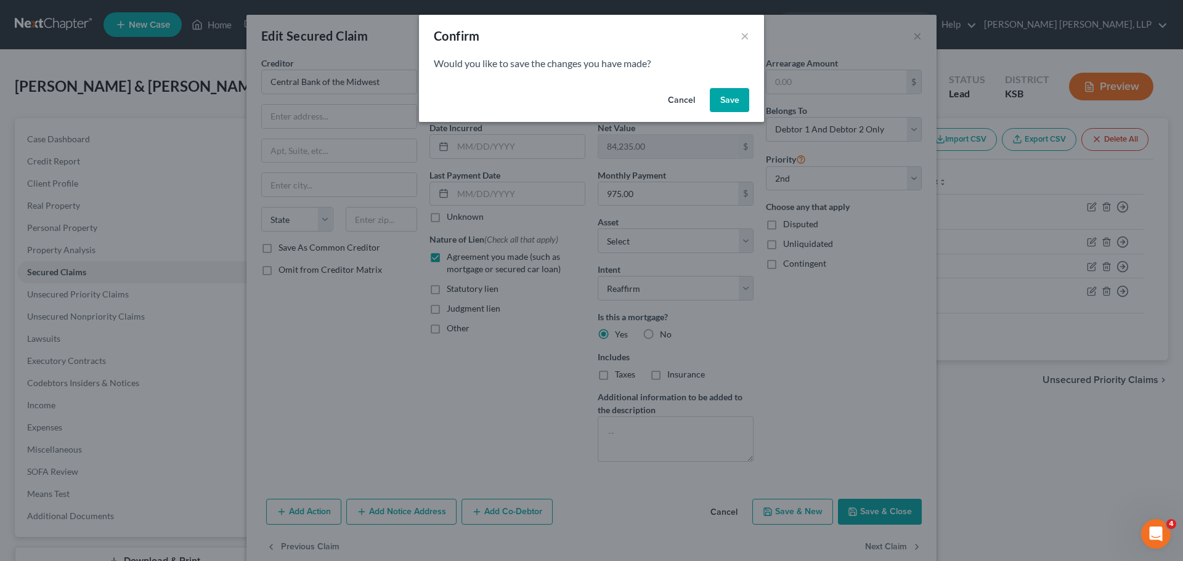
click at [736, 95] on button "Save" at bounding box center [729, 100] width 39 height 25
select select "1"
select select "2"
select select "0"
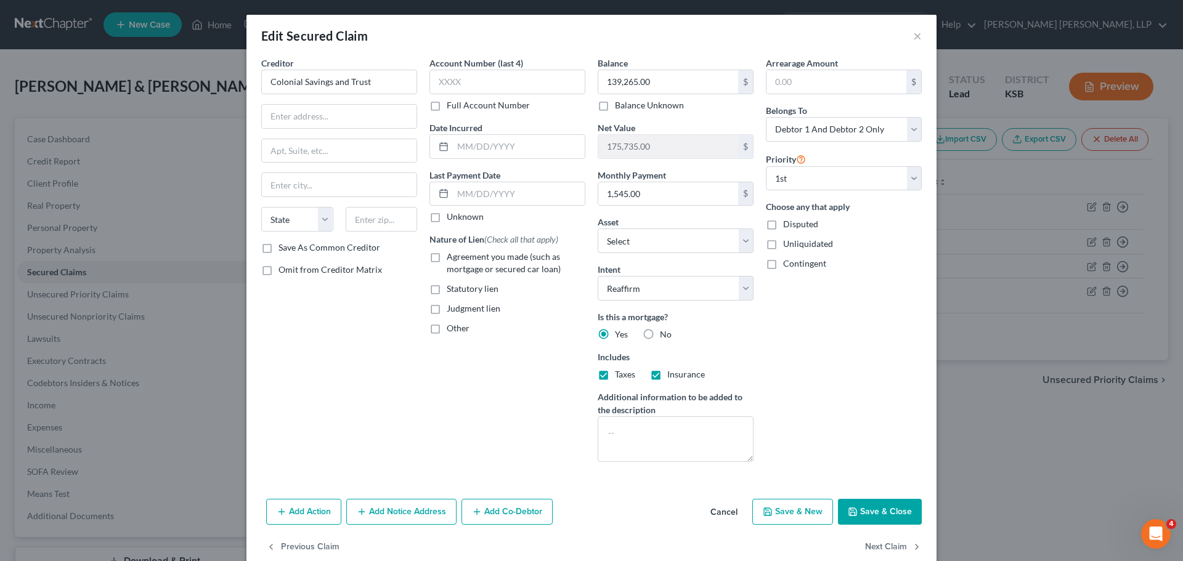
select select "12"
type input "0"
select select "0"
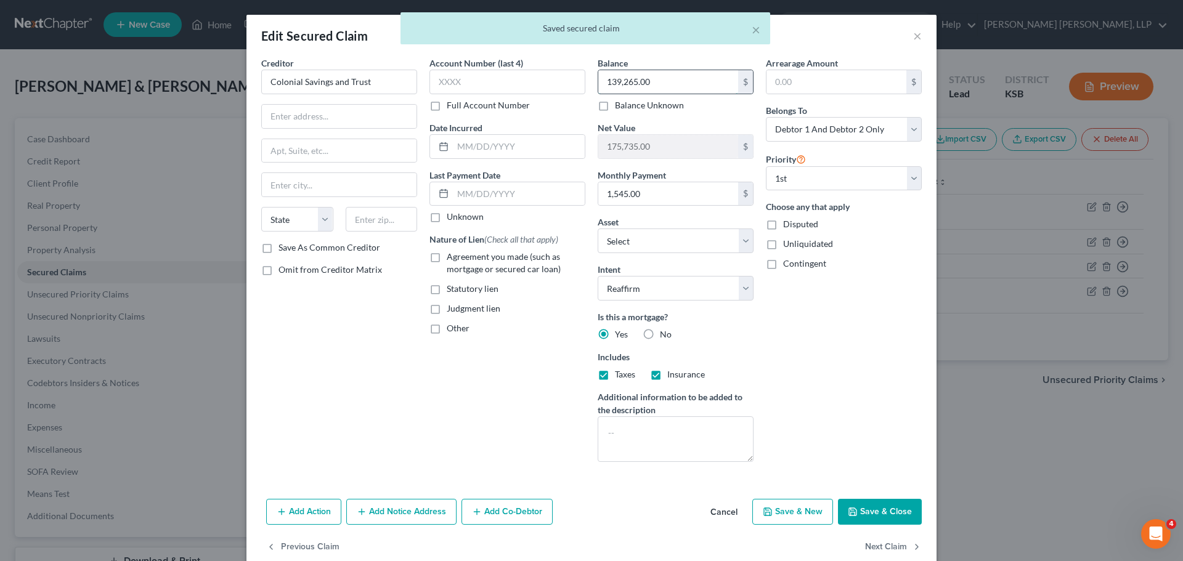
click at [657, 88] on input "139,265.00" at bounding box center [668, 81] width 140 height 23
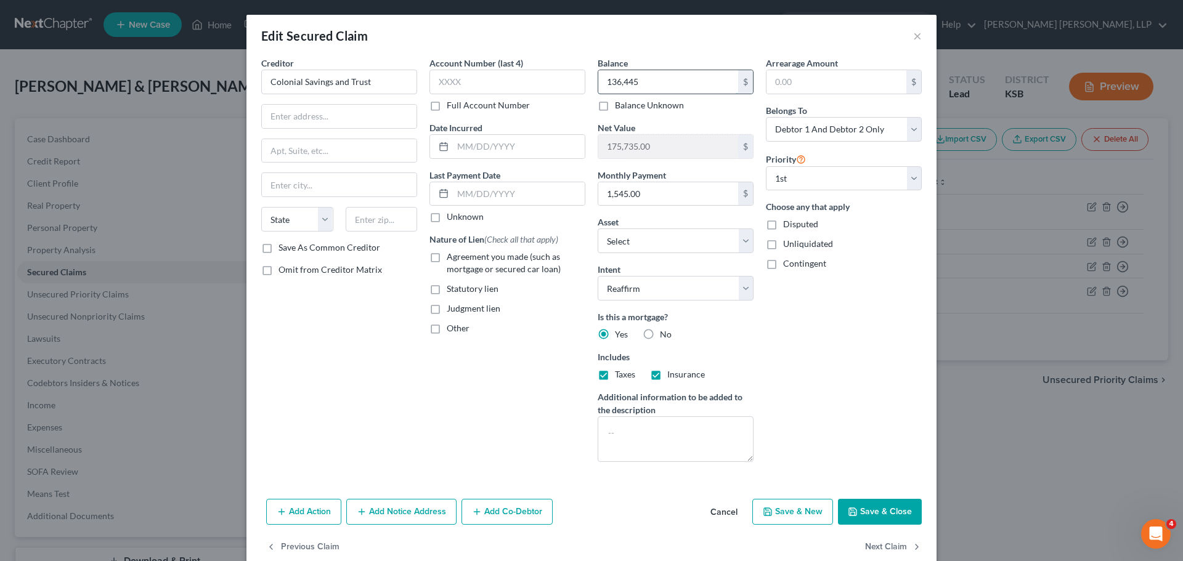
type input "136,445"
click at [661, 141] on input "175,735.00" at bounding box center [668, 146] width 140 height 23
click at [869, 548] on button "Next Claim" at bounding box center [893, 548] width 57 height 26
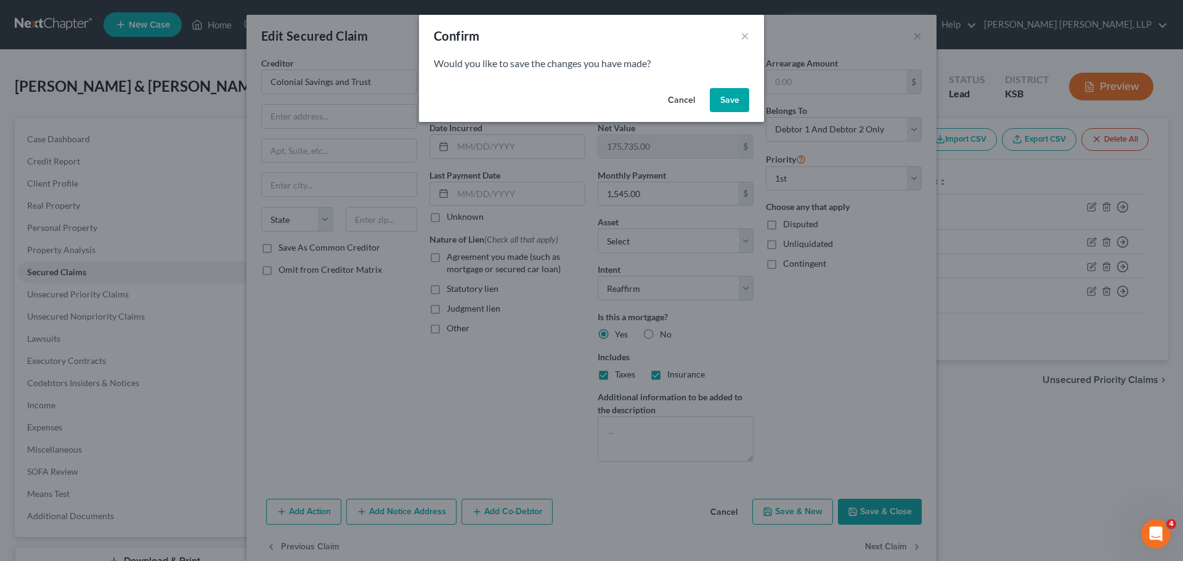
click at [731, 102] on button "Save" at bounding box center [729, 100] width 39 height 25
select select "17"
select select "2"
select select "0"
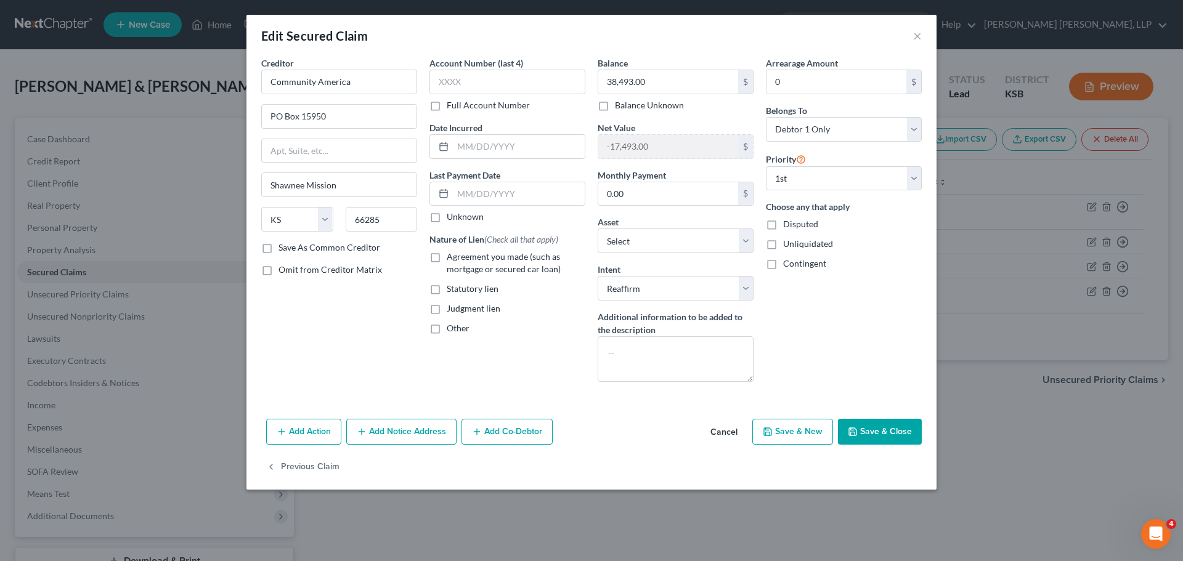
type input "136,445.00"
type input "178,555.00"
select select "12"
type input "0"
click at [872, 427] on button "Save & Close" at bounding box center [880, 432] width 84 height 26
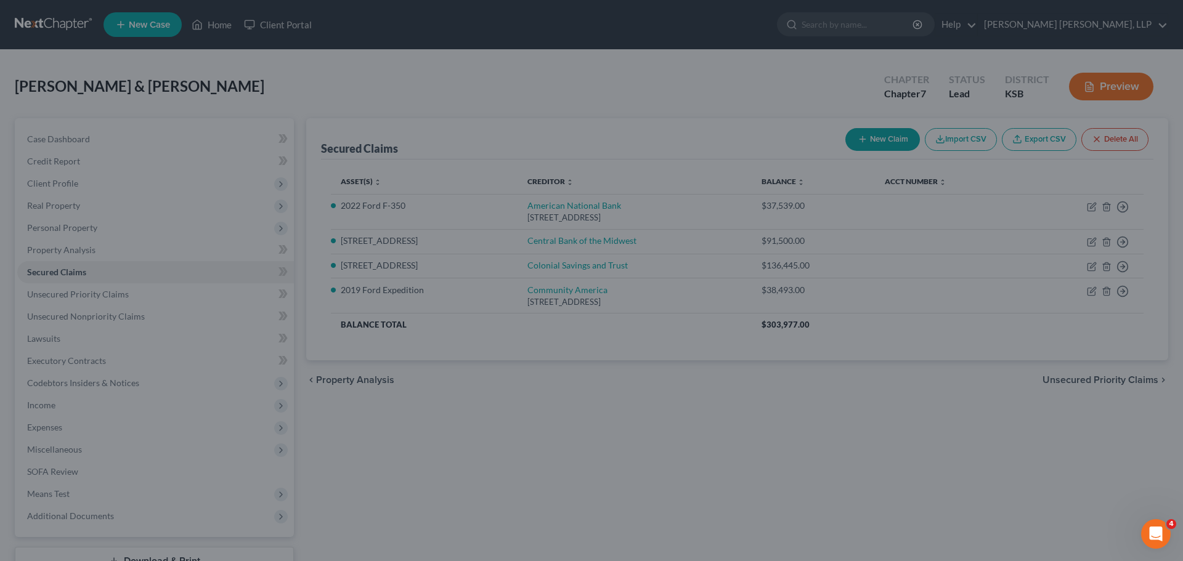
select select "21"
